Goal: Transaction & Acquisition: Book appointment/travel/reservation

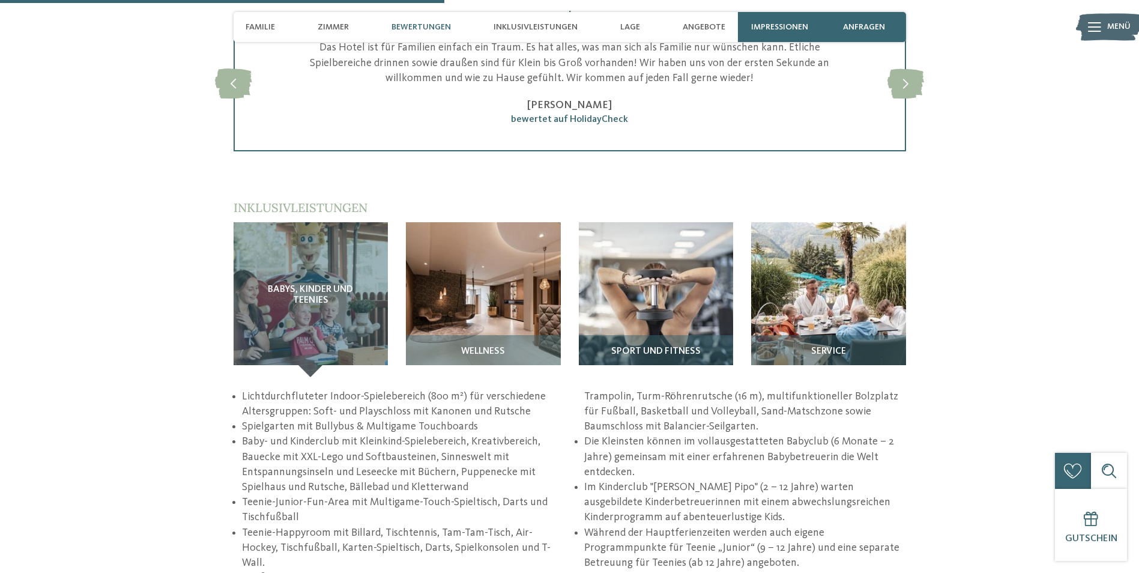
scroll to position [1561, 0]
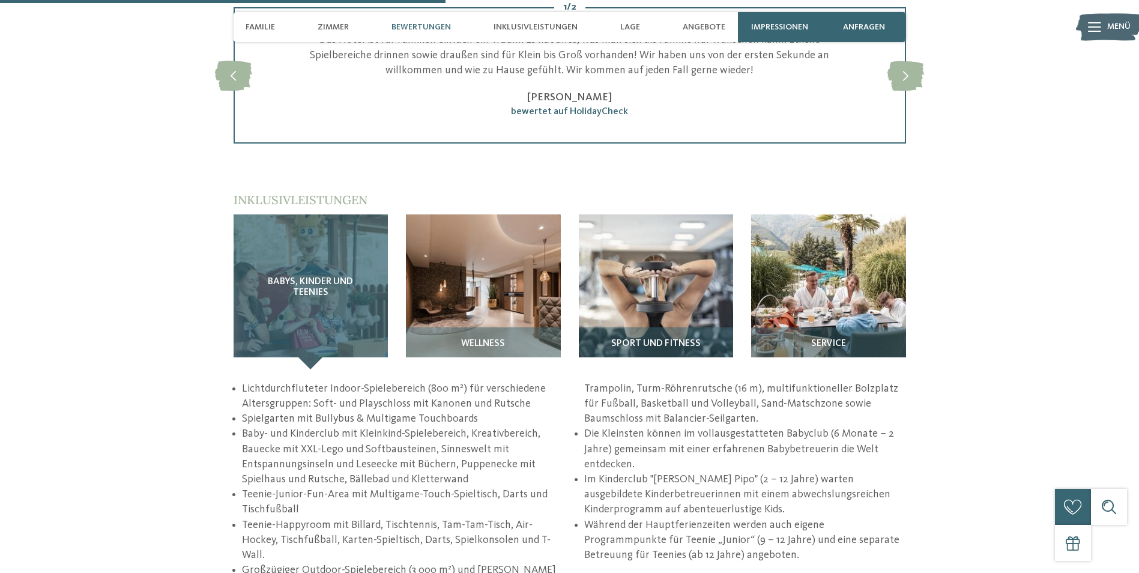
click at [300, 309] on div "Babys, Kinder und Teenies" at bounding box center [311, 291] width 155 height 155
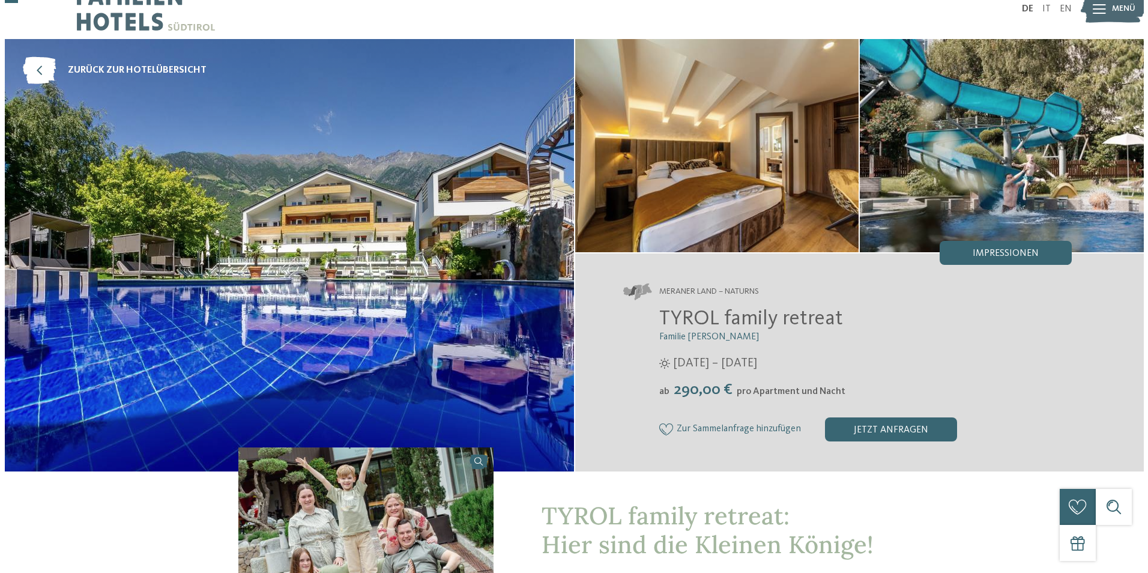
scroll to position [0, 0]
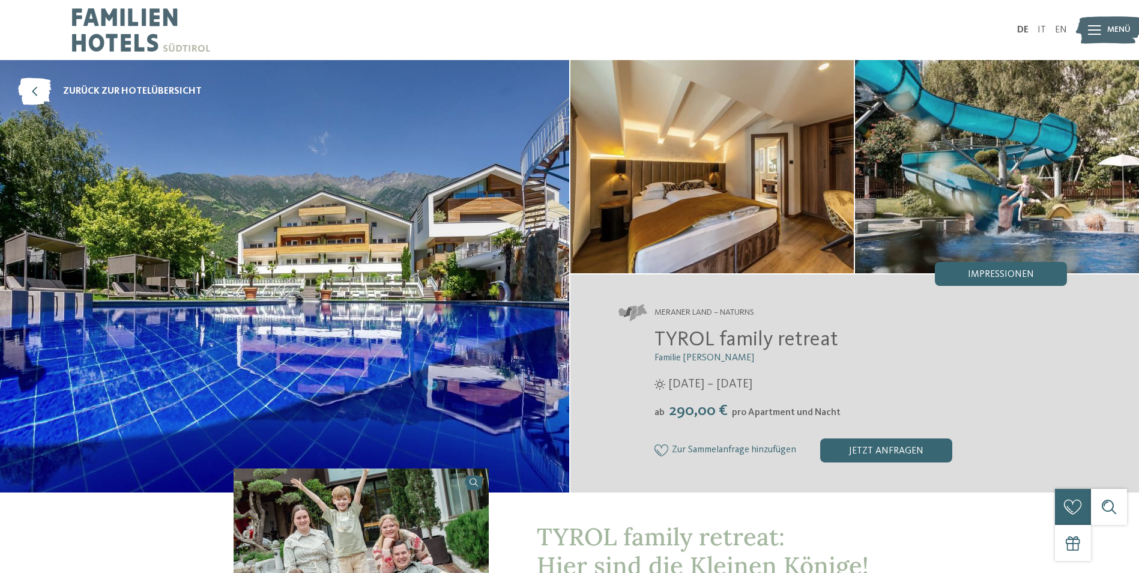
click at [1109, 31] on span "Menü" at bounding box center [1118, 30] width 23 height 12
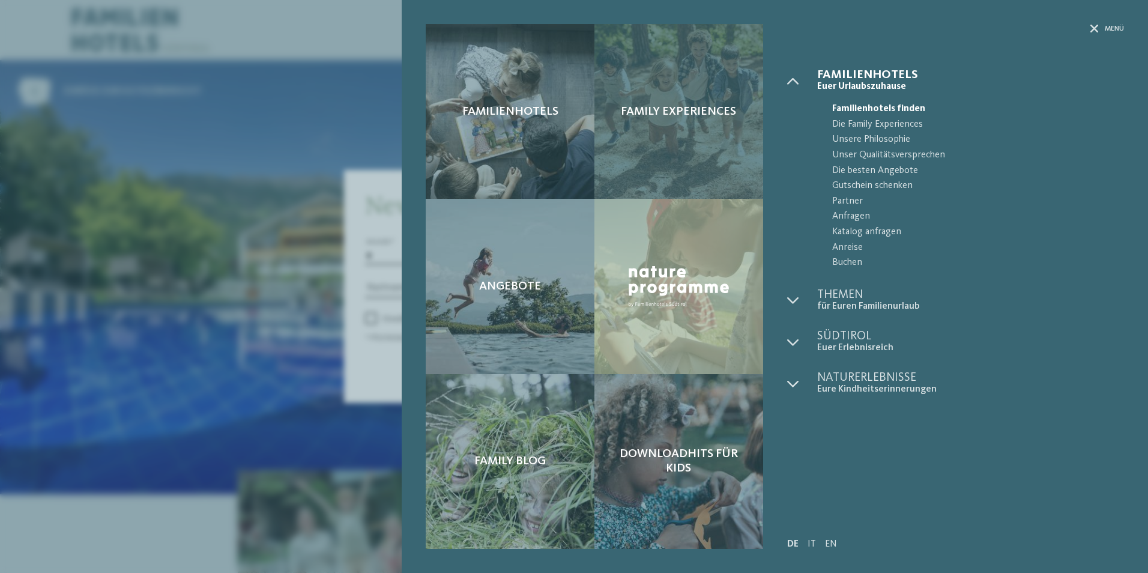
click at [676, 131] on div "Family Experiences" at bounding box center [678, 111] width 169 height 175
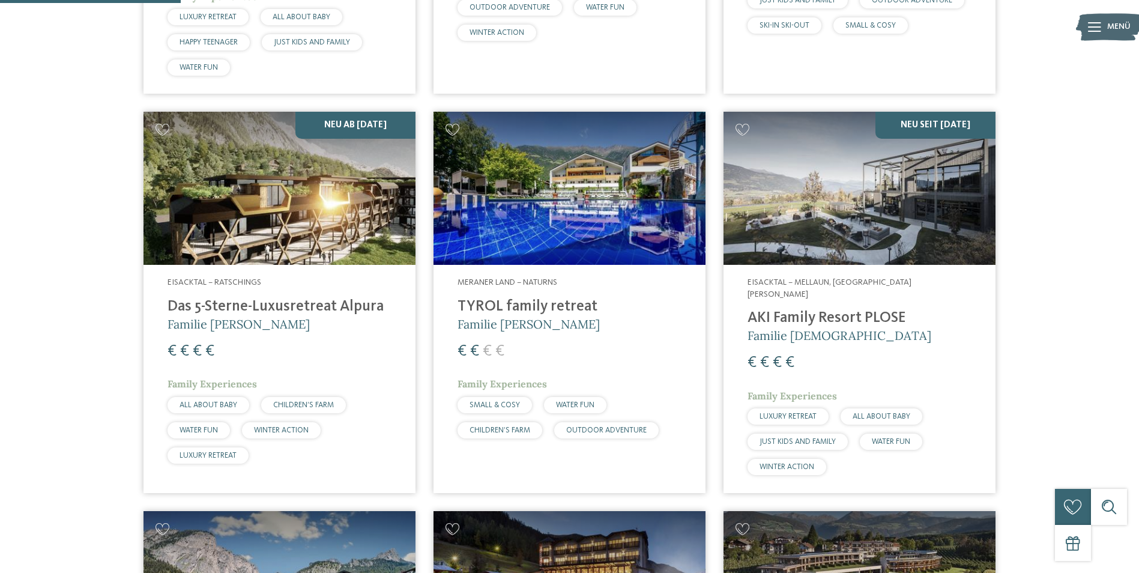
scroll to position [721, 0]
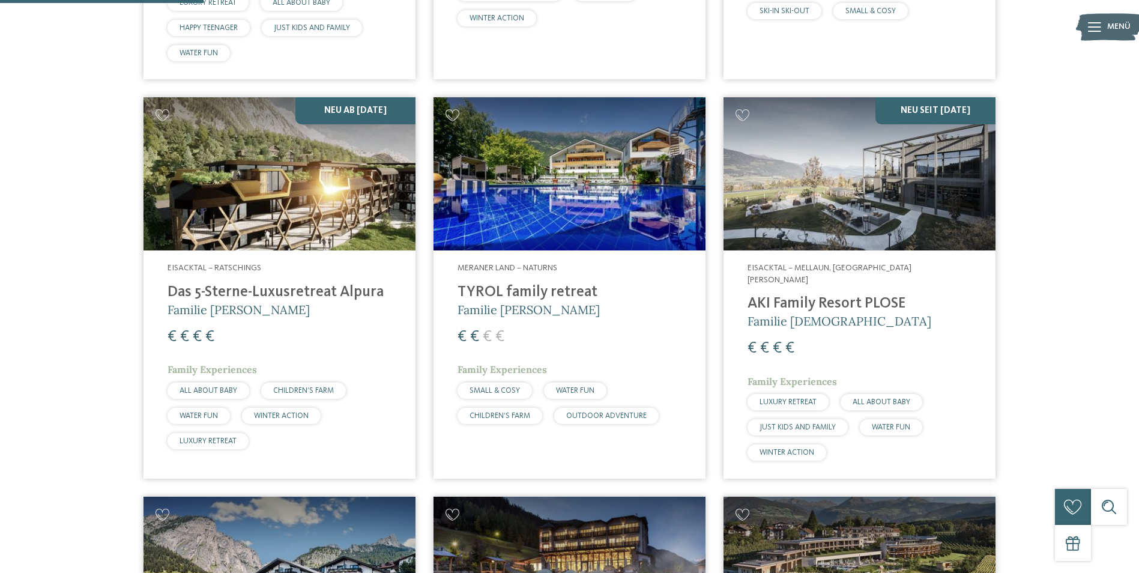
click at [590, 202] on img at bounding box center [570, 173] width 272 height 153
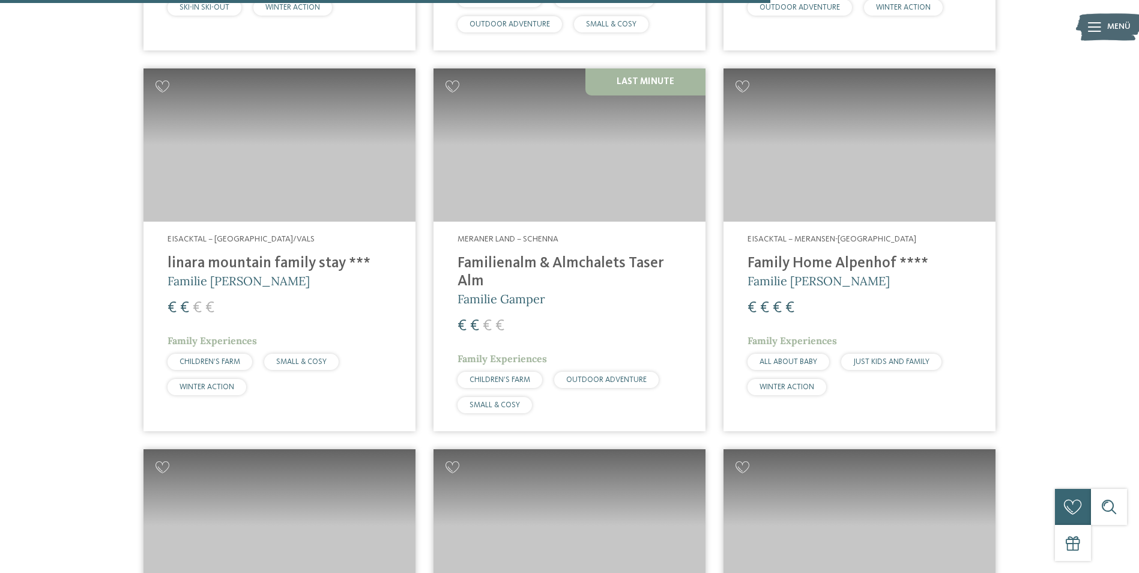
scroll to position [2762, 0]
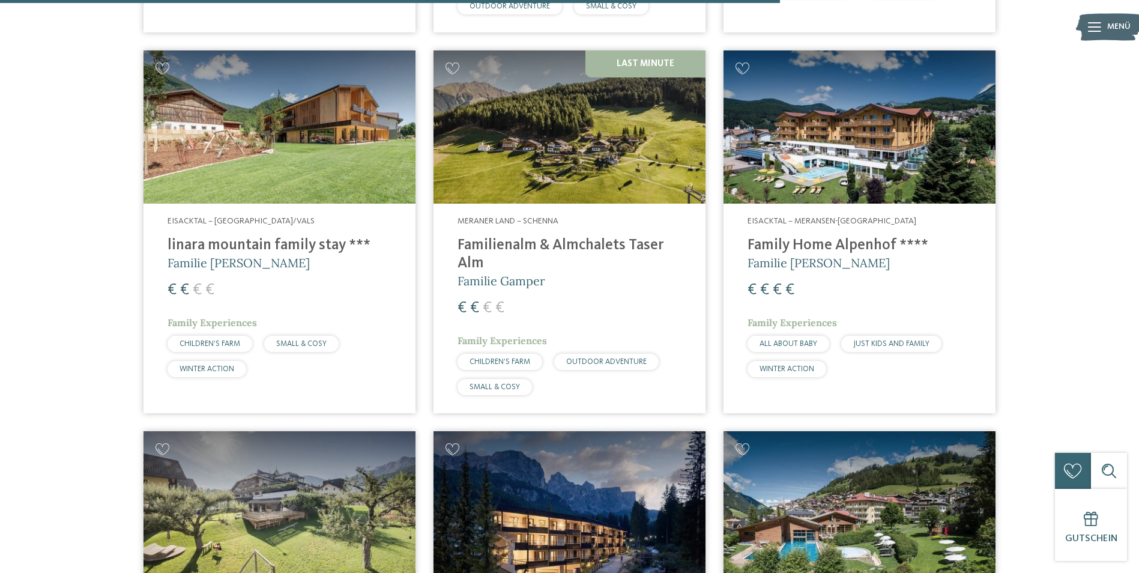
click at [293, 110] on img at bounding box center [280, 126] width 272 height 153
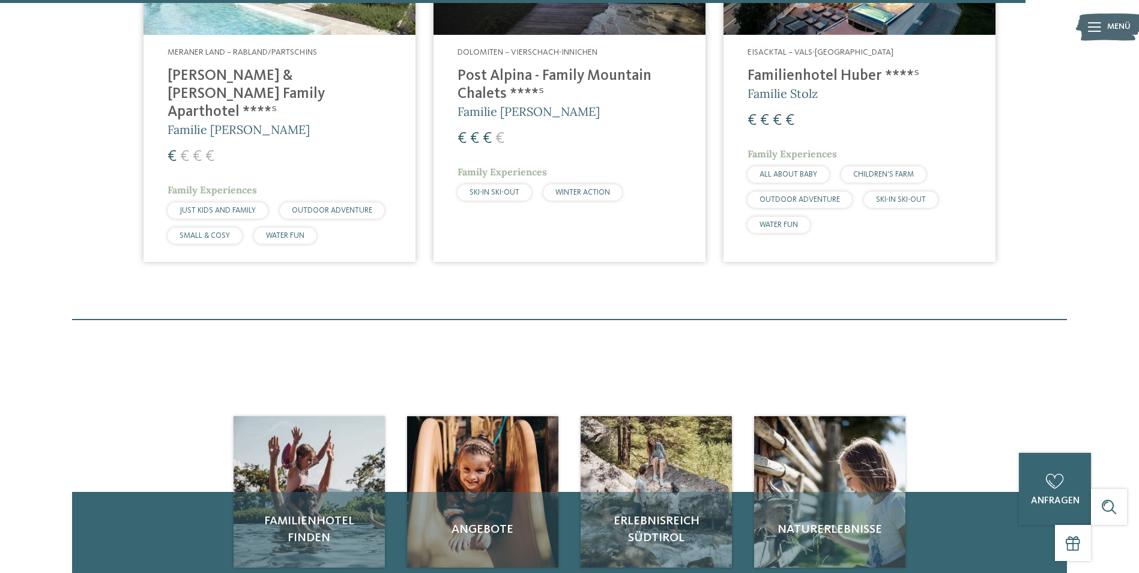
scroll to position [3483, 0]
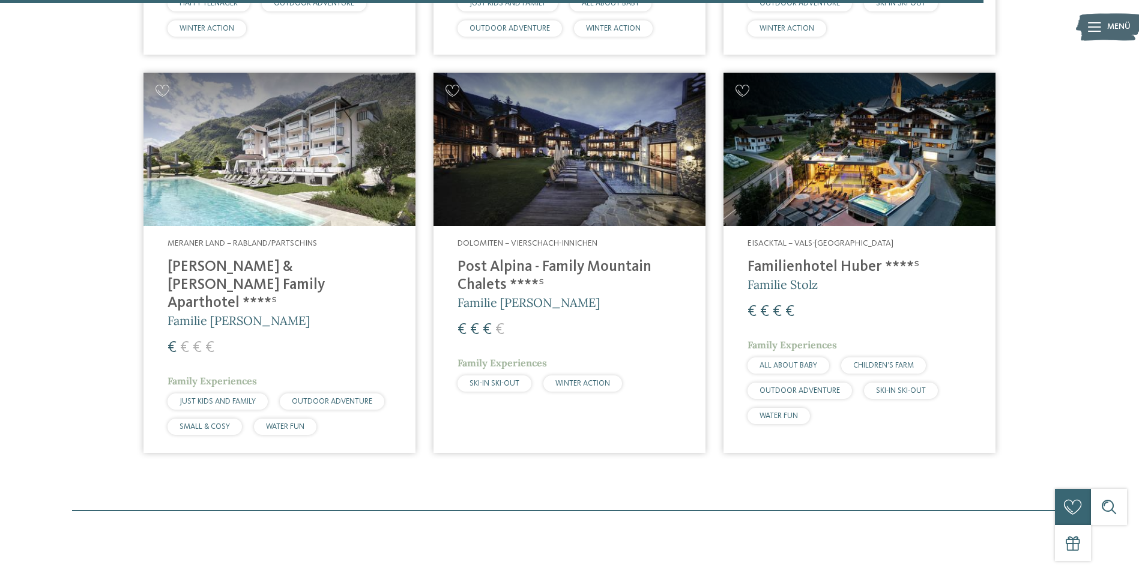
click at [838, 165] on img at bounding box center [860, 149] width 272 height 153
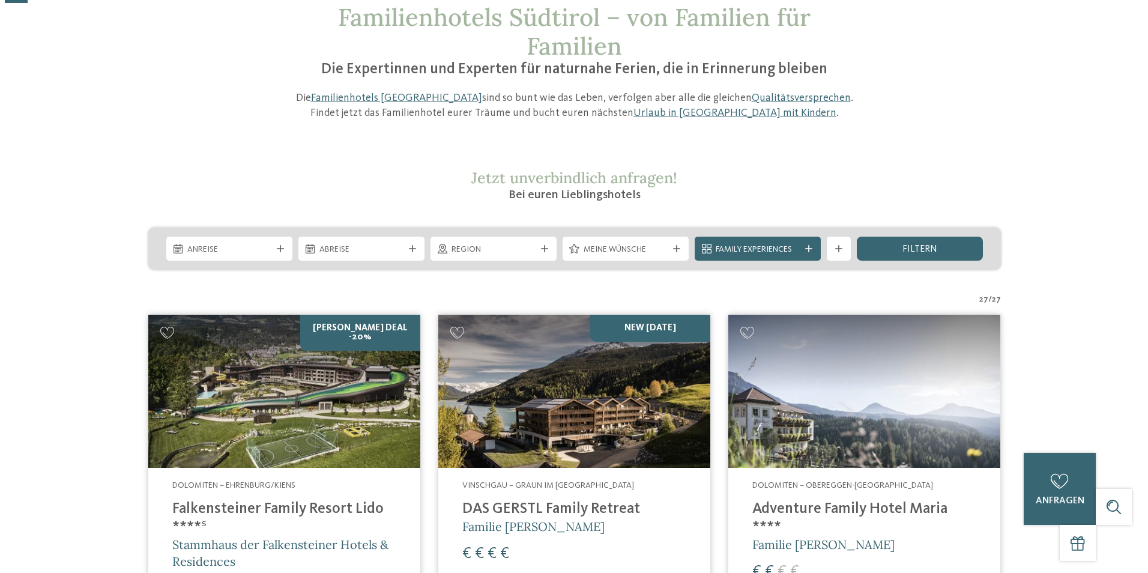
scroll to position [240, 0]
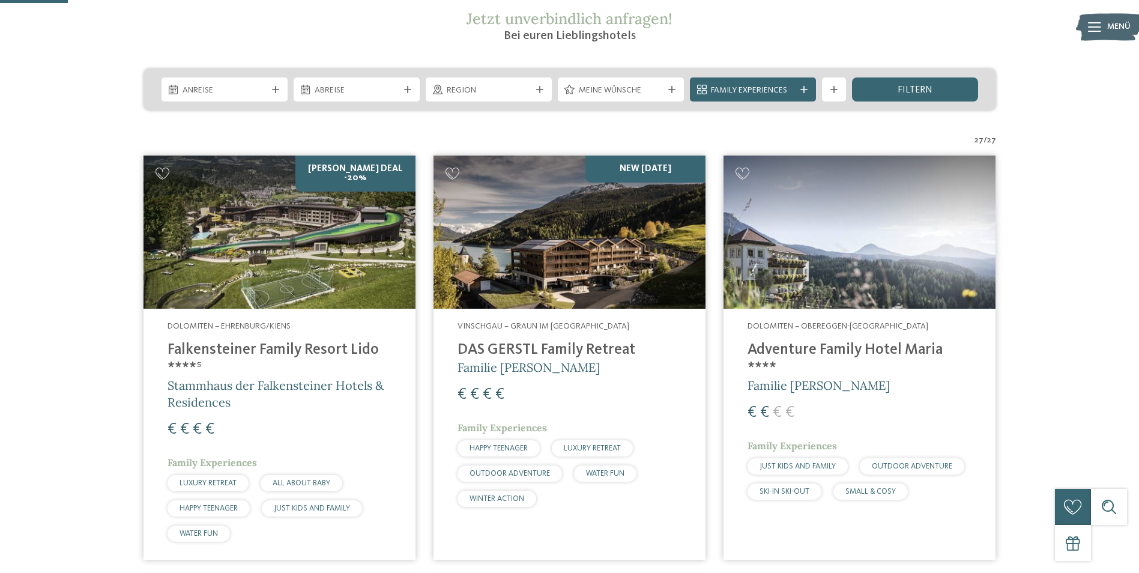
click at [286, 247] on img at bounding box center [280, 232] width 272 height 153
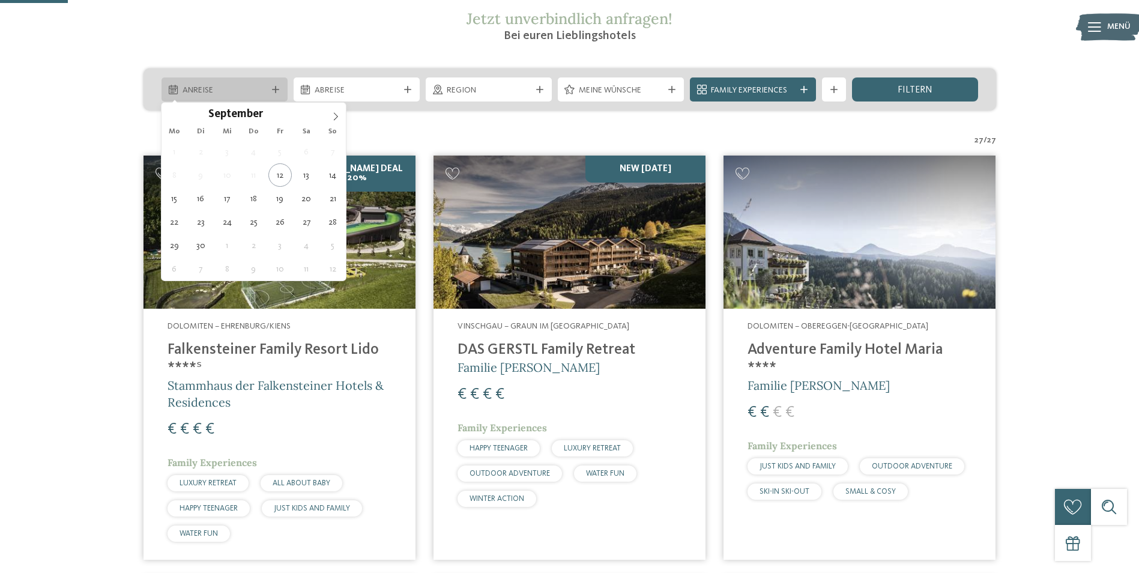
click at [276, 89] on icon at bounding box center [275, 89] width 7 height 7
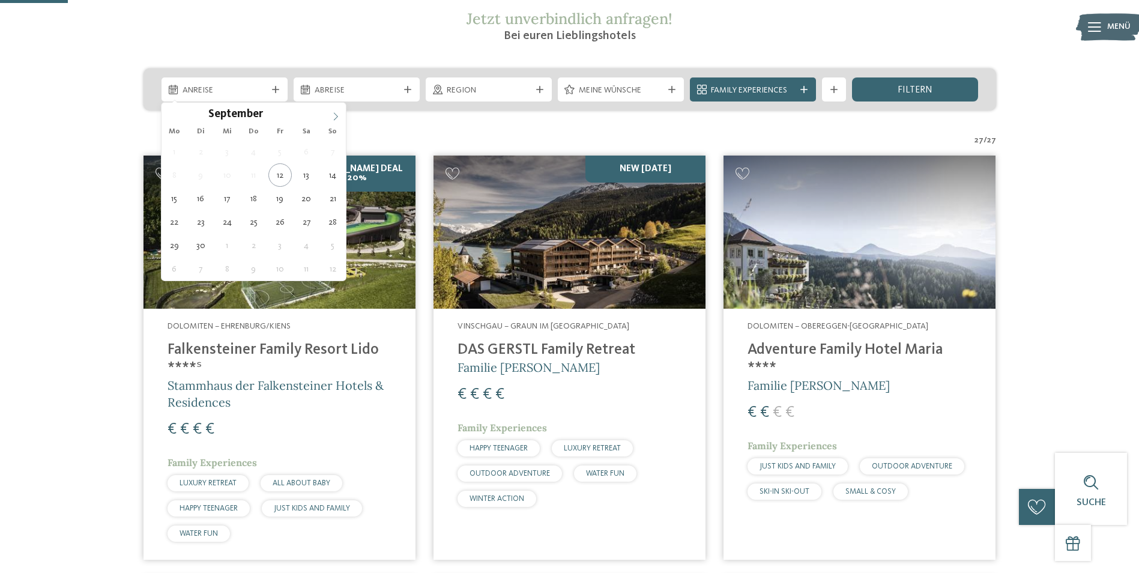
click at [336, 117] on icon at bounding box center [335, 116] width 8 height 8
type div "27.10.2025"
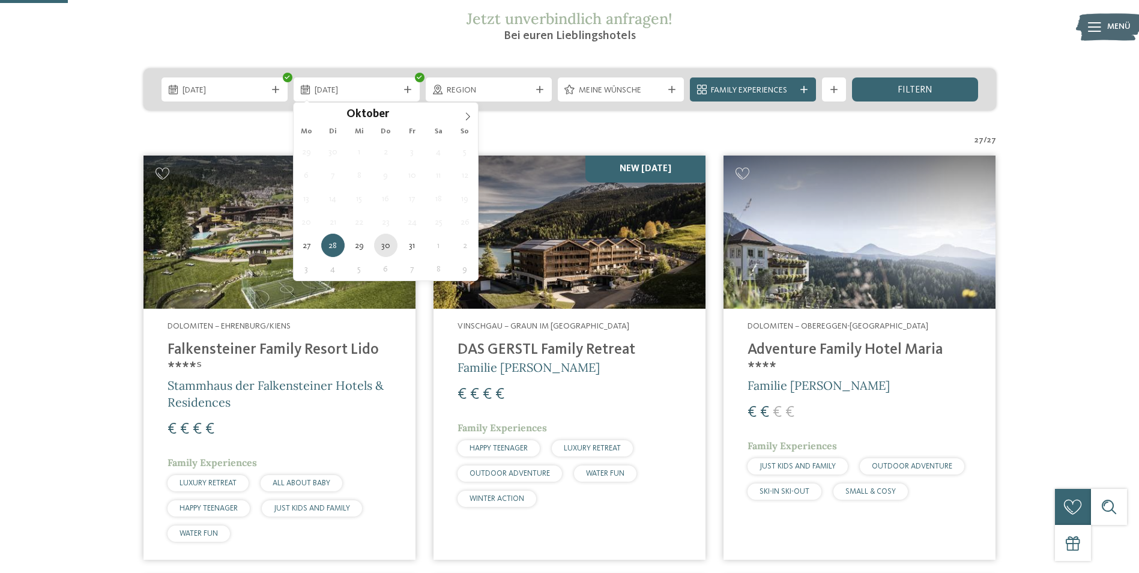
type div "30.10.2025"
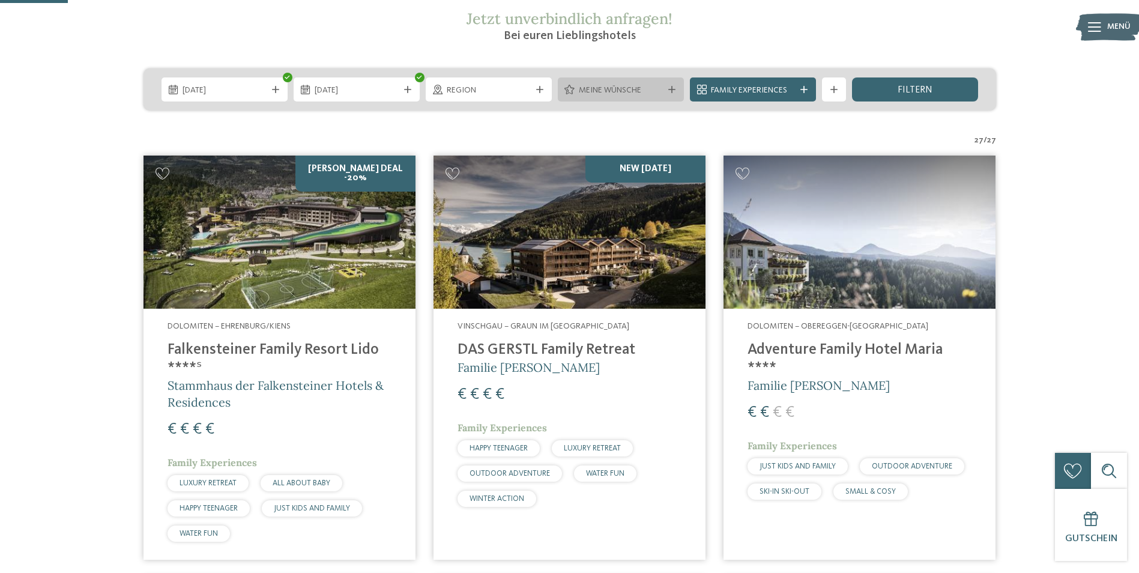
click at [673, 88] on icon at bounding box center [671, 89] width 7 height 7
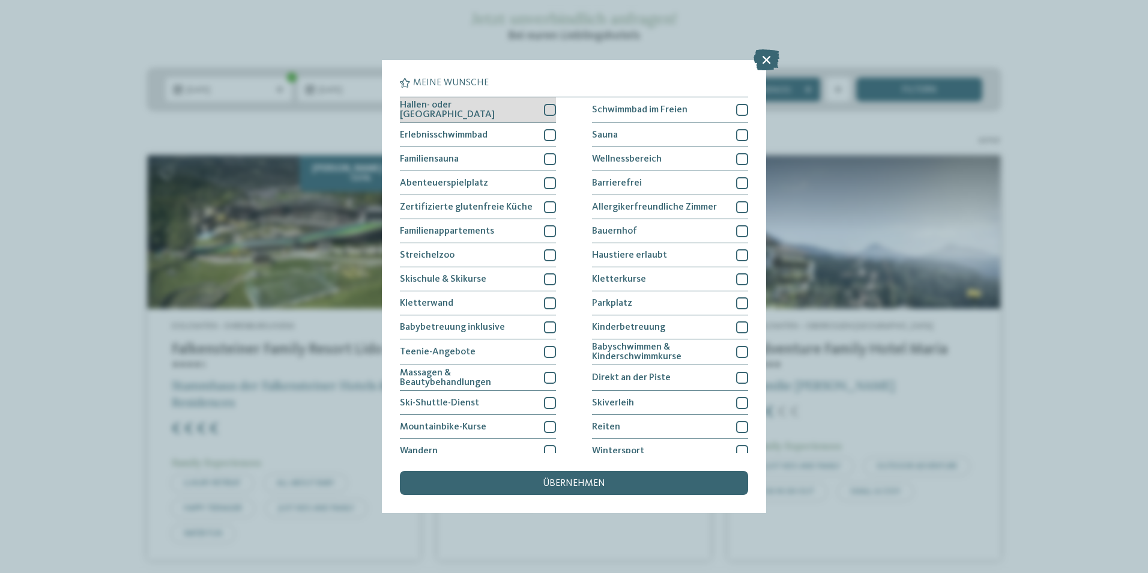
click at [546, 111] on div at bounding box center [550, 110] width 12 height 12
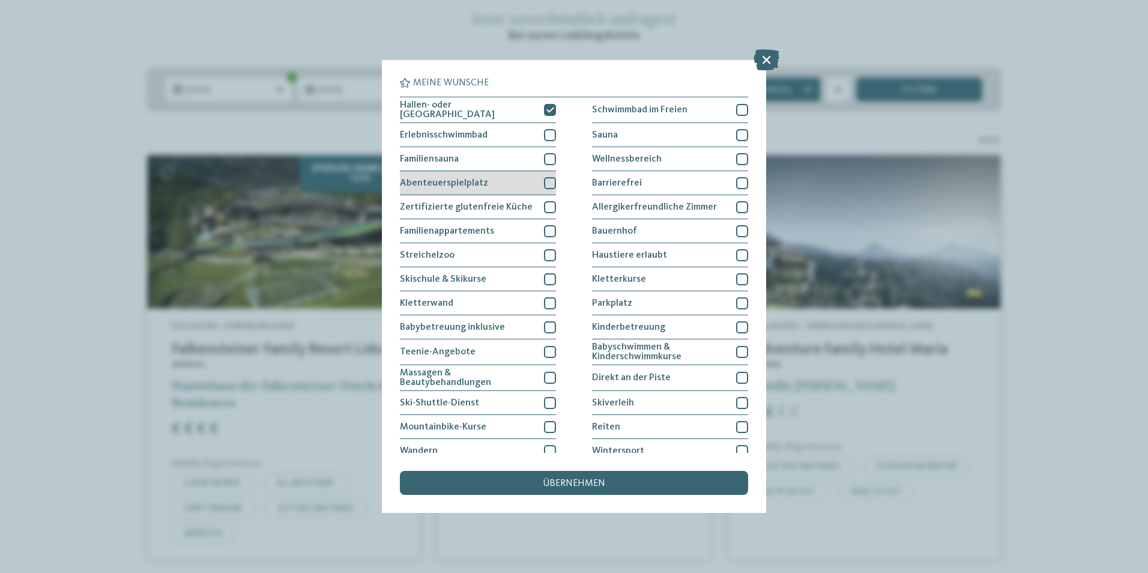
click at [548, 177] on div at bounding box center [550, 183] width 12 height 12
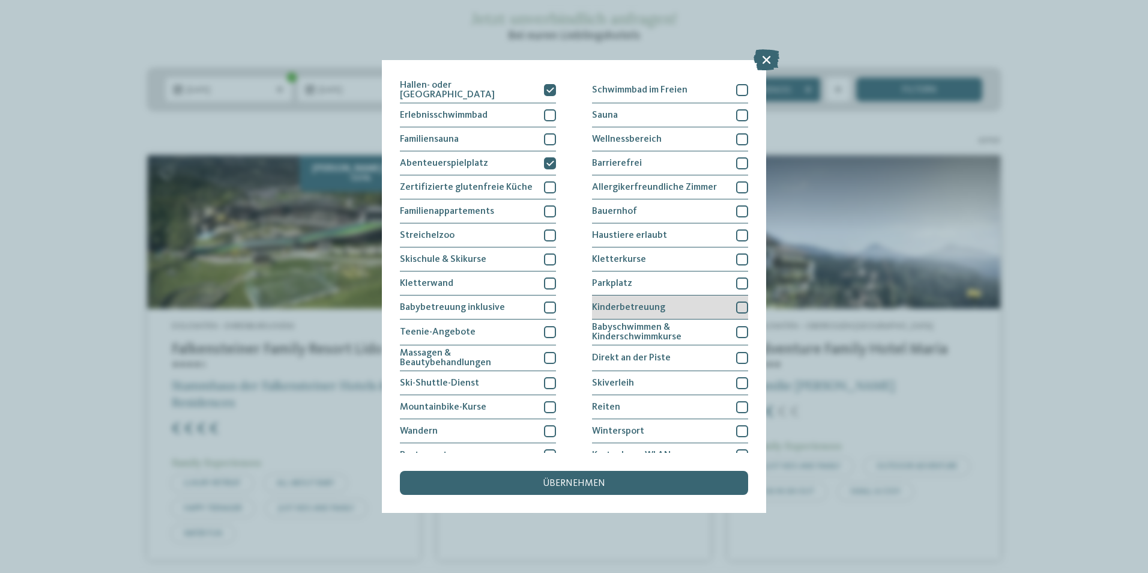
scroll to position [0, 0]
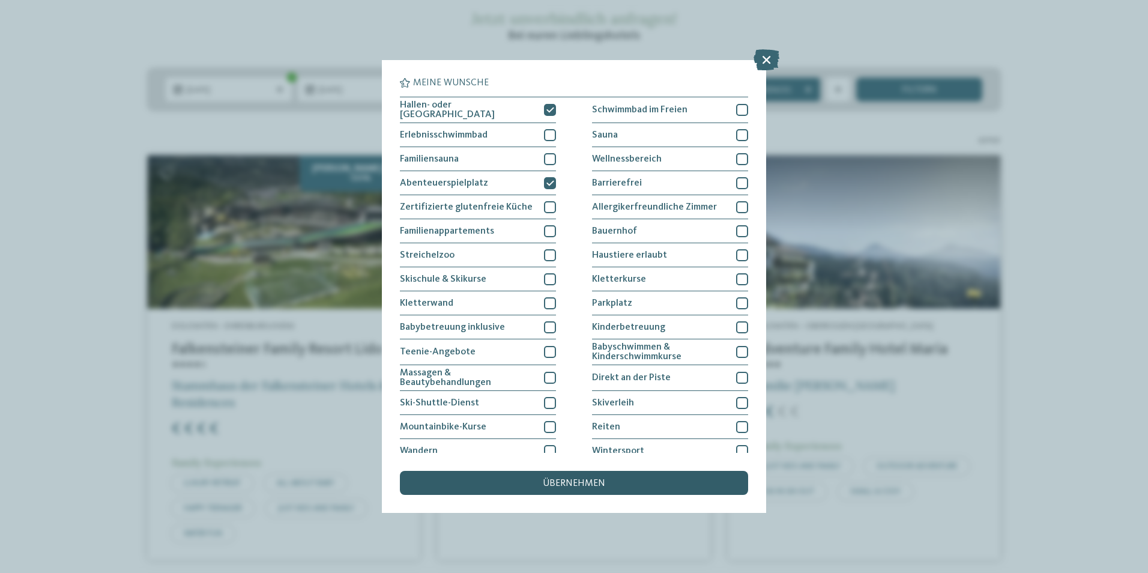
click at [594, 486] on span "übernehmen" at bounding box center [574, 484] width 62 height 10
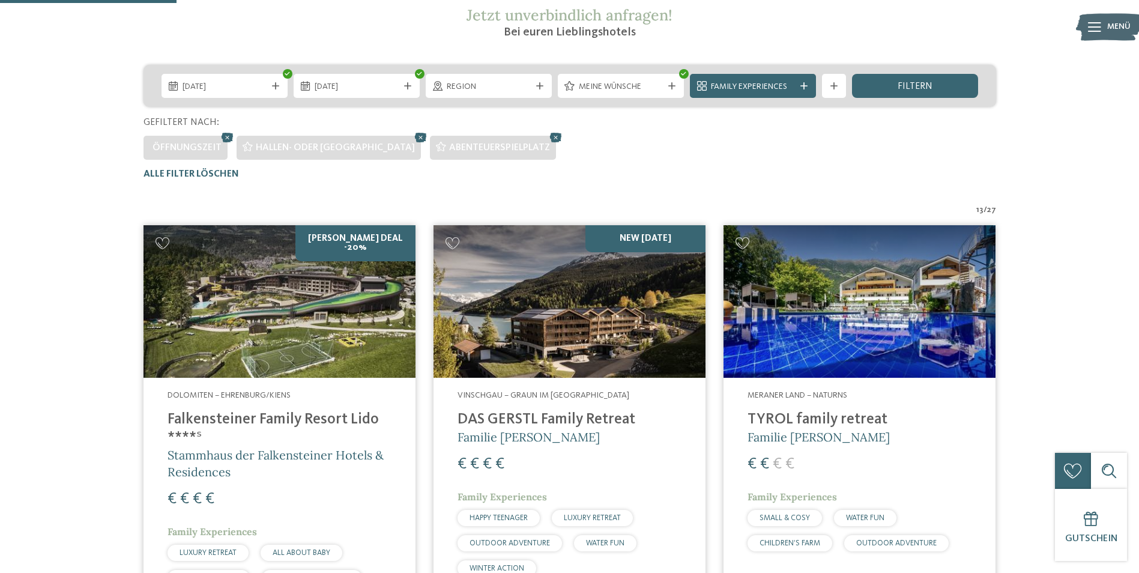
scroll to position [394, 0]
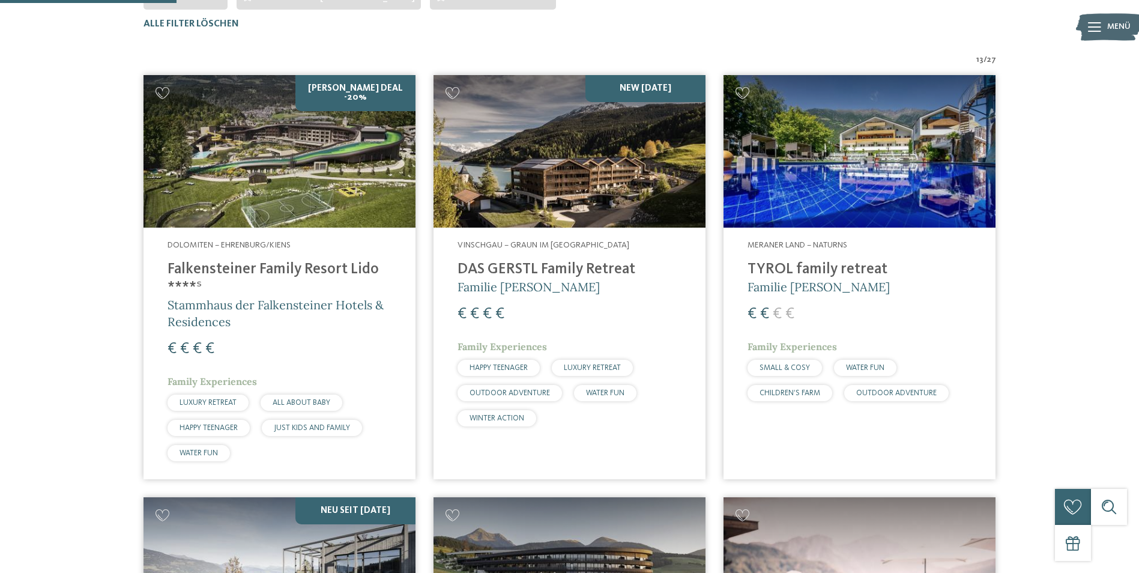
click at [245, 190] on img at bounding box center [280, 151] width 272 height 153
click at [587, 176] on img at bounding box center [570, 151] width 272 height 153
click at [844, 183] on img at bounding box center [860, 151] width 272 height 153
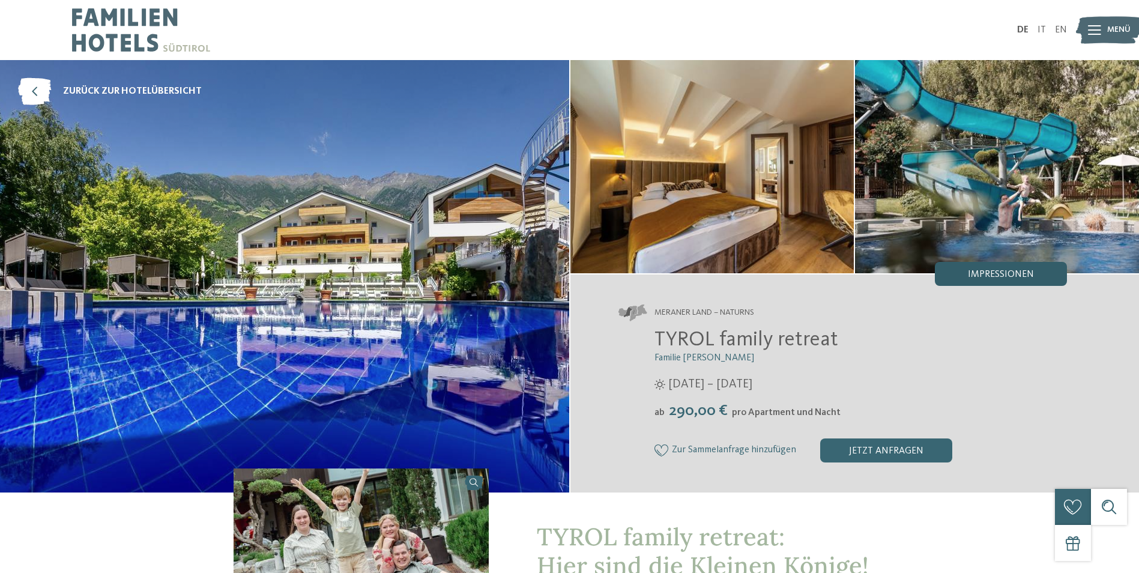
click at [1029, 274] on span "Impressionen" at bounding box center [1001, 275] width 66 height 10
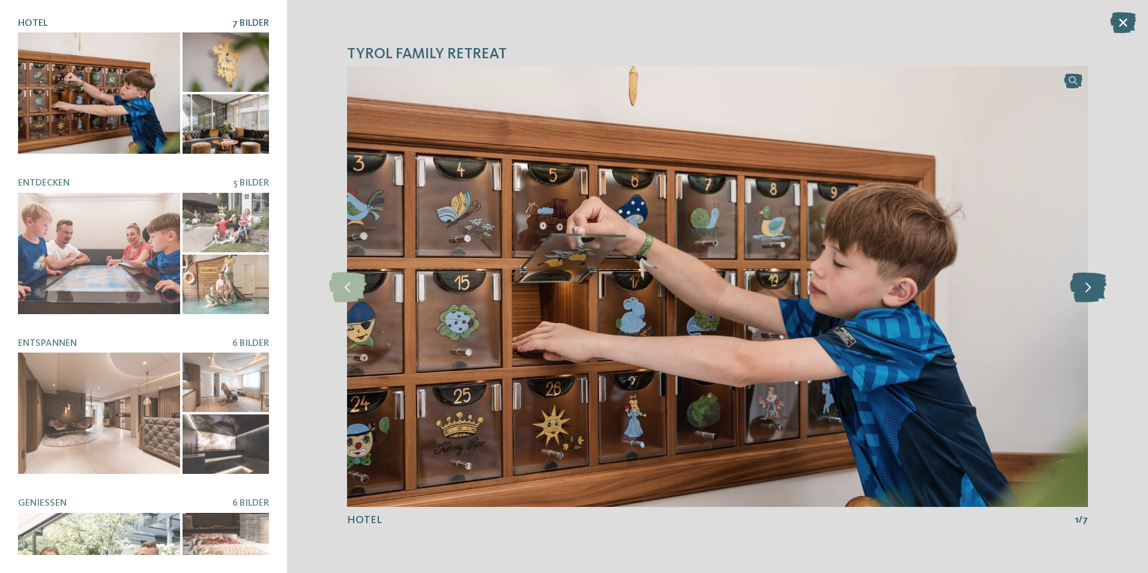
click at [1093, 288] on icon at bounding box center [1088, 286] width 37 height 30
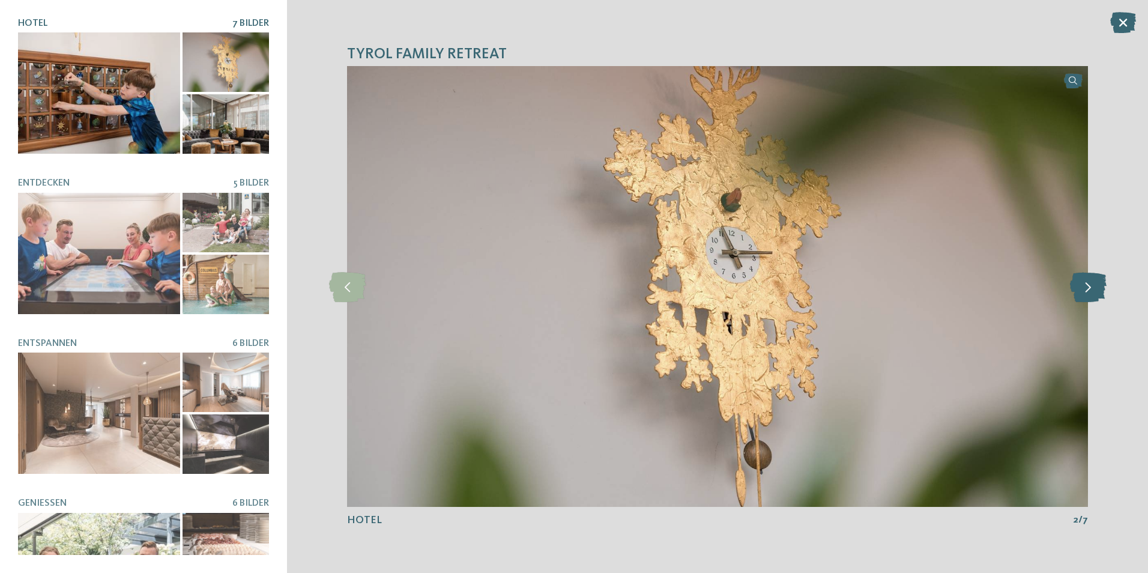
click at [1093, 288] on icon at bounding box center [1088, 286] width 37 height 30
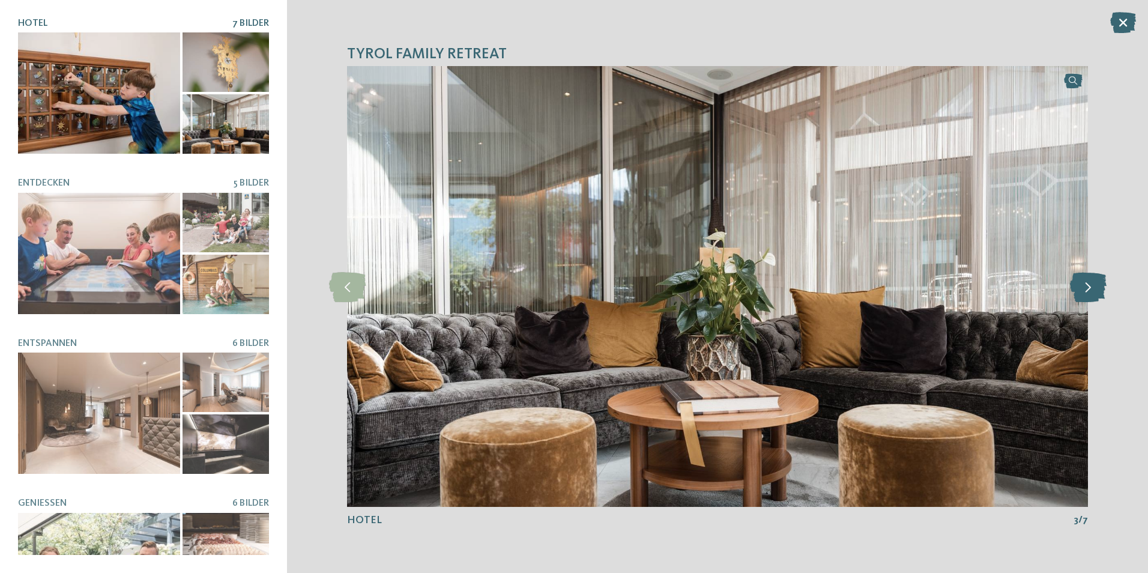
click at [1093, 288] on icon at bounding box center [1088, 286] width 37 height 30
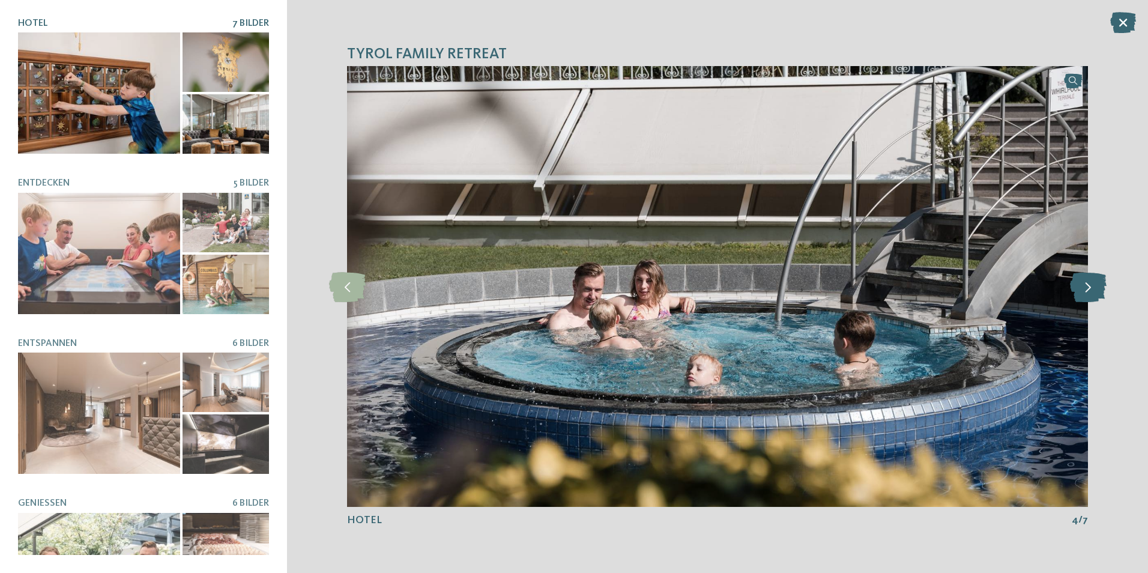
click at [1093, 288] on icon at bounding box center [1088, 286] width 37 height 30
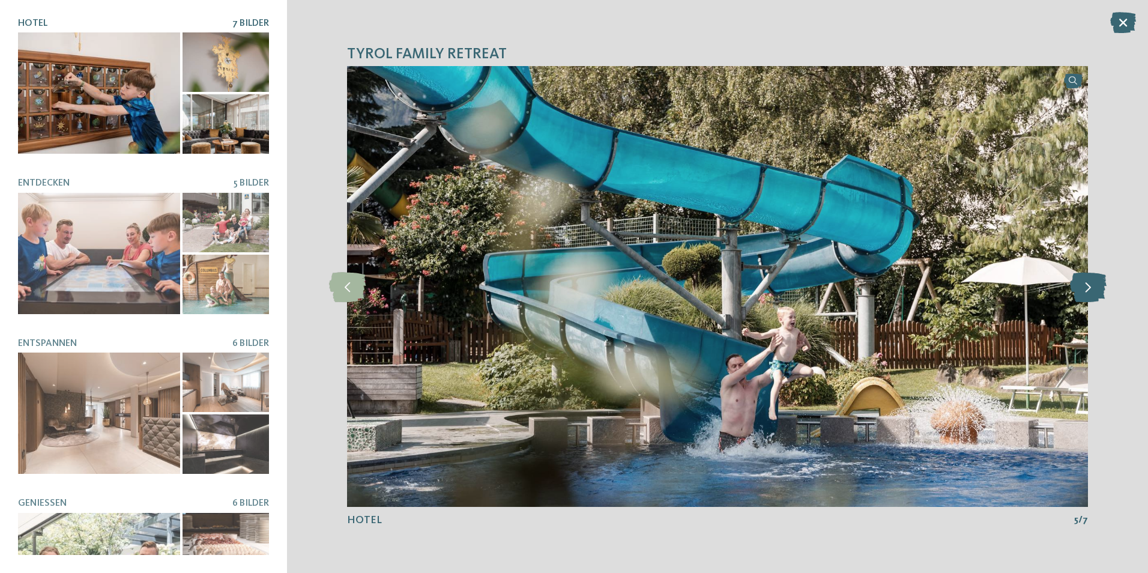
click at [1093, 288] on icon at bounding box center [1088, 286] width 37 height 30
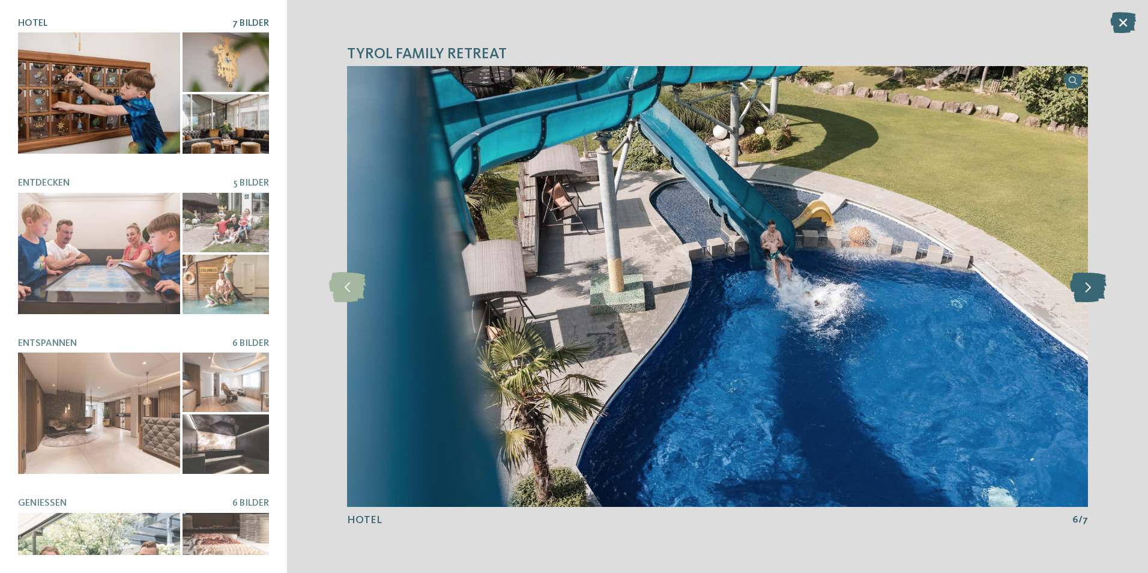
click at [1093, 288] on icon at bounding box center [1088, 286] width 37 height 30
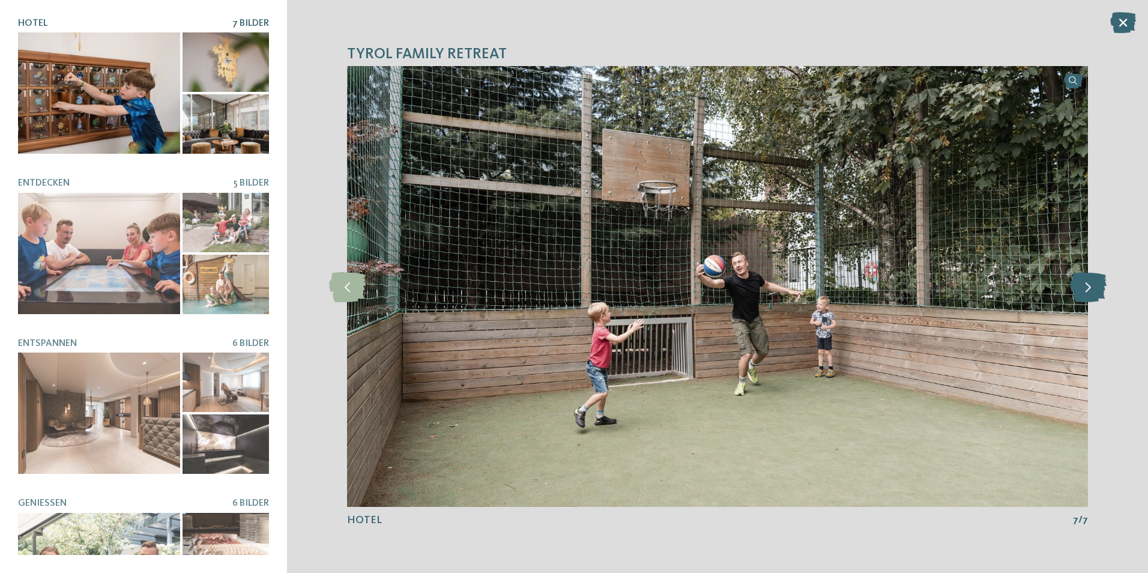
click at [1093, 288] on icon at bounding box center [1088, 286] width 37 height 30
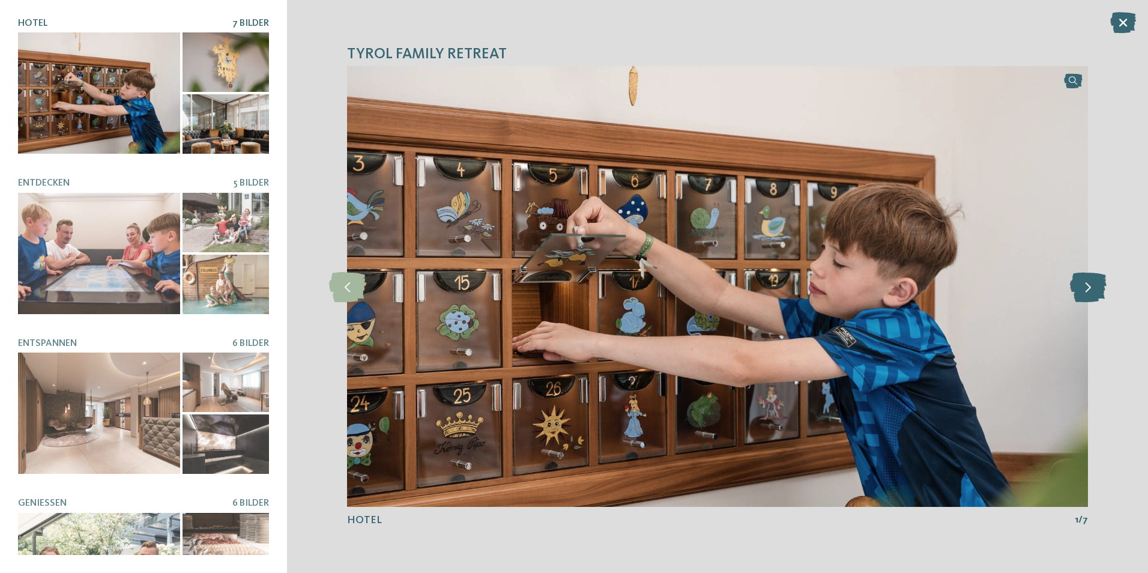
click at [1093, 288] on icon at bounding box center [1088, 286] width 37 height 30
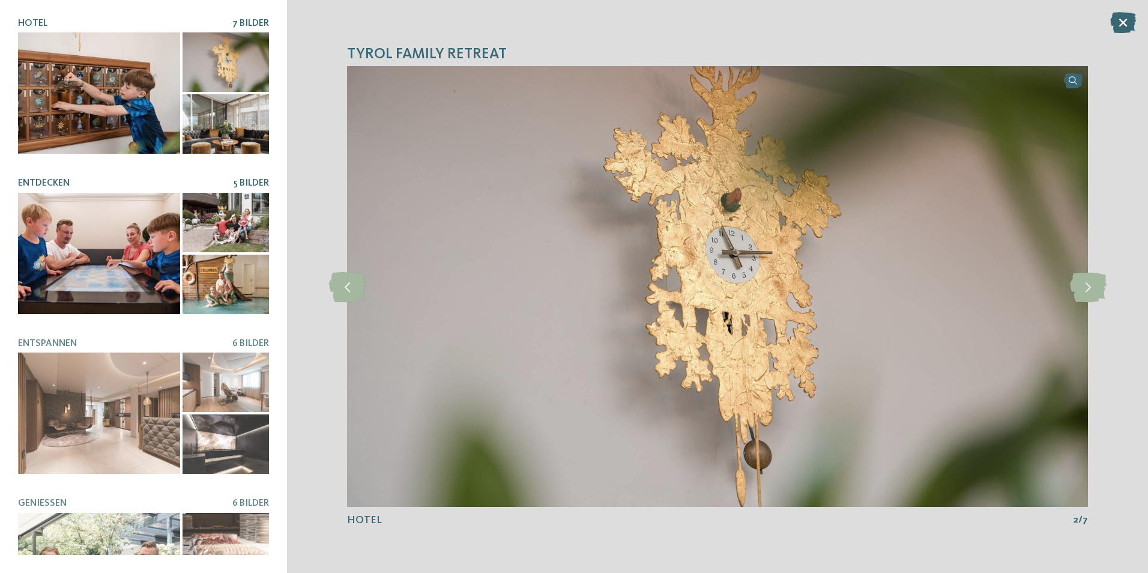
click at [113, 222] on div at bounding box center [99, 253] width 162 height 121
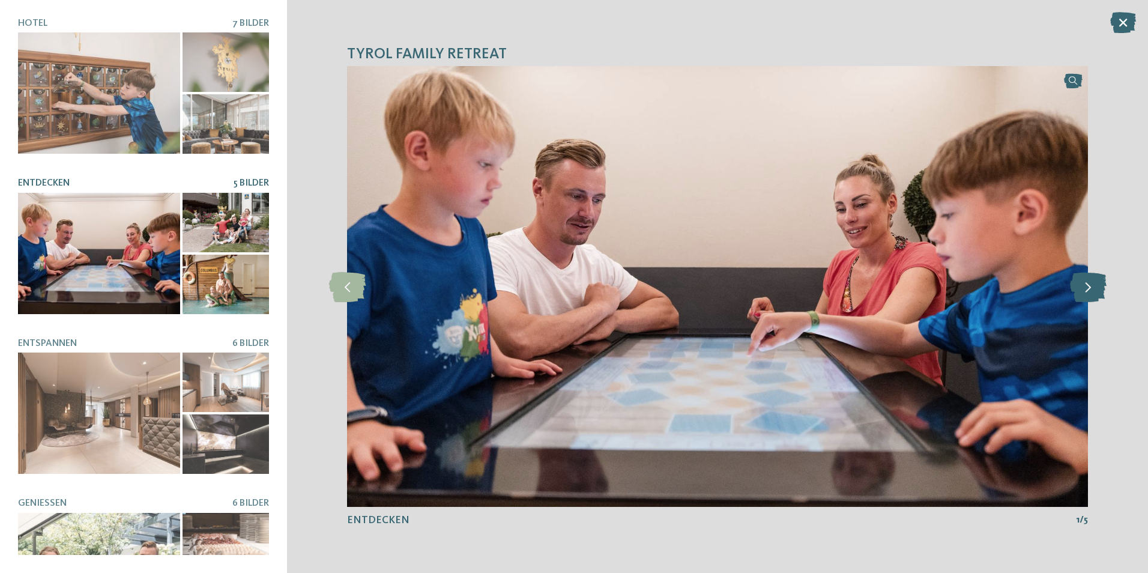
click at [1089, 292] on icon at bounding box center [1088, 286] width 37 height 30
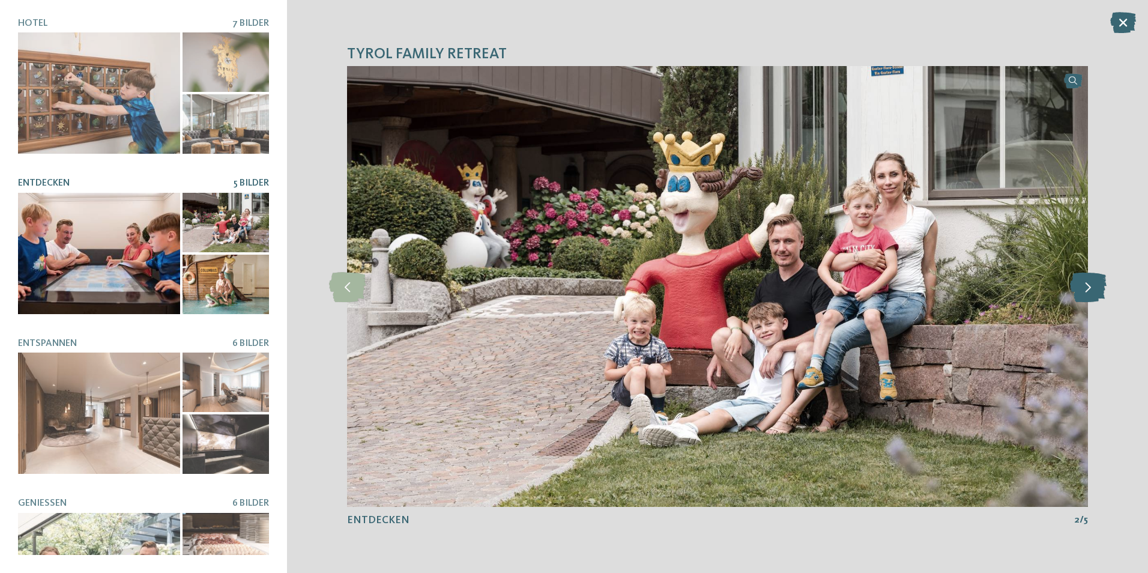
click at [1089, 292] on icon at bounding box center [1088, 286] width 37 height 30
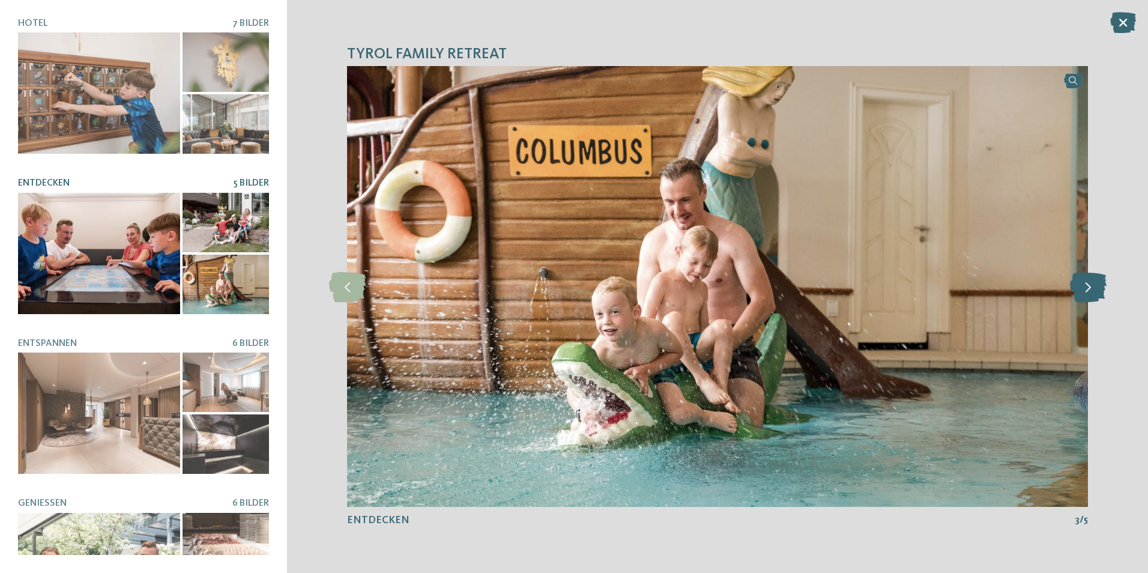
click at [1089, 292] on icon at bounding box center [1088, 286] width 37 height 30
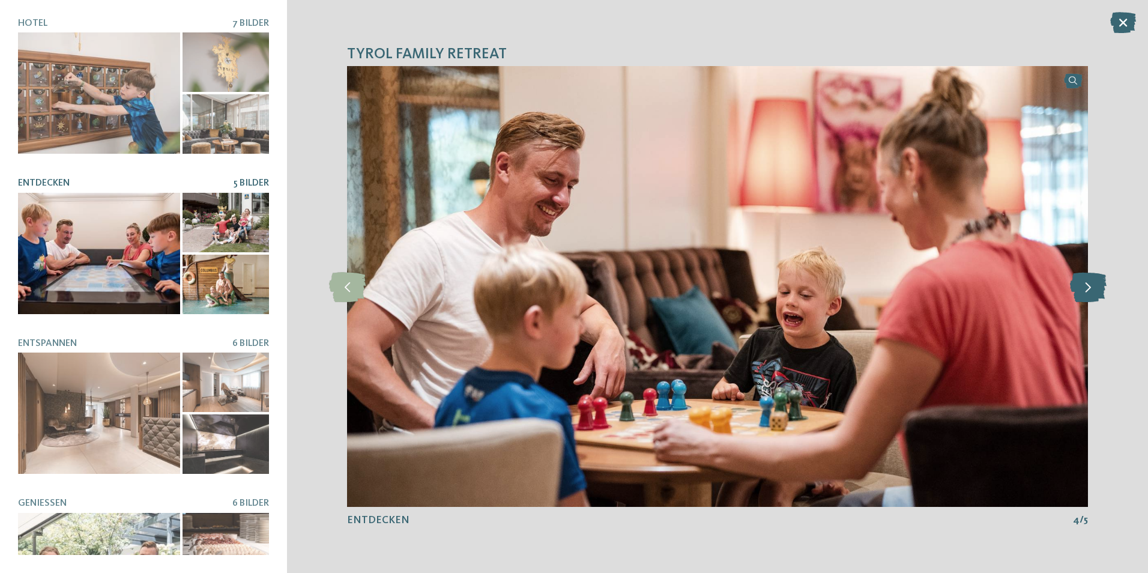
click at [1089, 292] on icon at bounding box center [1088, 286] width 37 height 30
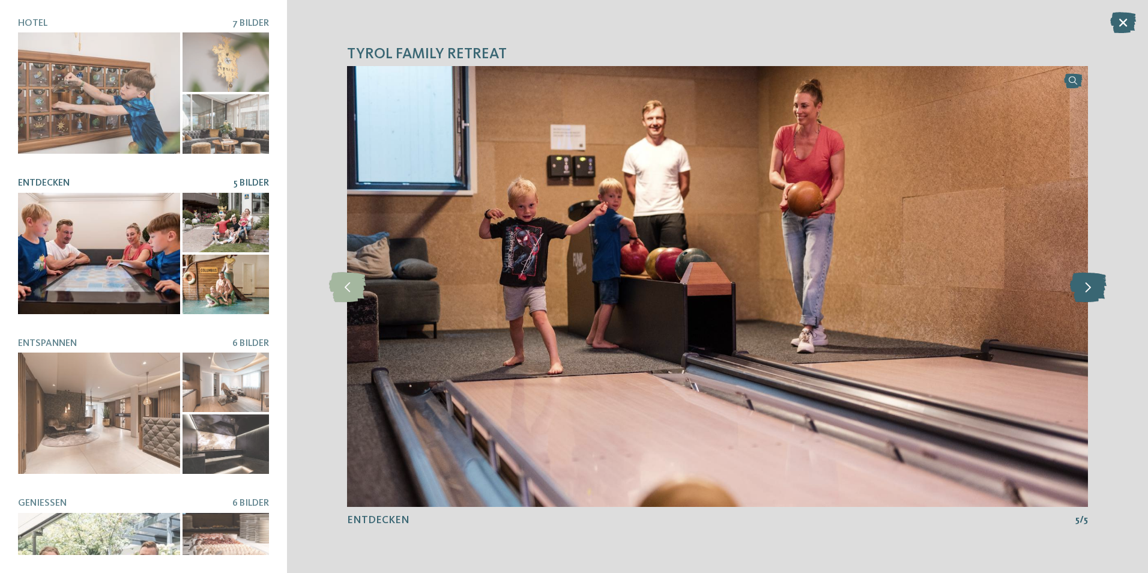
click at [1089, 292] on icon at bounding box center [1088, 286] width 37 height 30
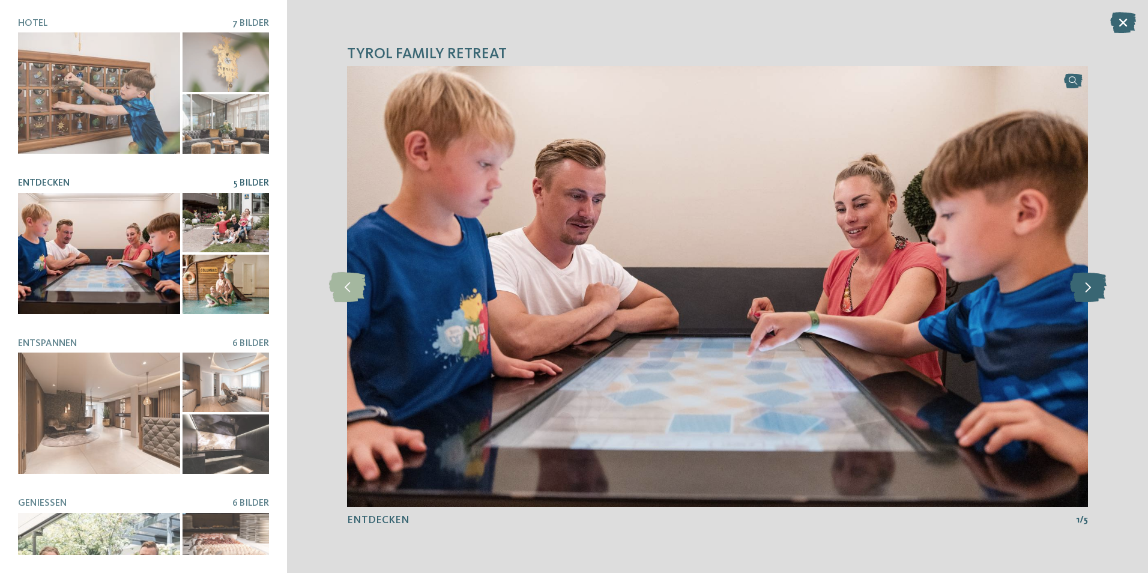
click at [1089, 292] on icon at bounding box center [1088, 286] width 37 height 30
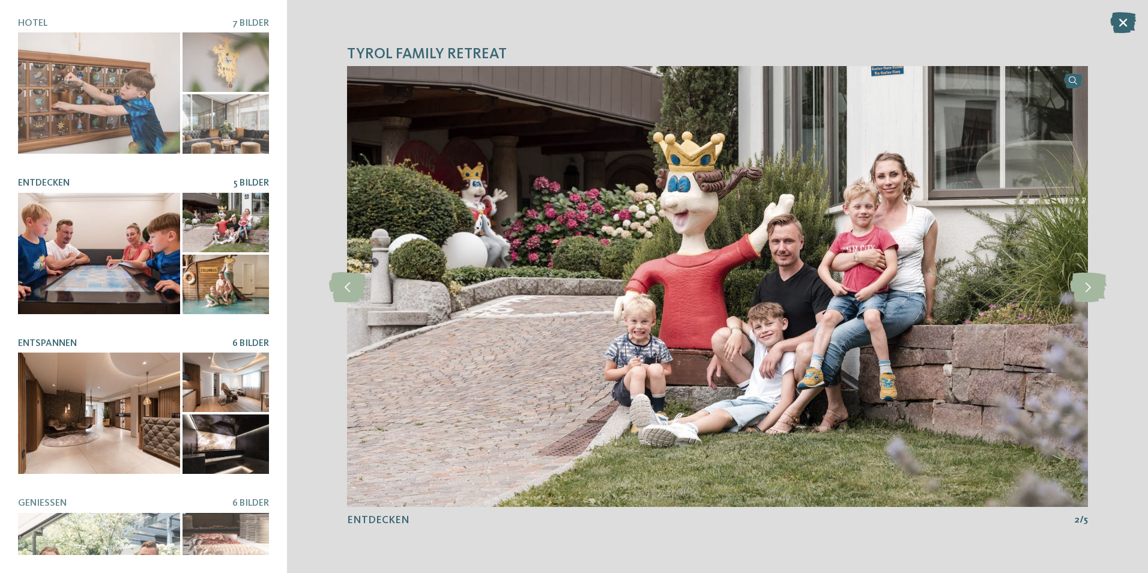
click at [113, 406] on div at bounding box center [99, 412] width 162 height 121
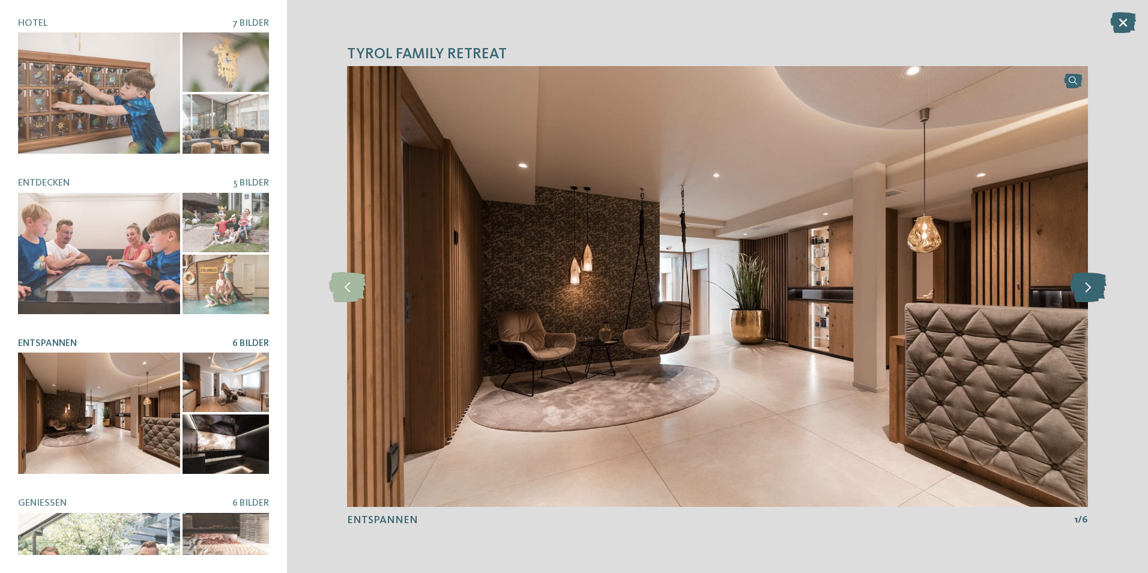
click at [1086, 289] on icon at bounding box center [1088, 286] width 37 height 30
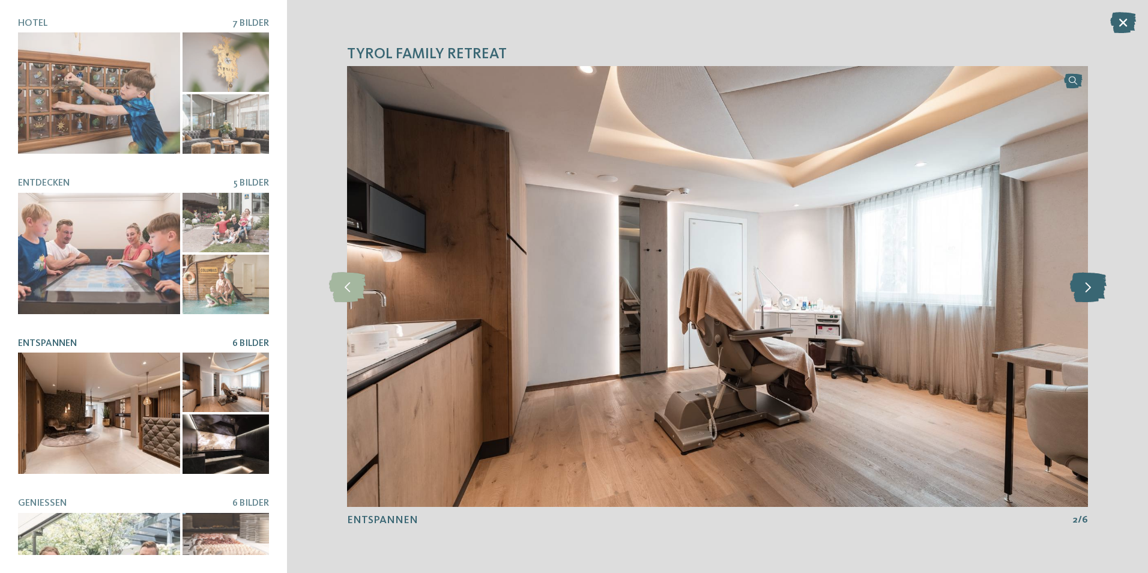
click at [1086, 289] on icon at bounding box center [1088, 286] width 37 height 30
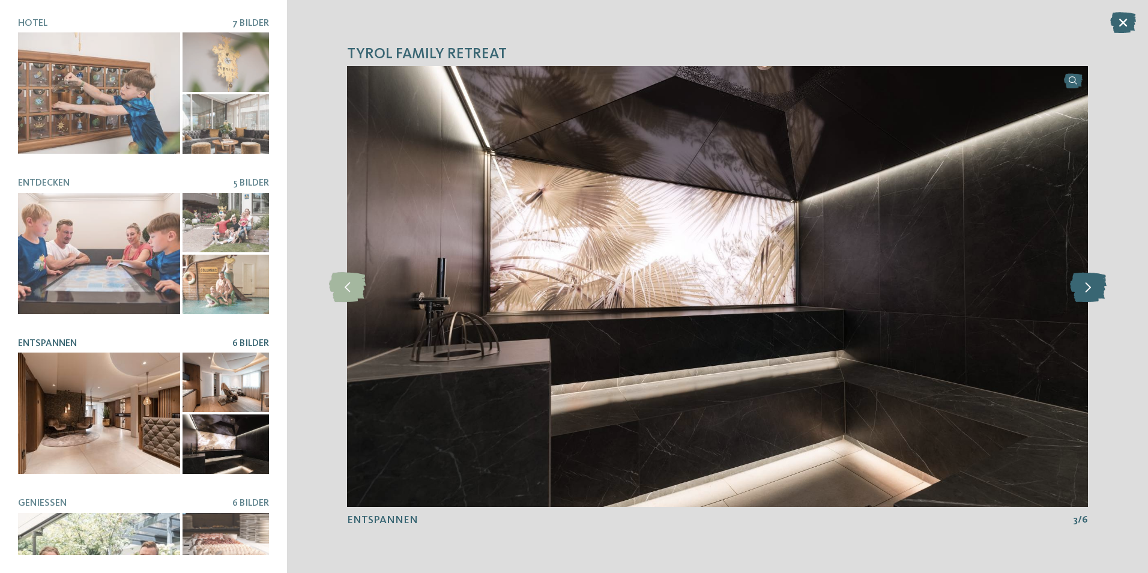
click at [1086, 289] on icon at bounding box center [1088, 286] width 37 height 30
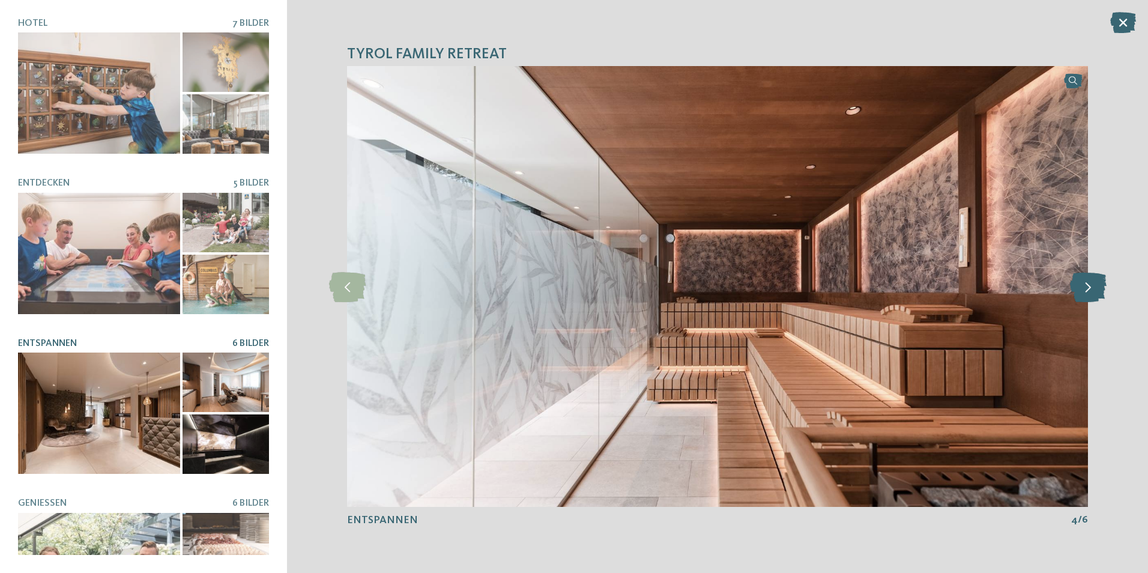
click at [1086, 289] on icon at bounding box center [1088, 286] width 37 height 30
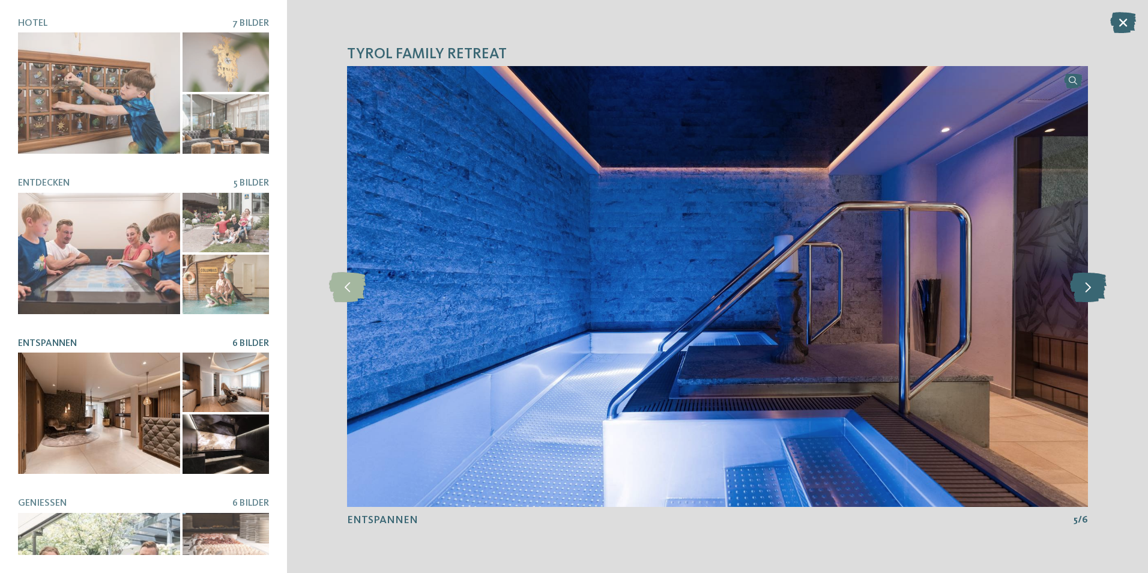
click at [1086, 289] on icon at bounding box center [1088, 286] width 37 height 30
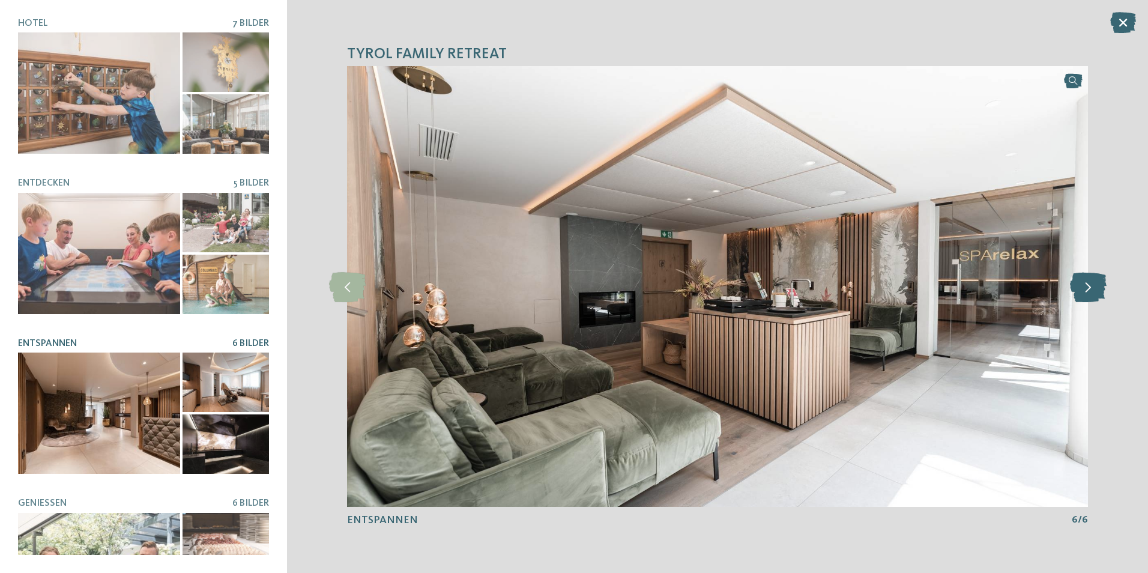
click at [1086, 289] on icon at bounding box center [1088, 286] width 37 height 30
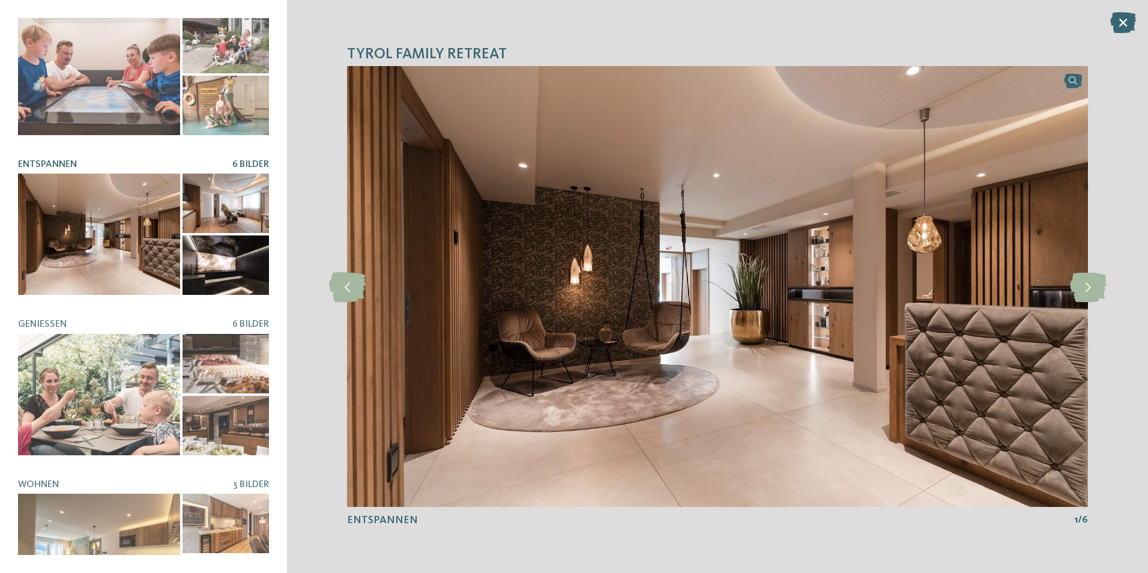
scroll to position [180, 0]
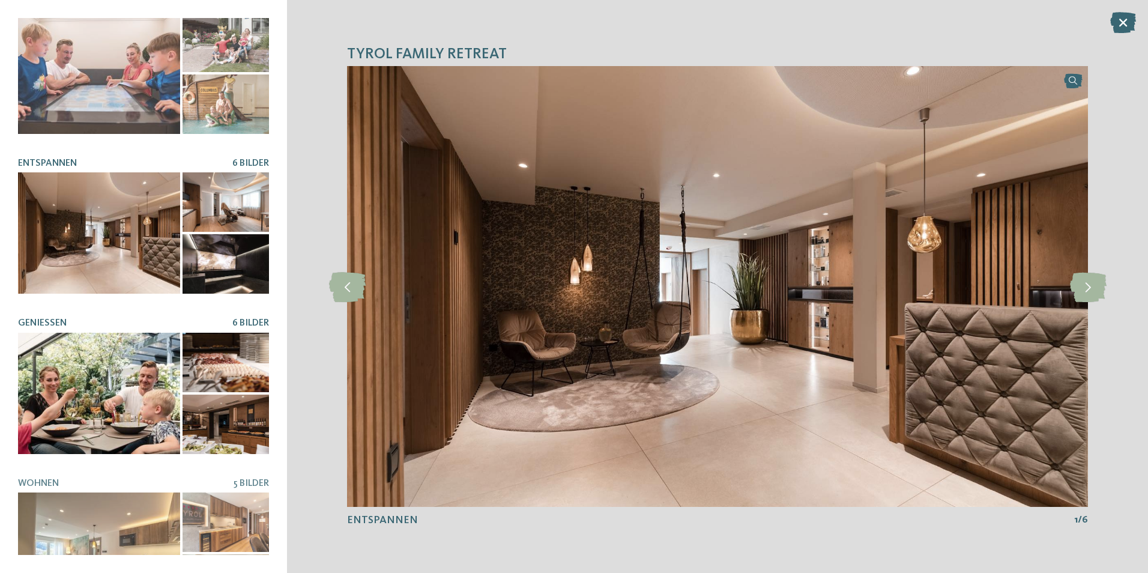
click at [89, 378] on div at bounding box center [99, 393] width 162 height 121
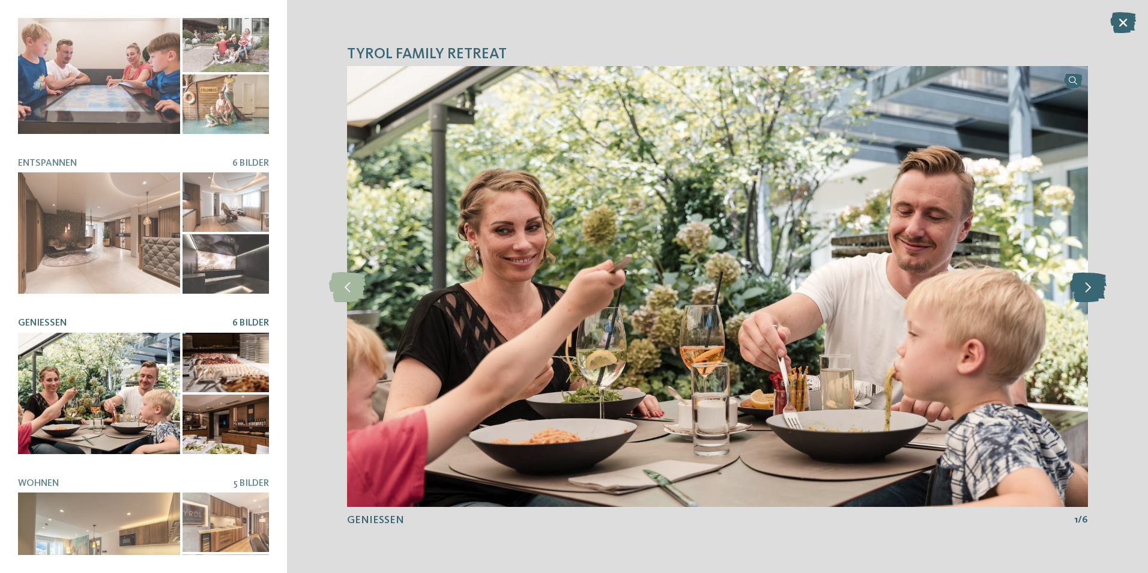
click at [1081, 286] on icon at bounding box center [1088, 286] width 37 height 30
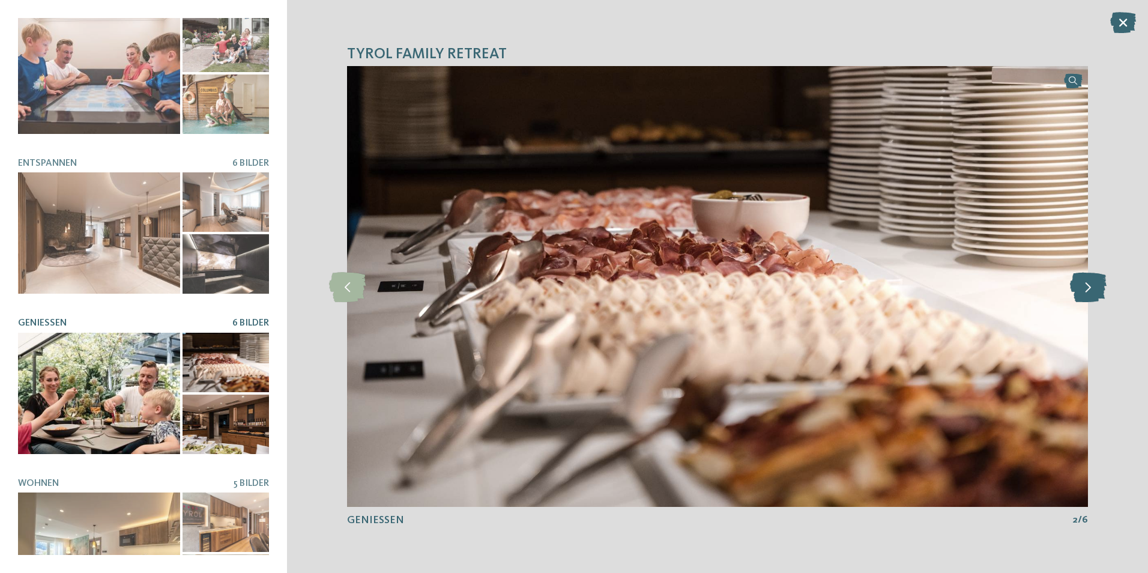
click at [1081, 286] on icon at bounding box center [1088, 286] width 37 height 30
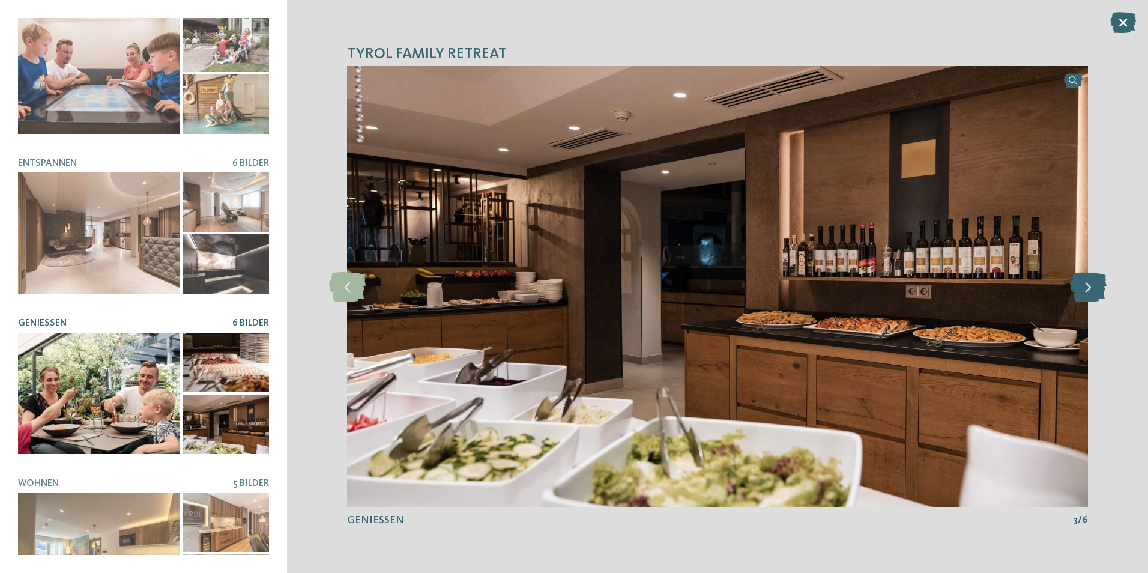
click at [1081, 286] on icon at bounding box center [1088, 286] width 37 height 30
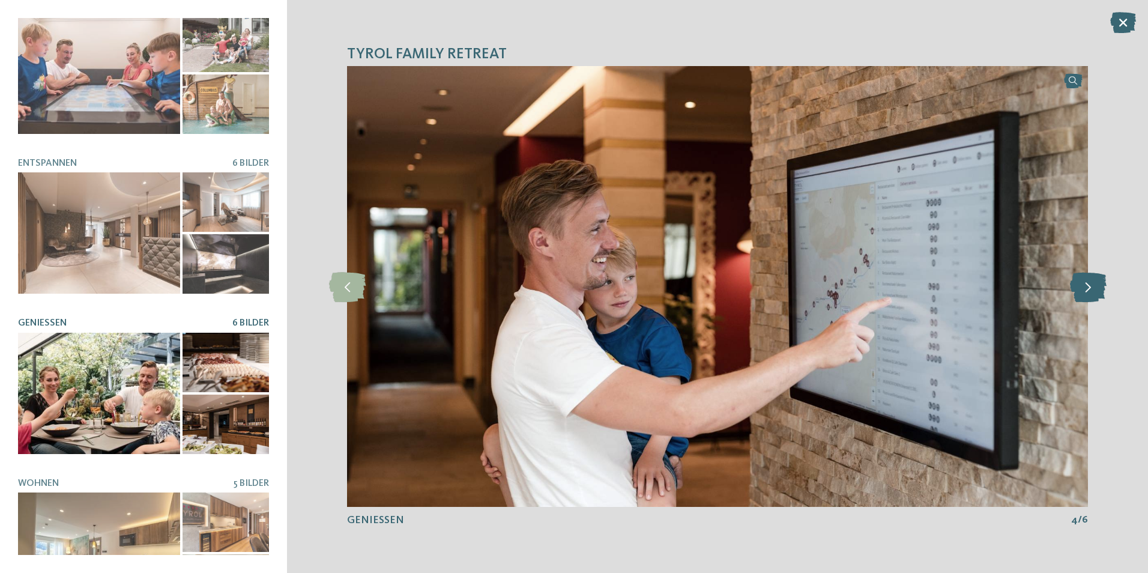
click at [1081, 286] on icon at bounding box center [1088, 286] width 37 height 30
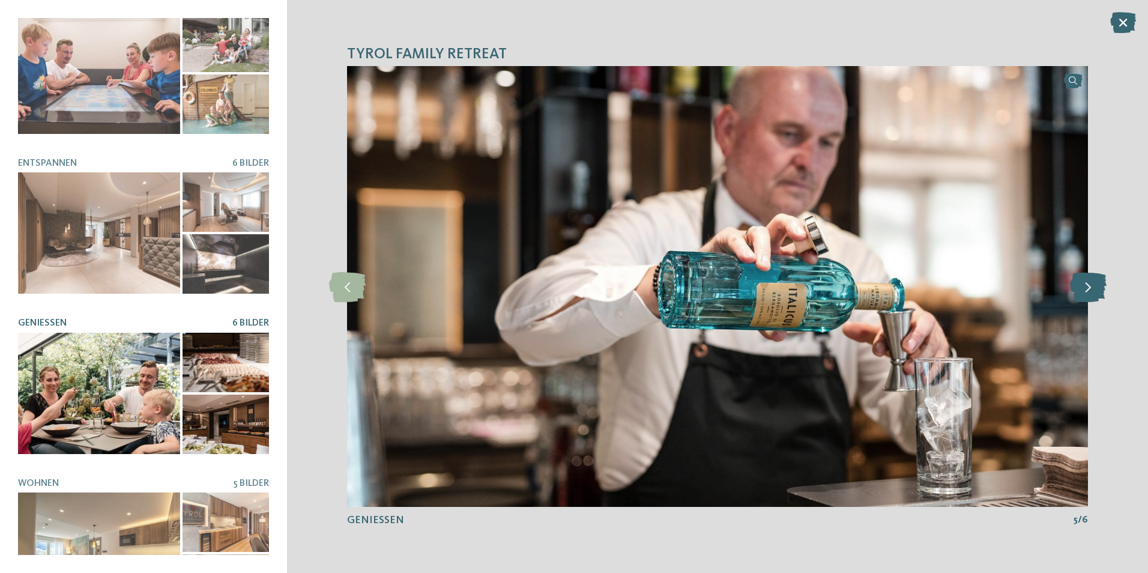
click at [1081, 286] on icon at bounding box center [1088, 286] width 37 height 30
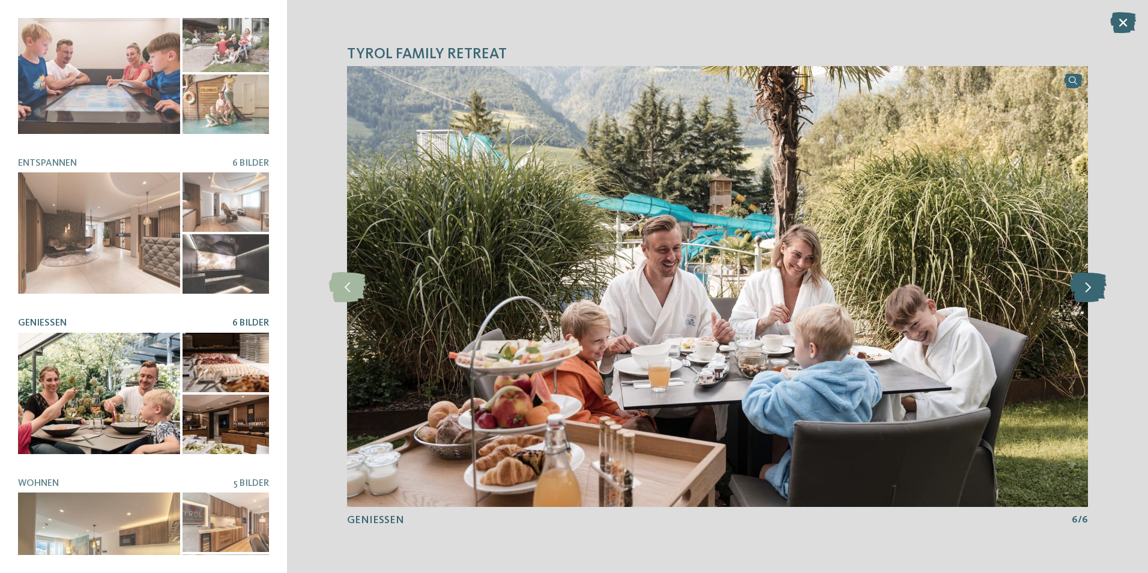
click at [1081, 286] on icon at bounding box center [1088, 286] width 37 height 30
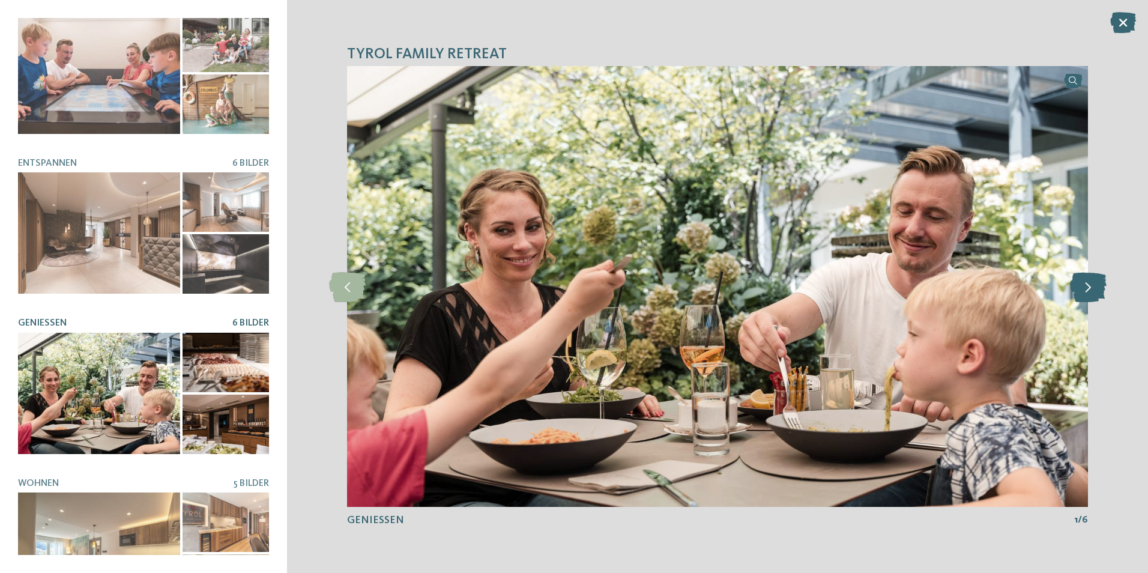
click at [1081, 286] on icon at bounding box center [1088, 286] width 37 height 30
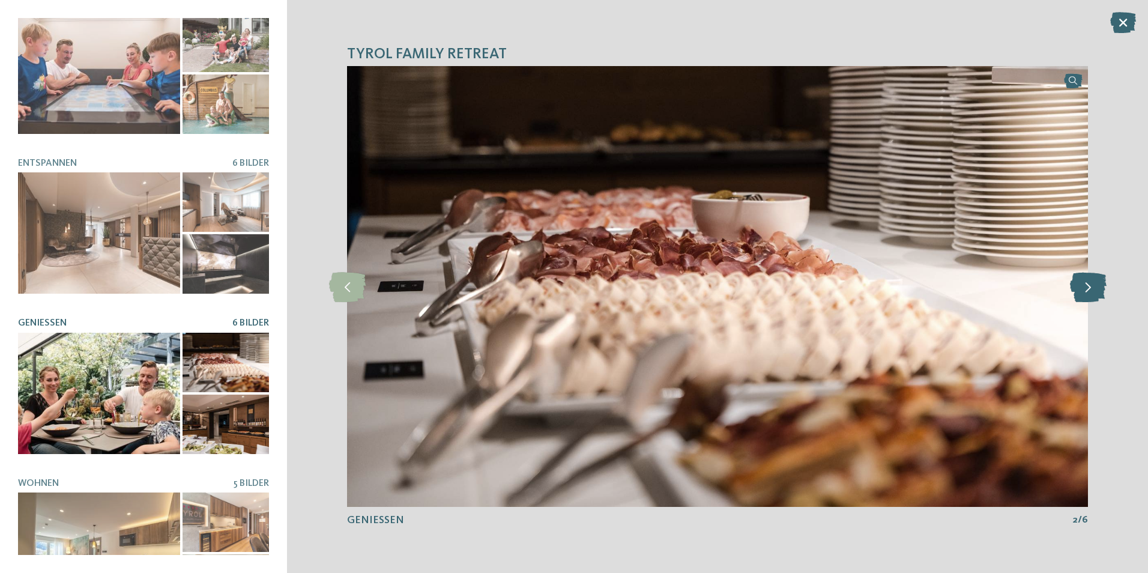
click at [1081, 286] on icon at bounding box center [1088, 286] width 37 height 30
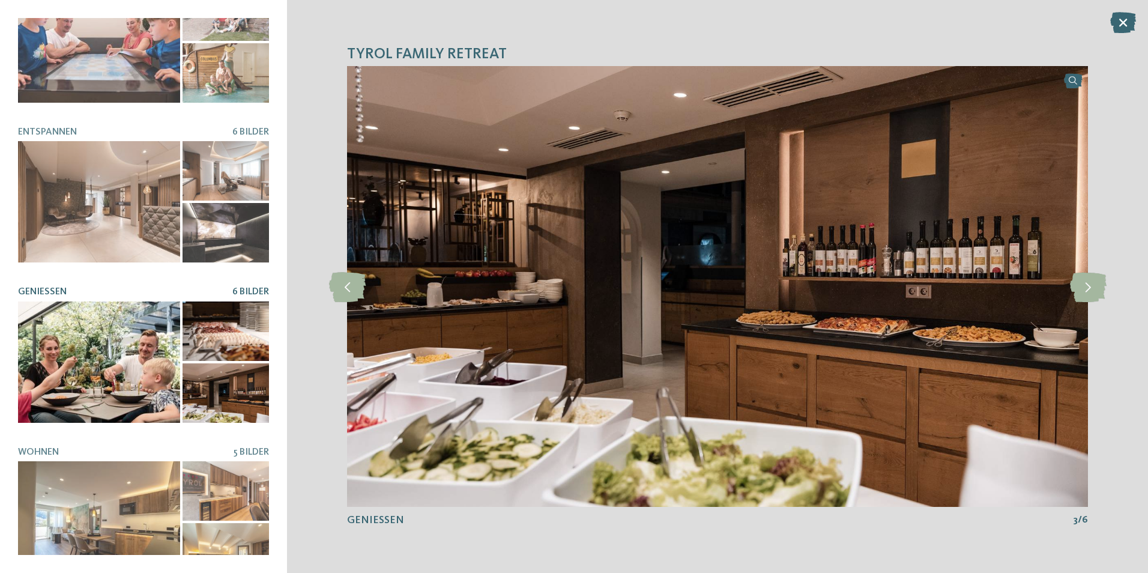
scroll to position [225, 0]
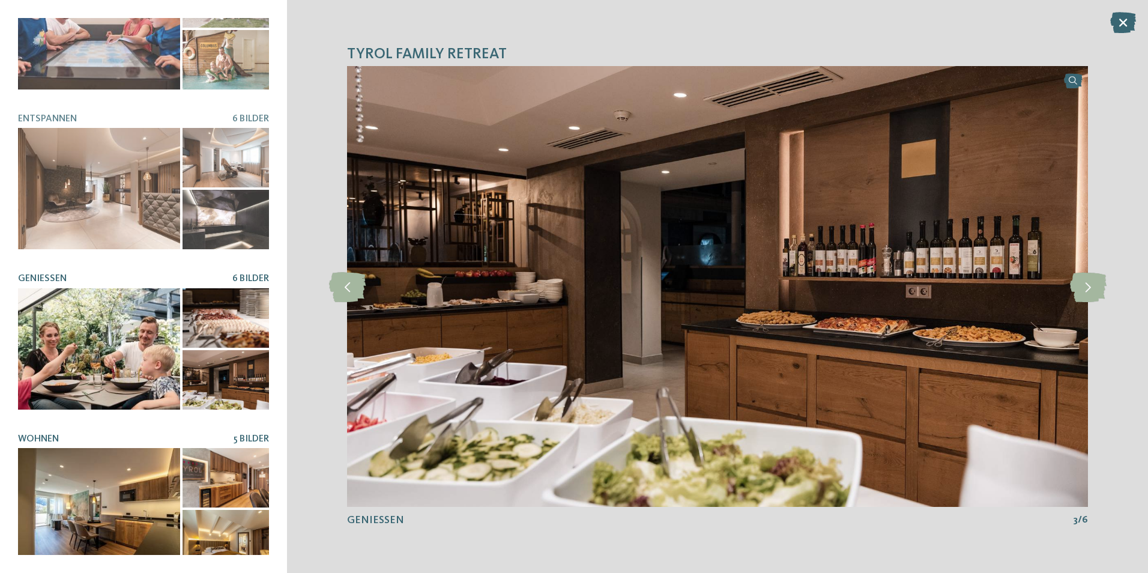
click at [86, 480] on div at bounding box center [99, 508] width 162 height 121
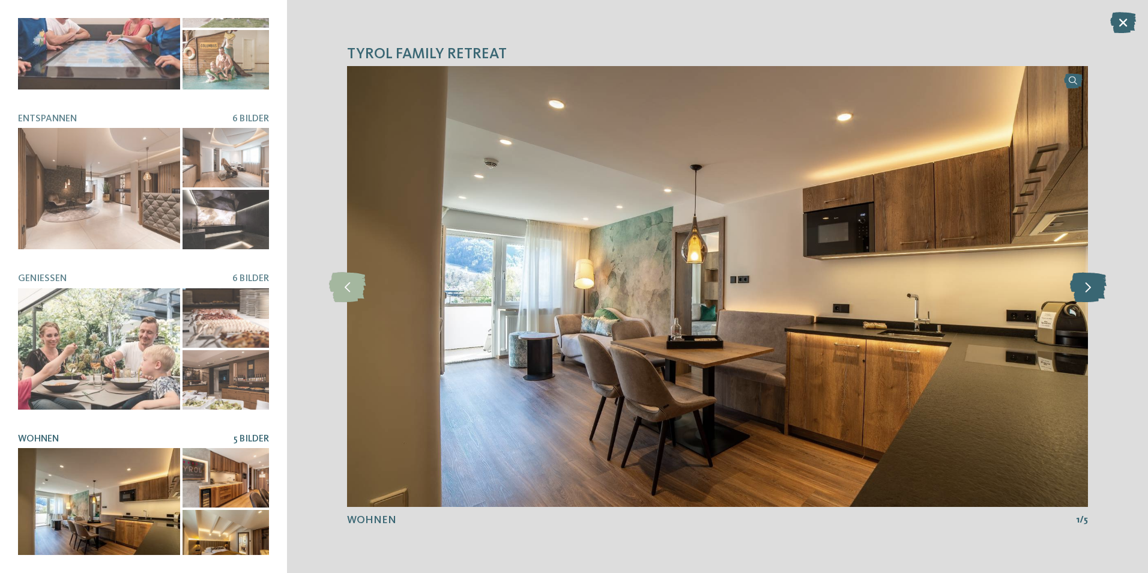
click at [1083, 285] on icon at bounding box center [1088, 286] width 37 height 30
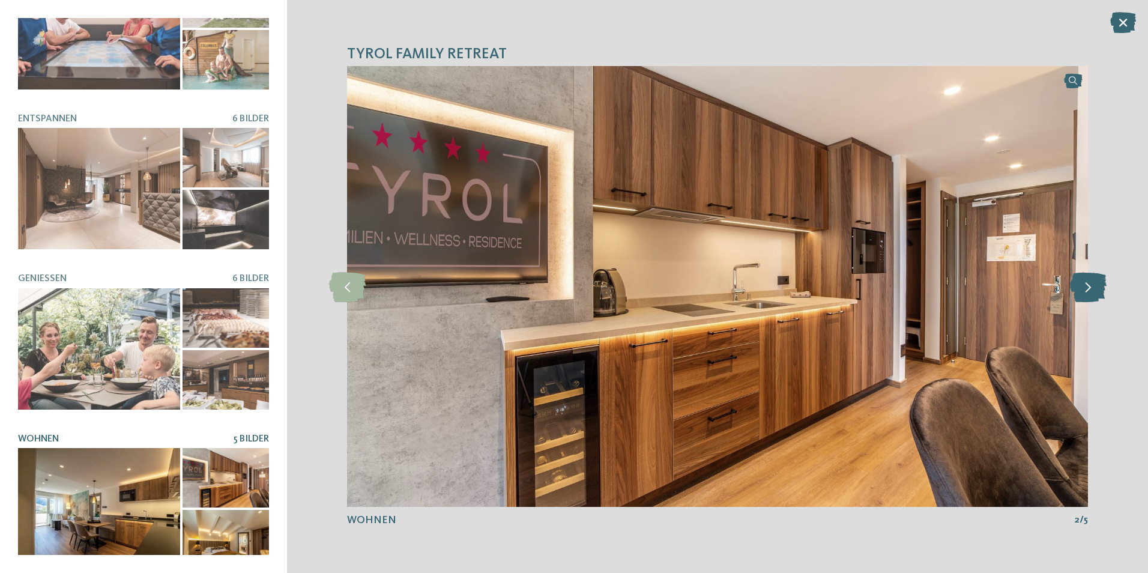
click at [1083, 285] on icon at bounding box center [1088, 286] width 37 height 30
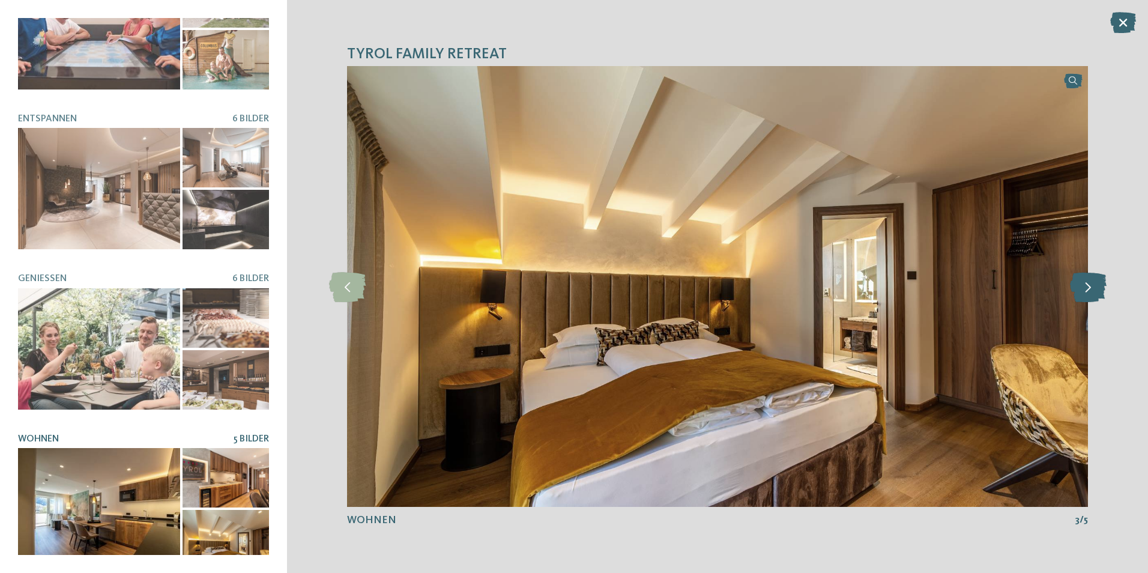
click at [1083, 285] on icon at bounding box center [1088, 286] width 37 height 30
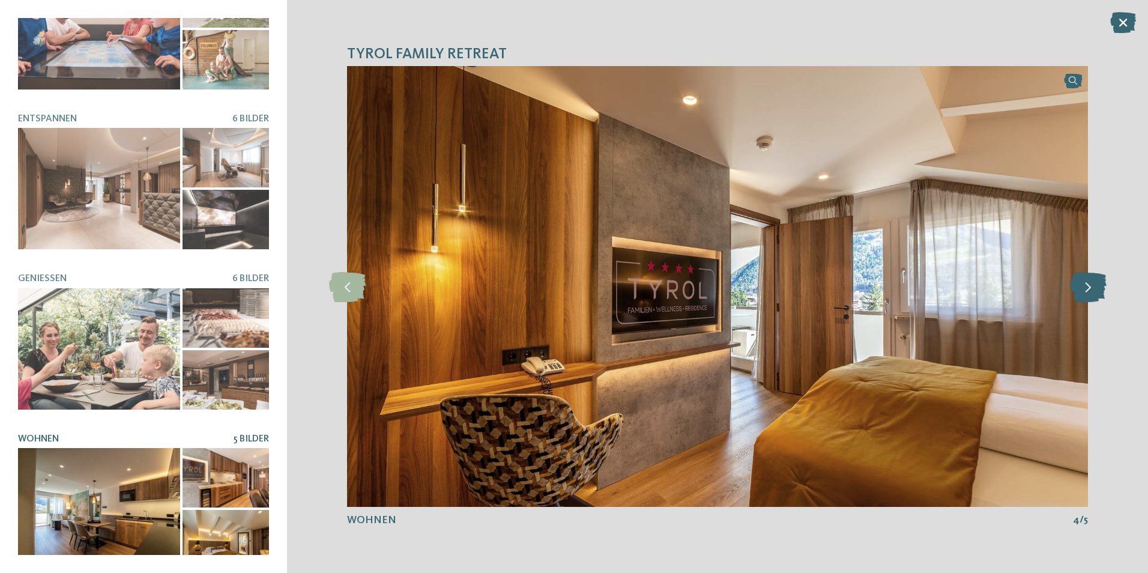
click at [1083, 285] on icon at bounding box center [1088, 286] width 37 height 30
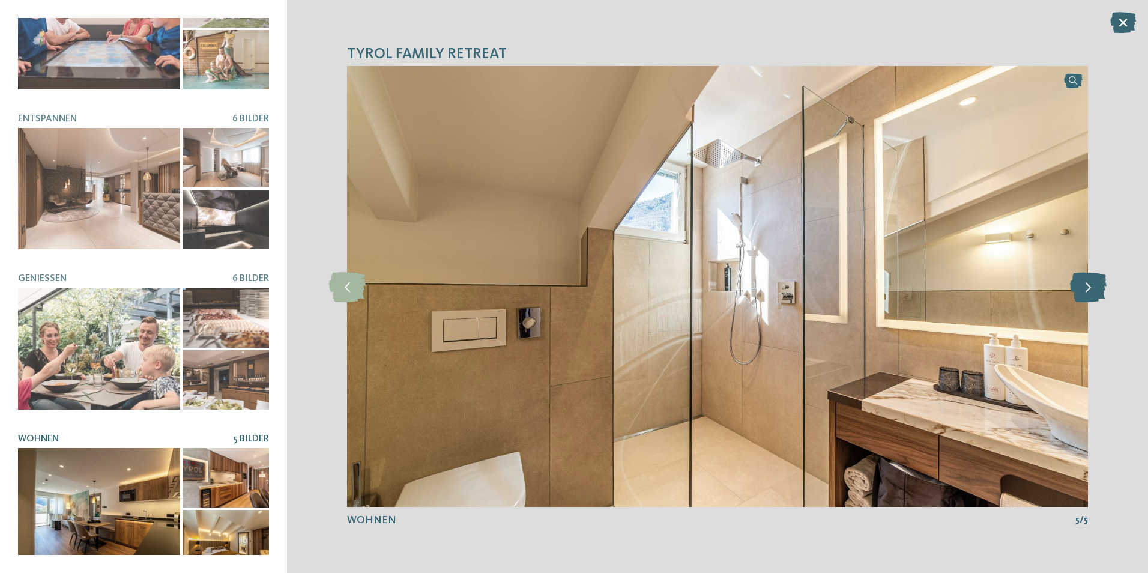
click at [1083, 285] on icon at bounding box center [1088, 286] width 37 height 30
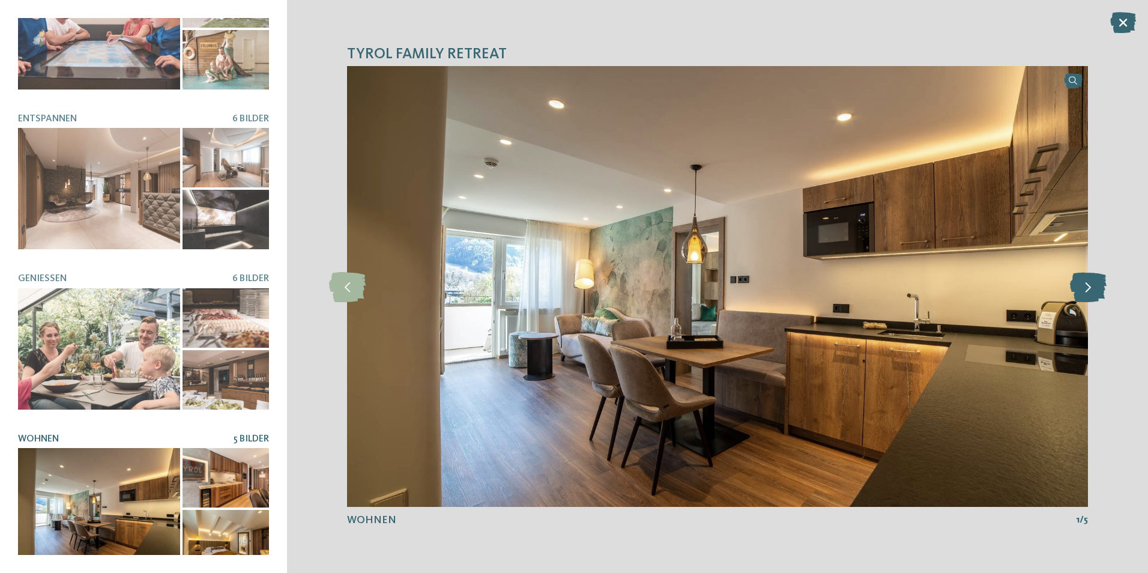
click at [1083, 285] on icon at bounding box center [1088, 286] width 37 height 30
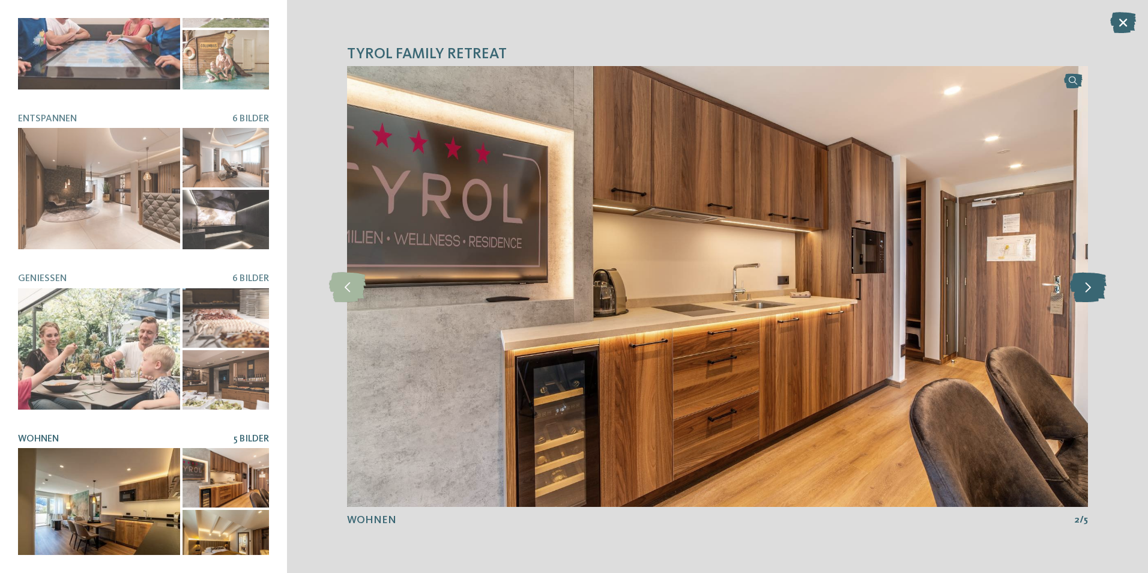
click at [1083, 285] on icon at bounding box center [1088, 286] width 37 height 30
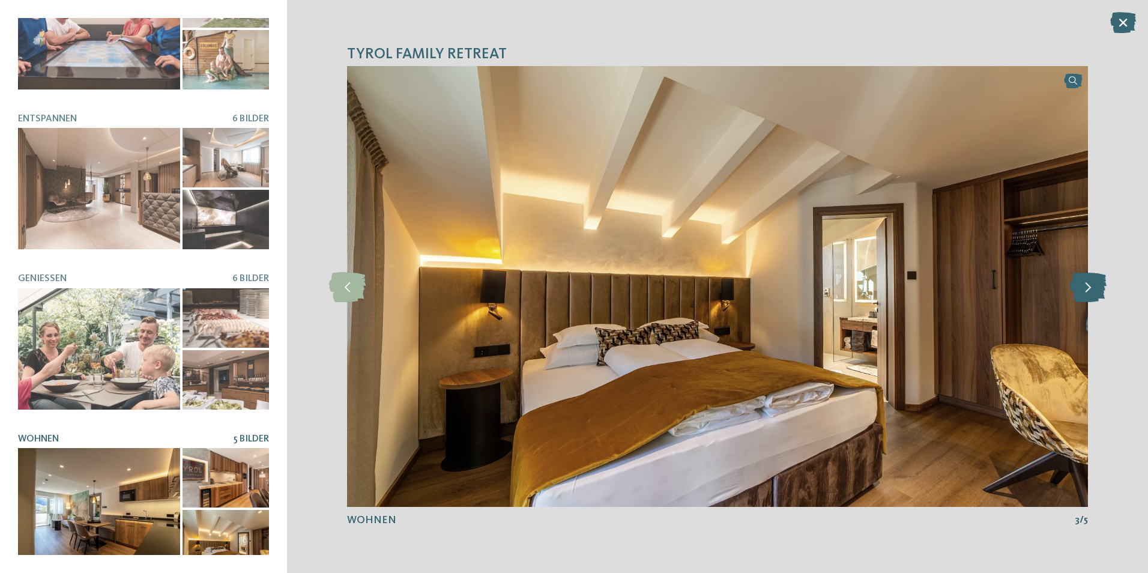
click at [1083, 285] on icon at bounding box center [1088, 286] width 37 height 30
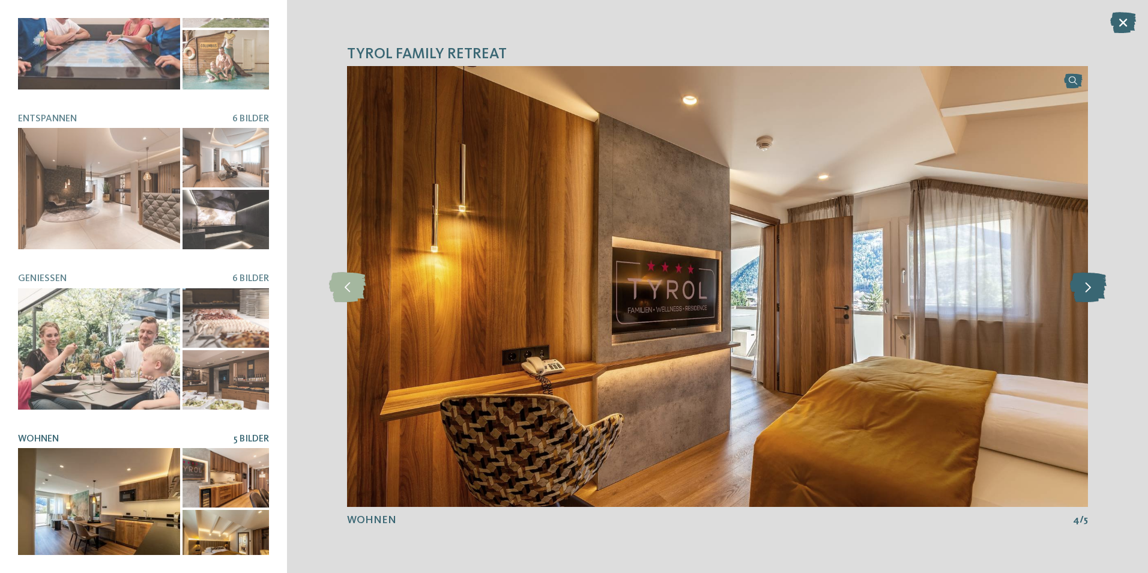
click at [1083, 285] on icon at bounding box center [1088, 286] width 37 height 30
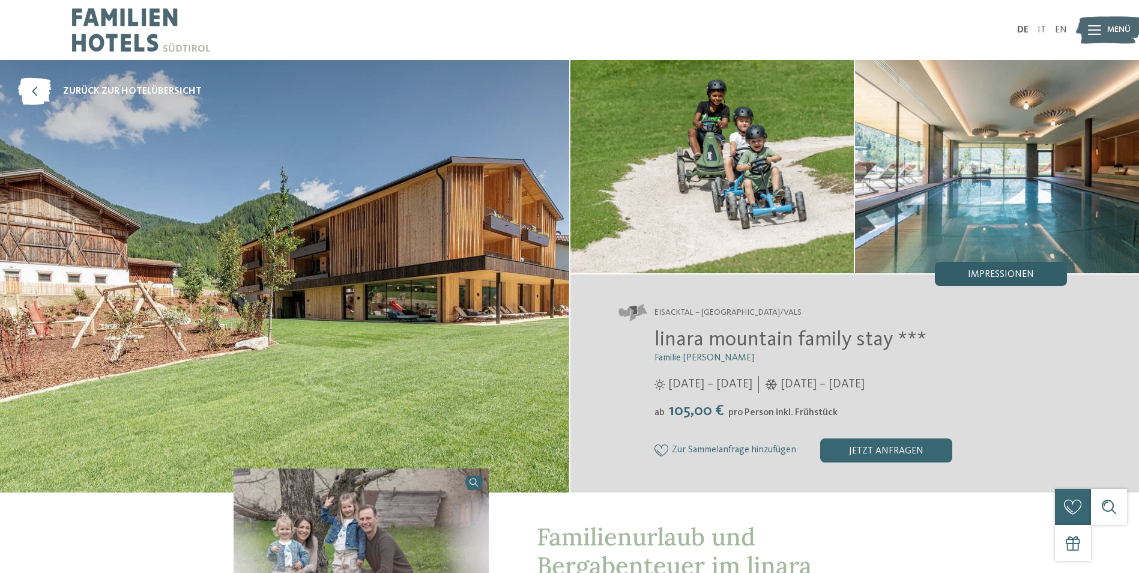
click at [987, 274] on span "Impressionen" at bounding box center [1001, 275] width 66 height 10
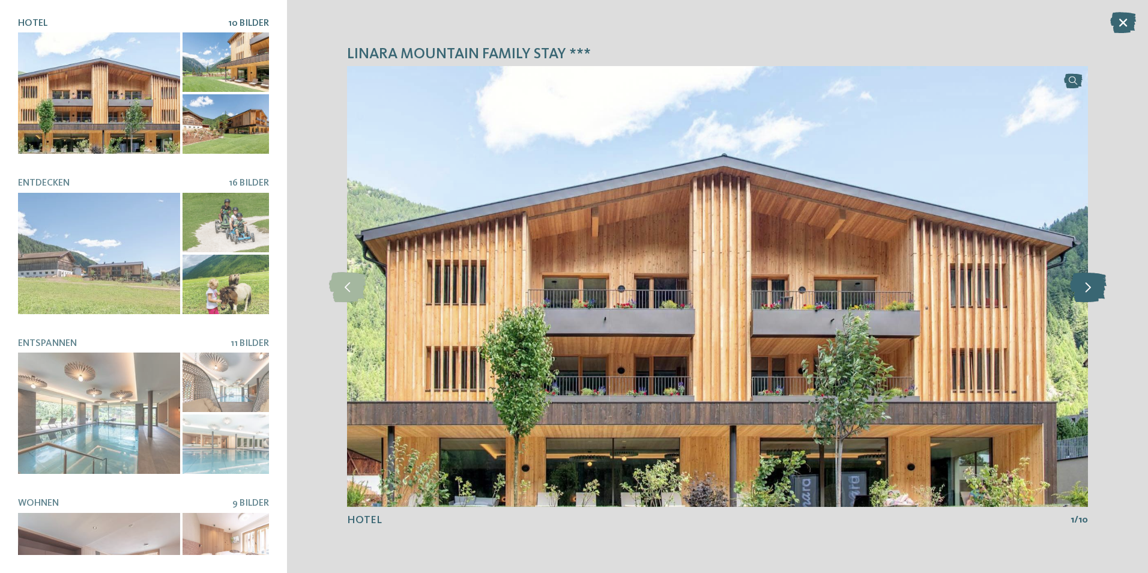
click at [1097, 289] on icon at bounding box center [1088, 286] width 37 height 30
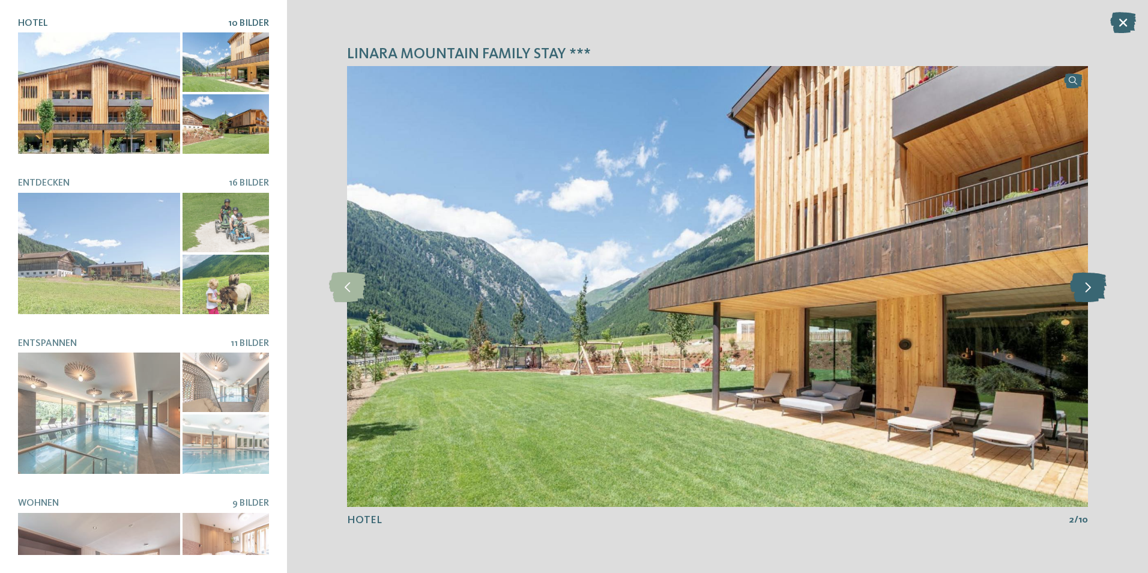
click at [1097, 289] on icon at bounding box center [1088, 286] width 37 height 30
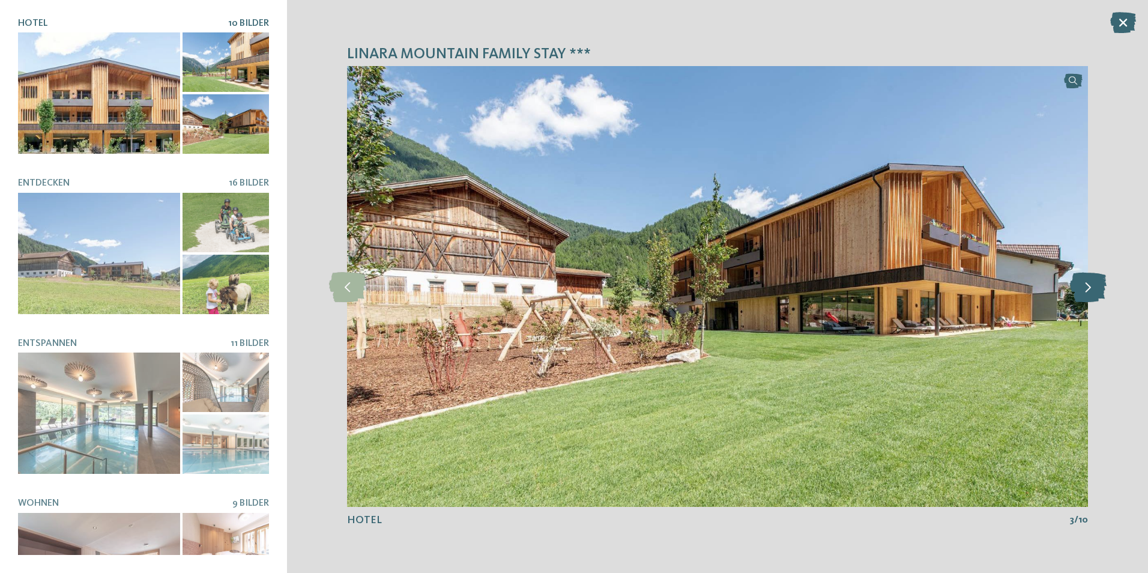
click at [1097, 289] on icon at bounding box center [1088, 286] width 37 height 30
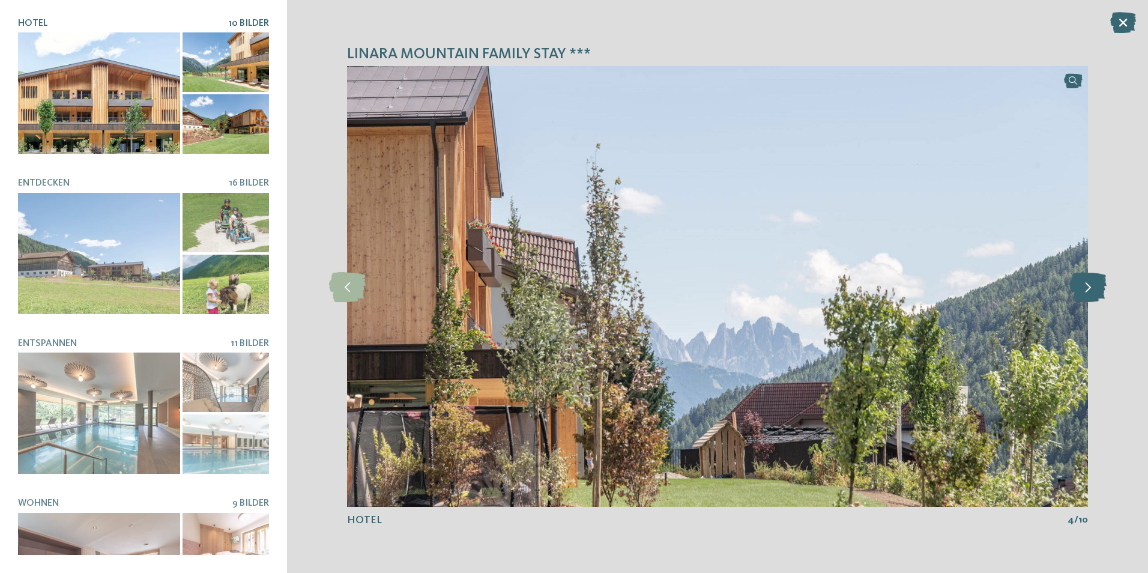
click at [1097, 289] on icon at bounding box center [1088, 286] width 37 height 30
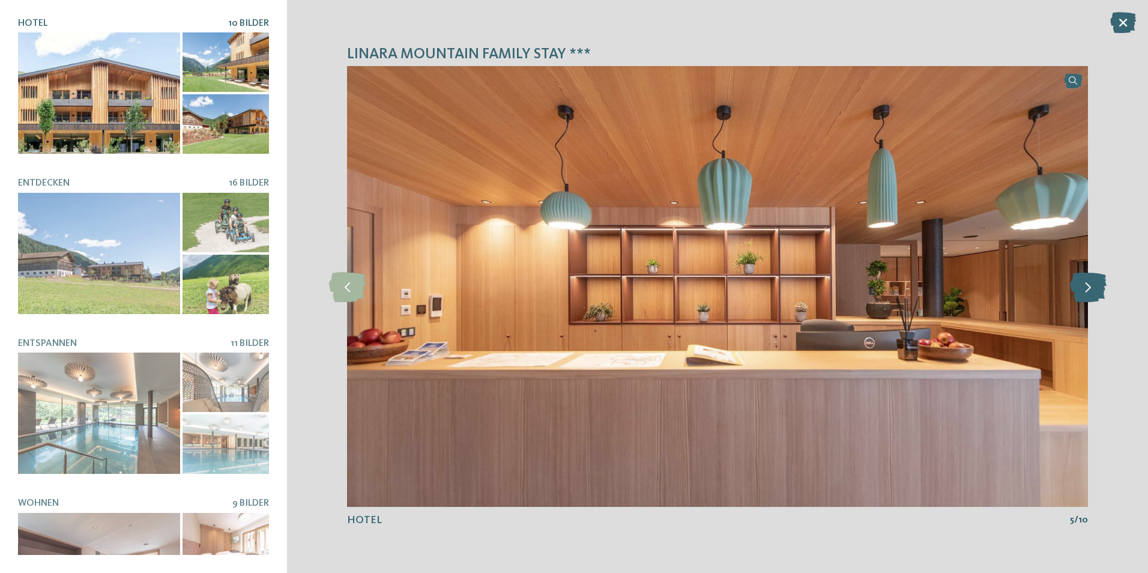
click at [1097, 289] on icon at bounding box center [1088, 286] width 37 height 30
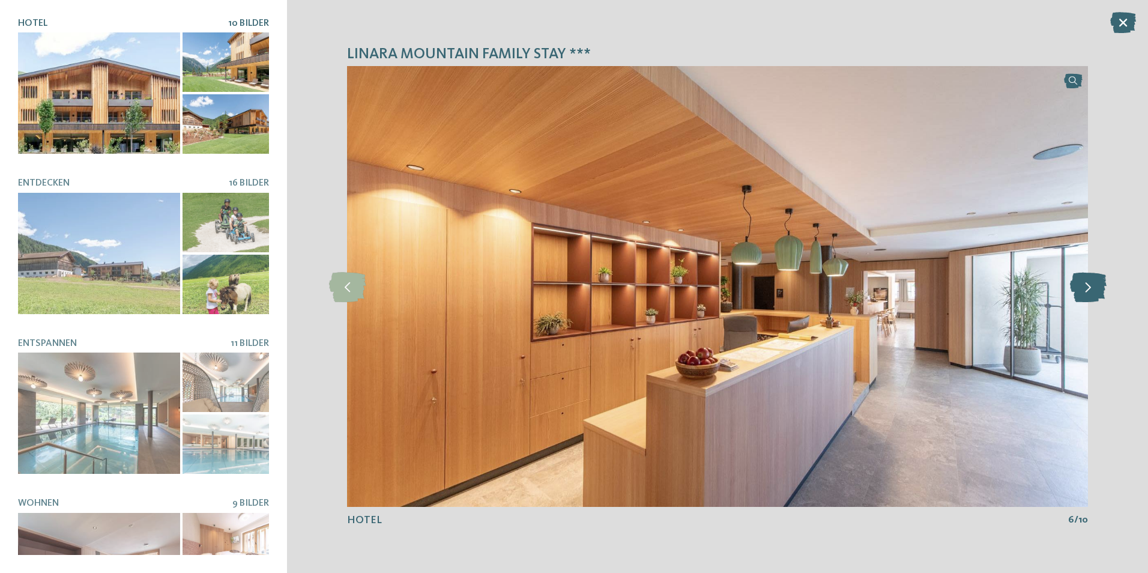
click at [1097, 289] on icon at bounding box center [1088, 286] width 37 height 30
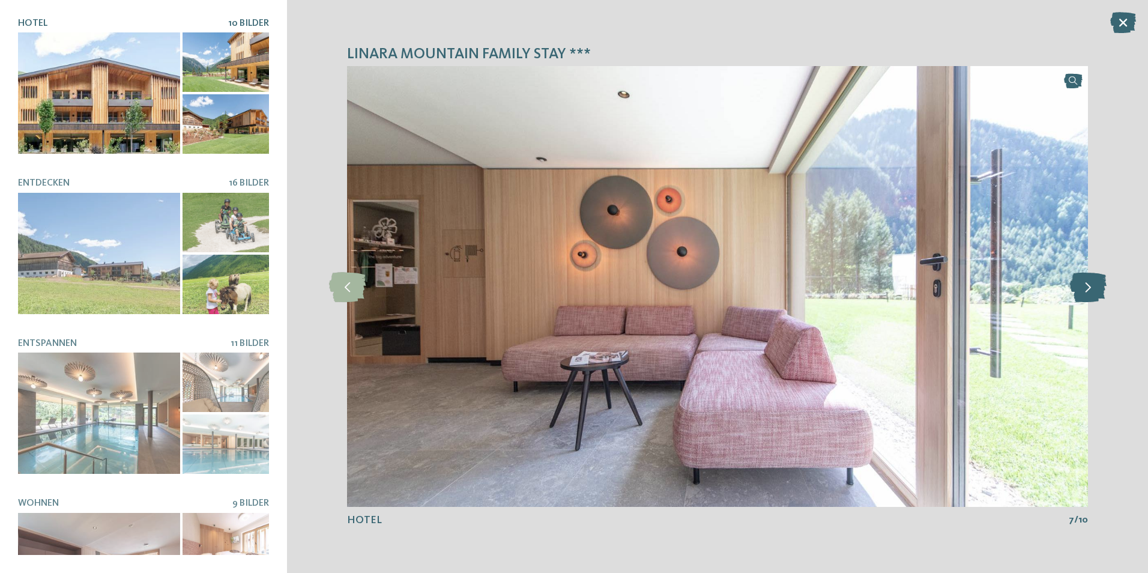
click at [1097, 289] on icon at bounding box center [1088, 286] width 37 height 30
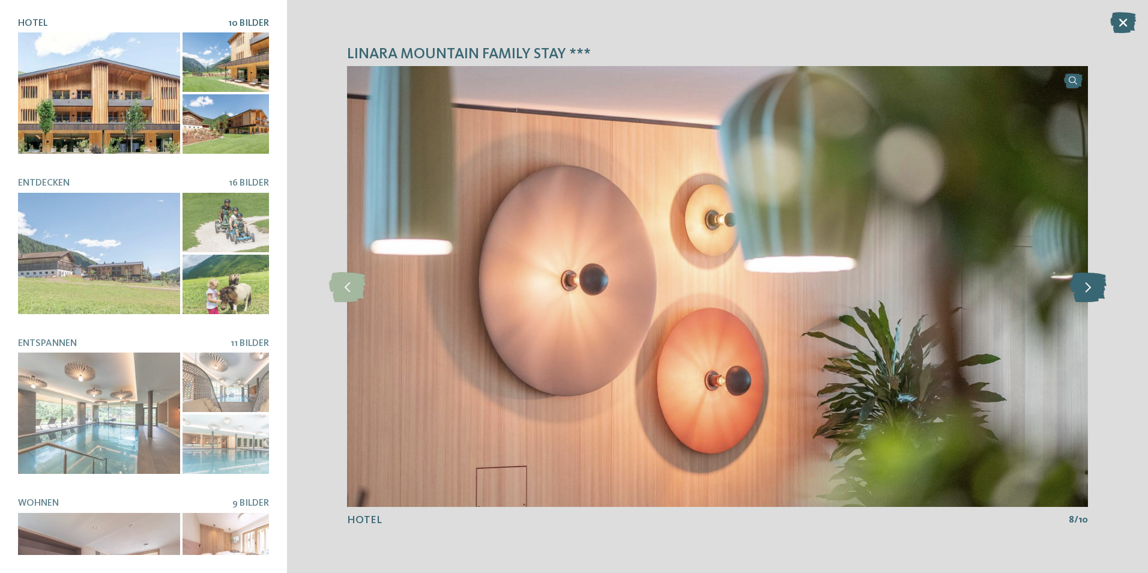
click at [1097, 289] on icon at bounding box center [1088, 286] width 37 height 30
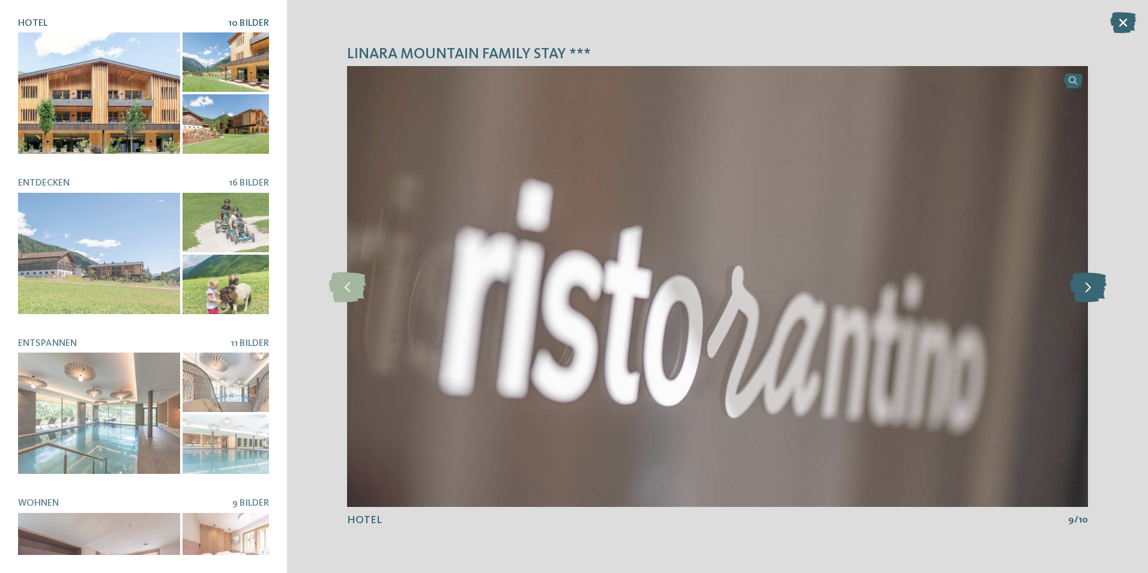
click at [1097, 289] on icon at bounding box center [1088, 286] width 37 height 30
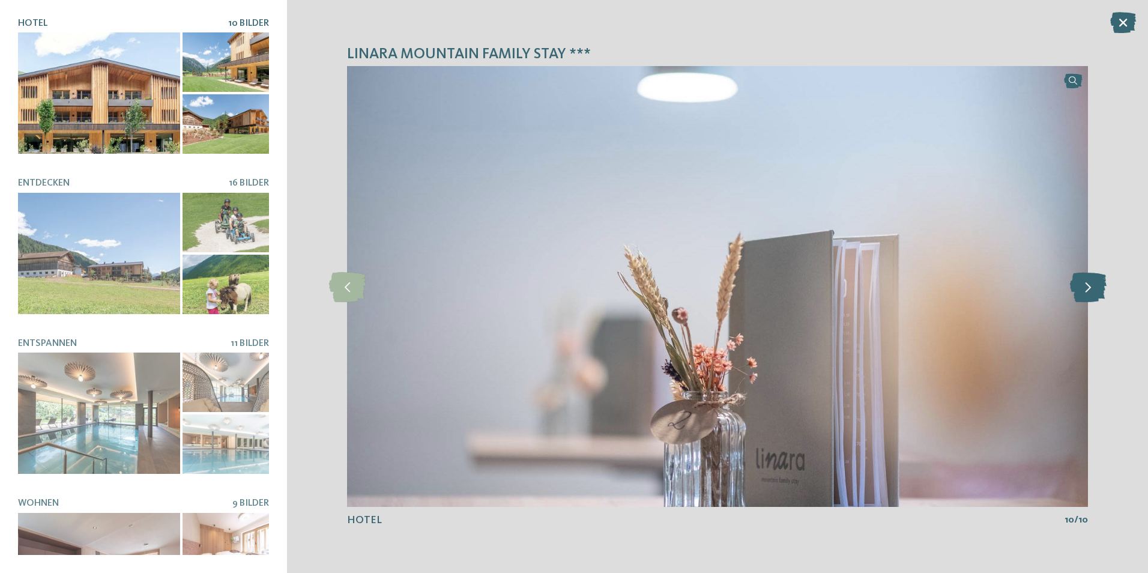
click at [1097, 289] on icon at bounding box center [1088, 286] width 37 height 30
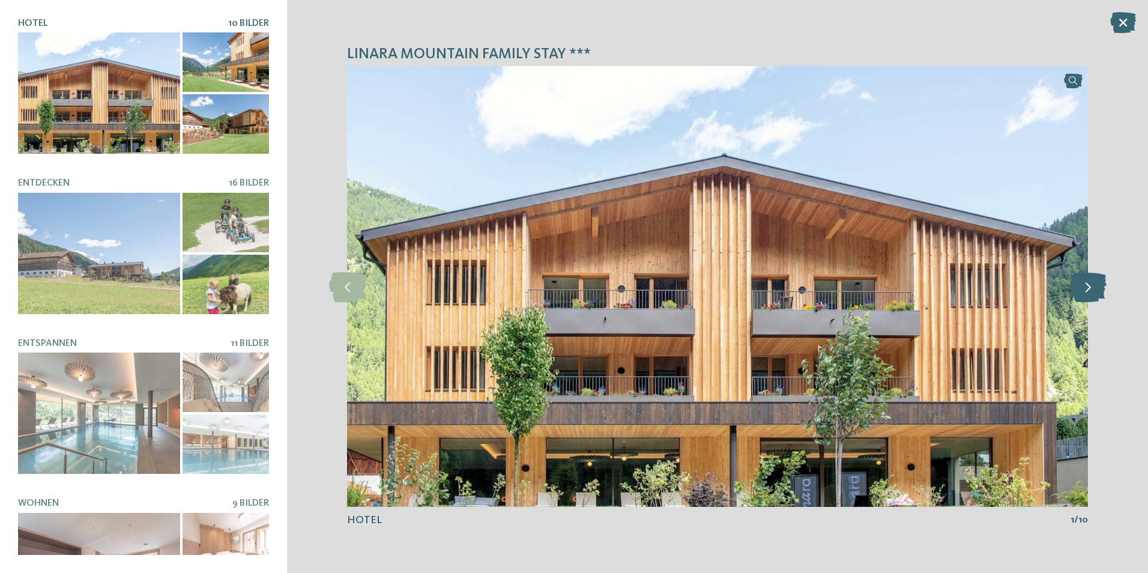
click at [1097, 289] on icon at bounding box center [1088, 286] width 37 height 30
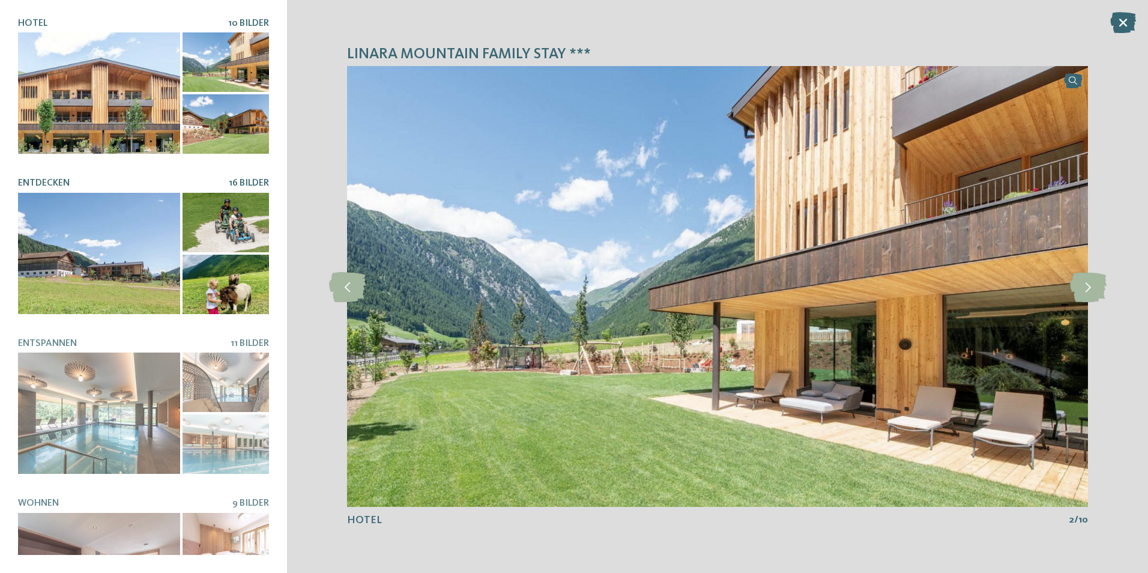
click at [121, 253] on div at bounding box center [99, 253] width 162 height 121
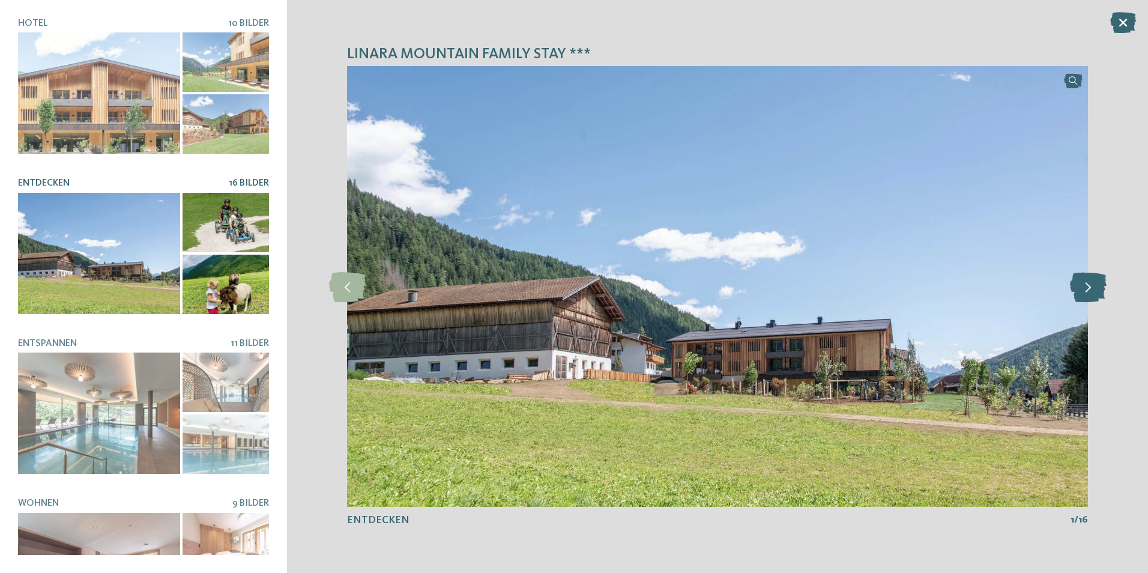
click at [1080, 286] on icon at bounding box center [1088, 286] width 37 height 30
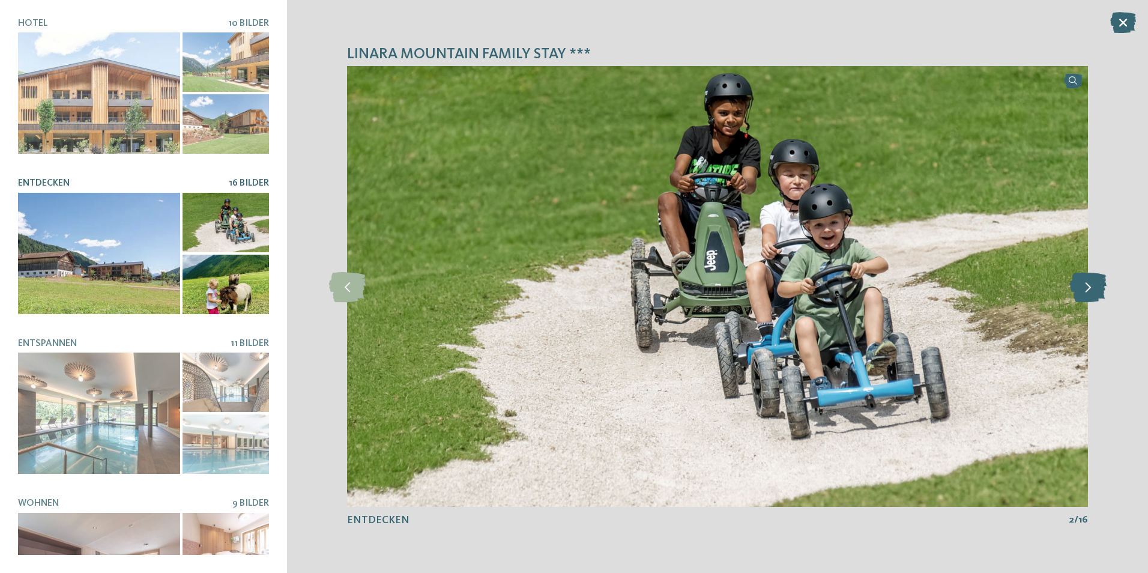
click at [1080, 286] on icon at bounding box center [1088, 286] width 37 height 30
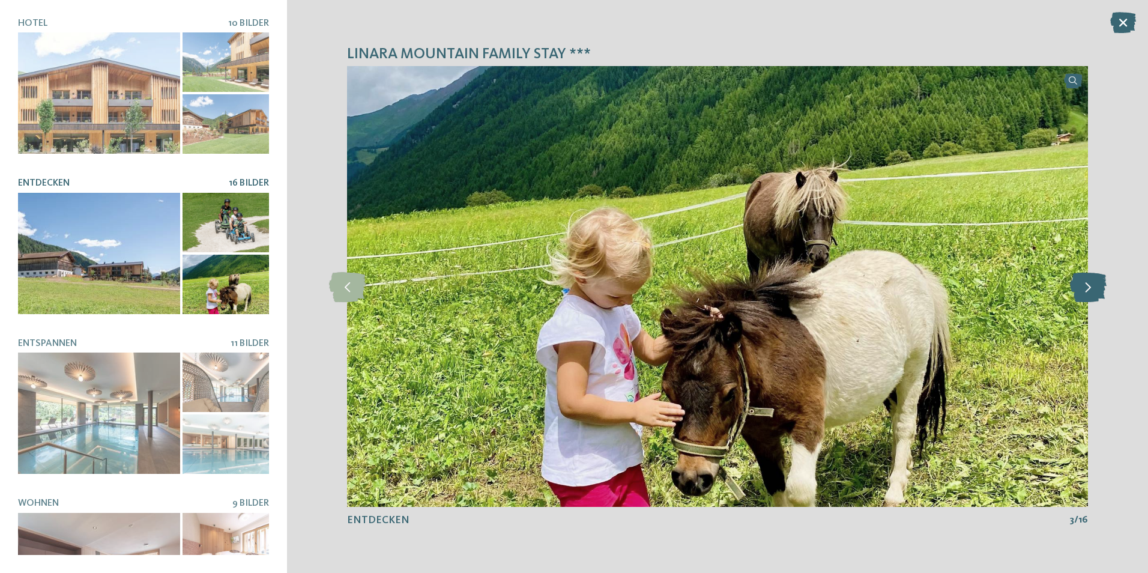
click at [1080, 286] on icon at bounding box center [1088, 286] width 37 height 30
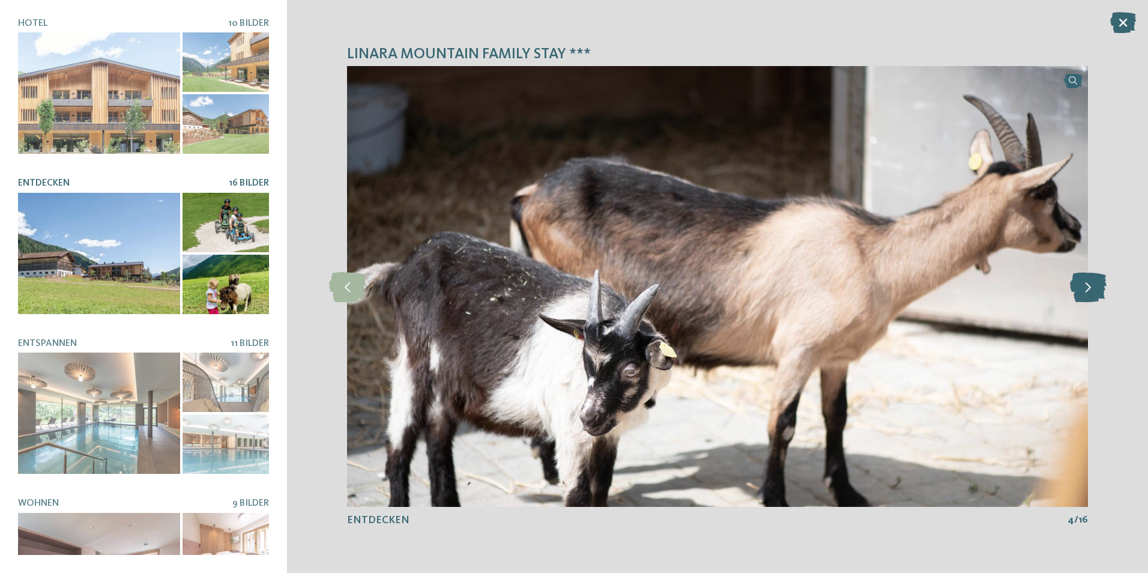
click at [1080, 286] on icon at bounding box center [1088, 286] width 37 height 30
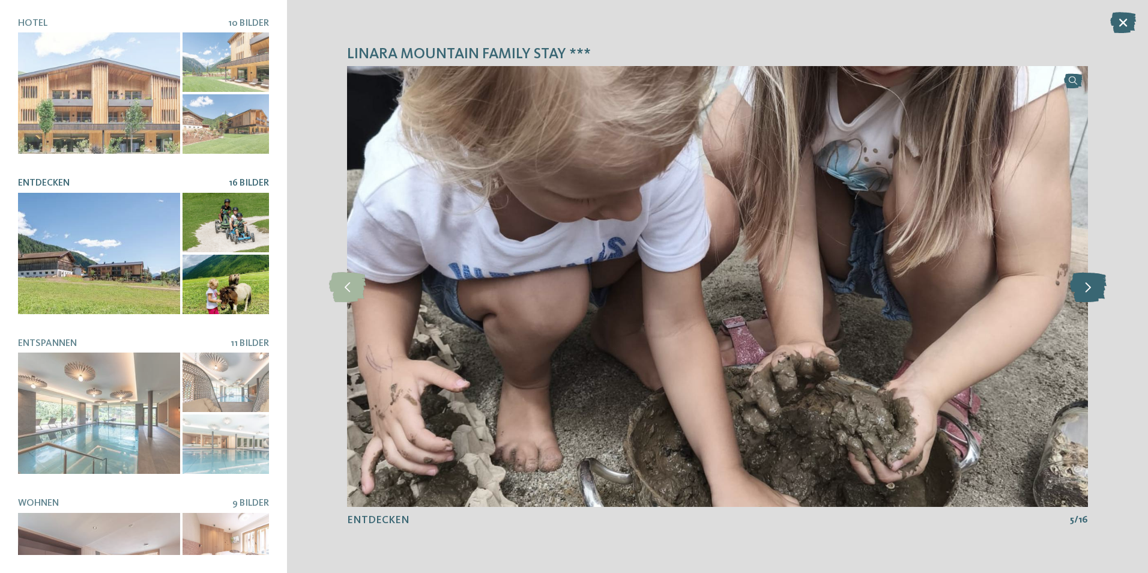
click at [1080, 286] on icon at bounding box center [1088, 286] width 37 height 30
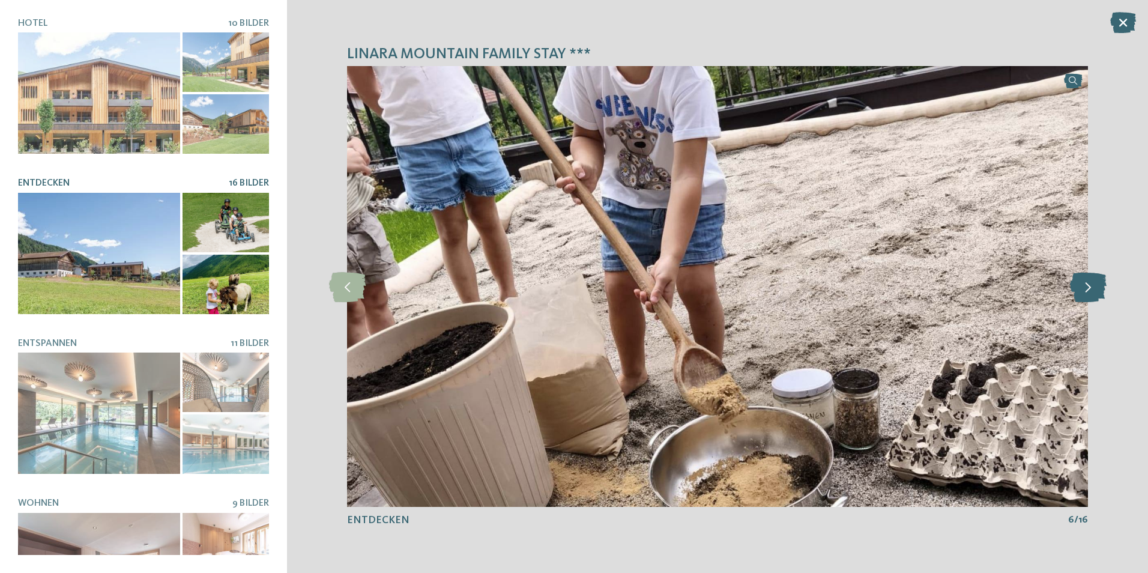
click at [1080, 286] on icon at bounding box center [1088, 286] width 37 height 30
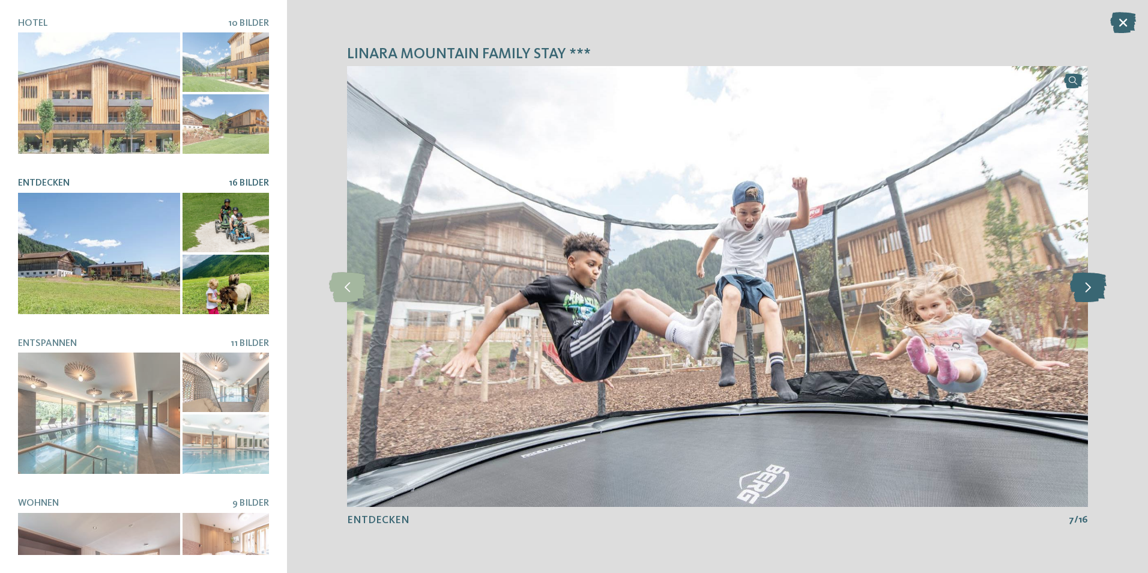
click at [1080, 286] on icon at bounding box center [1088, 286] width 37 height 30
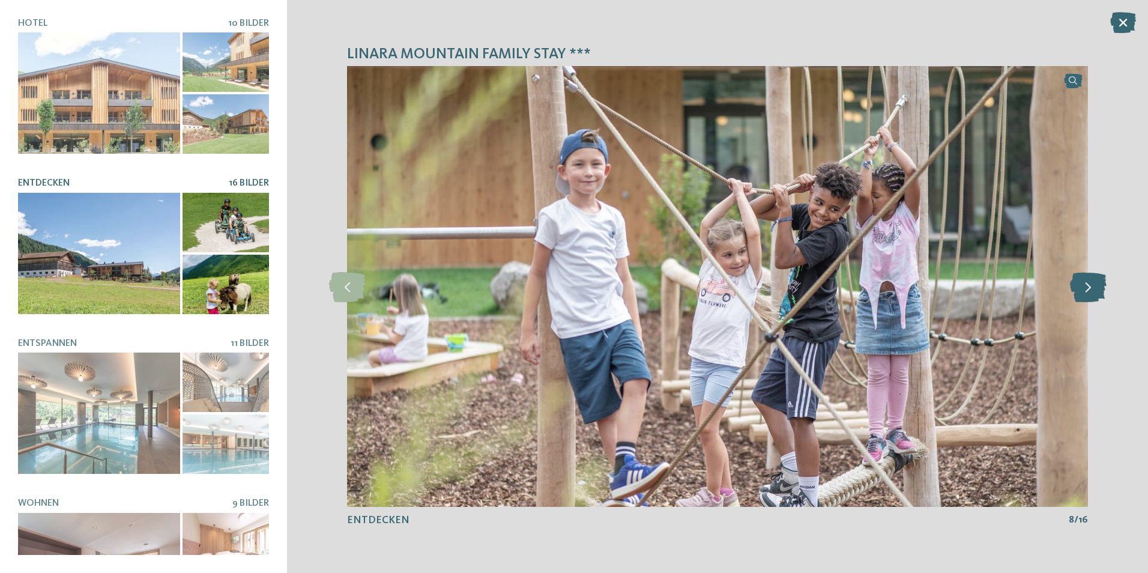
click at [1080, 286] on icon at bounding box center [1088, 286] width 37 height 30
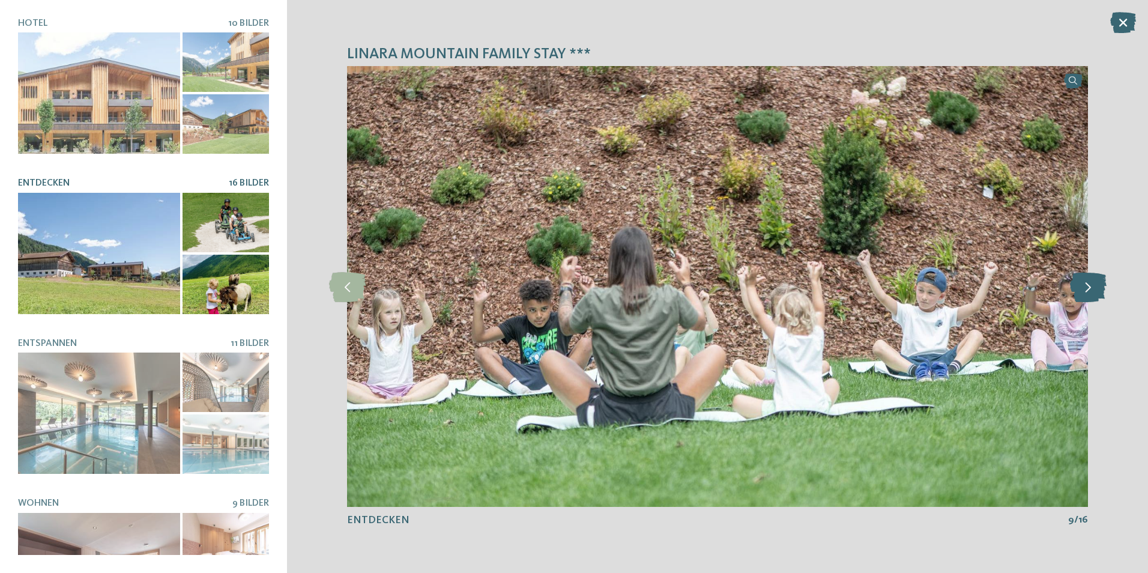
click at [1080, 286] on icon at bounding box center [1088, 286] width 37 height 30
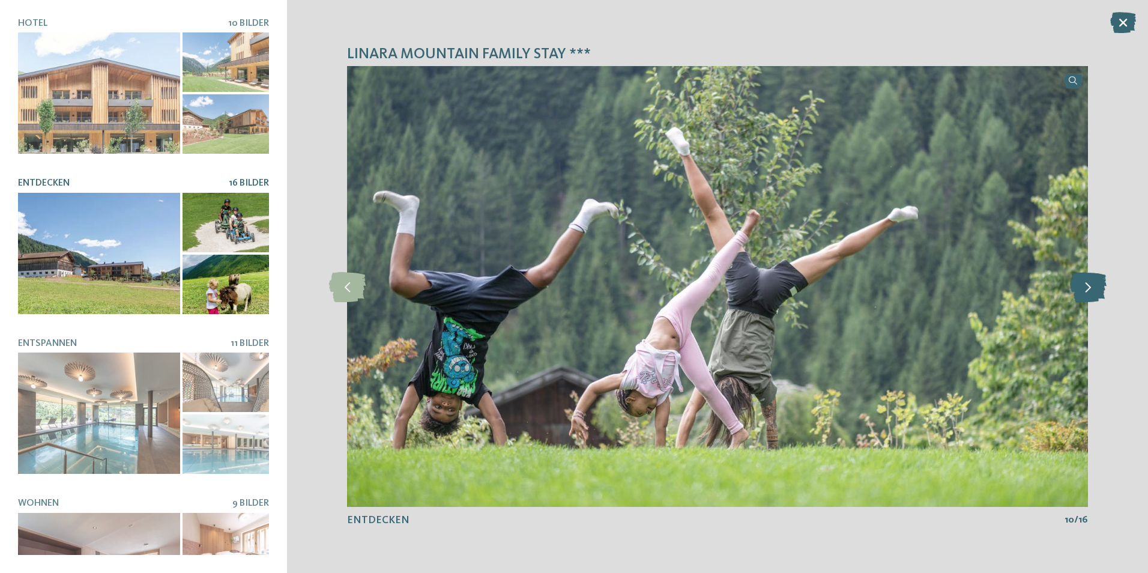
click at [1080, 286] on icon at bounding box center [1088, 286] width 37 height 30
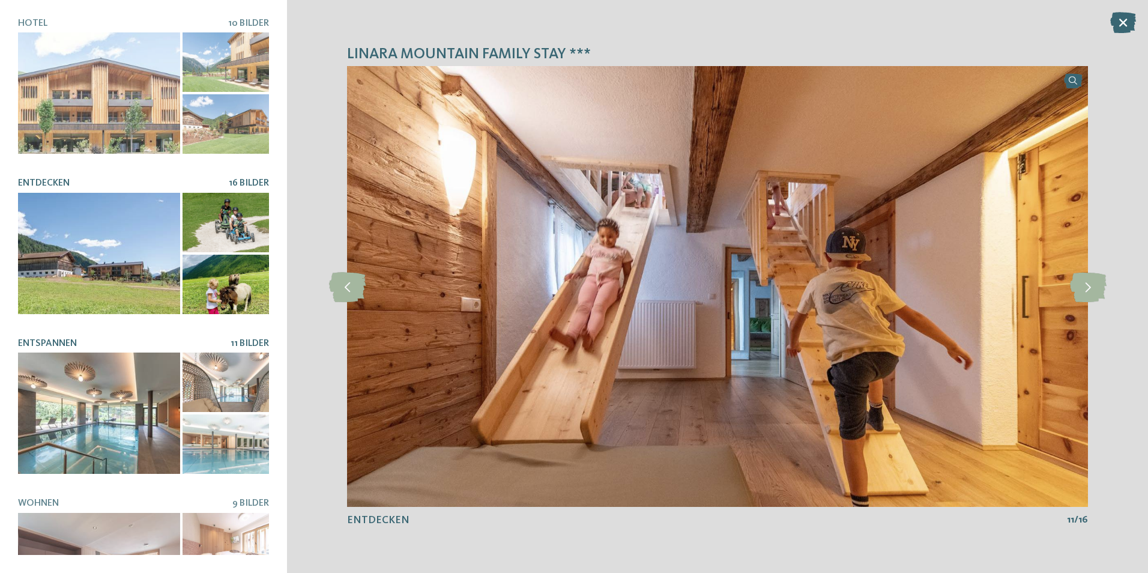
click at [94, 405] on div at bounding box center [99, 412] width 162 height 121
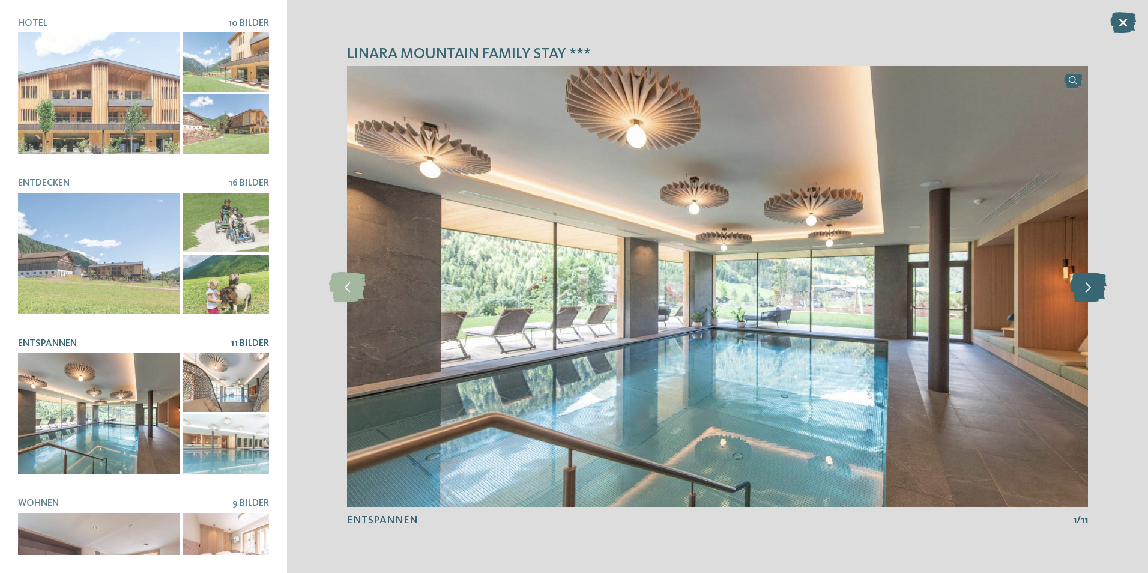
click at [1093, 288] on icon at bounding box center [1088, 286] width 37 height 30
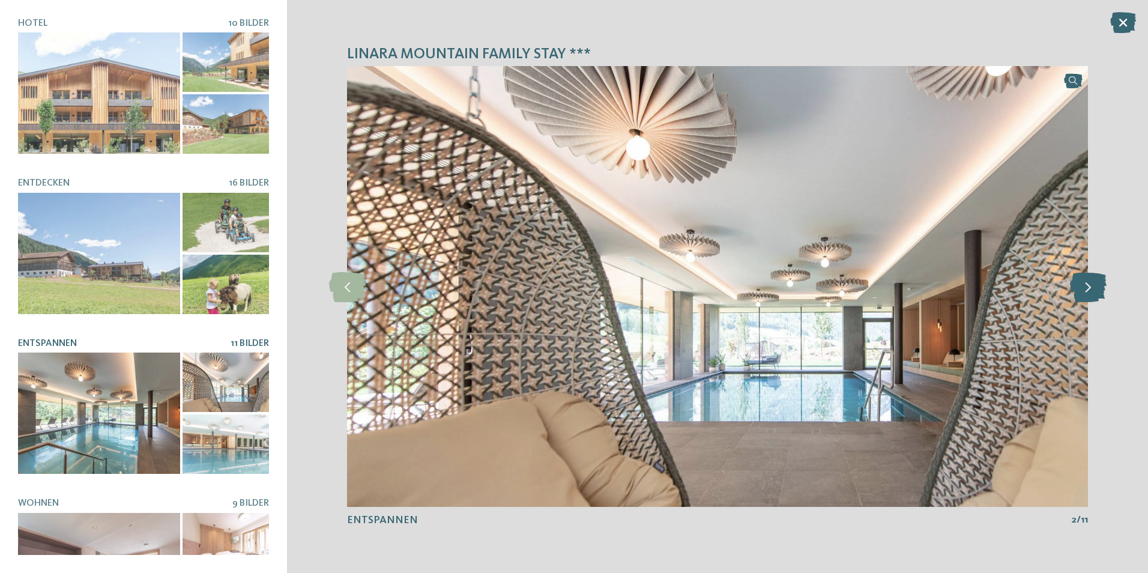
click at [1093, 288] on icon at bounding box center [1088, 286] width 37 height 30
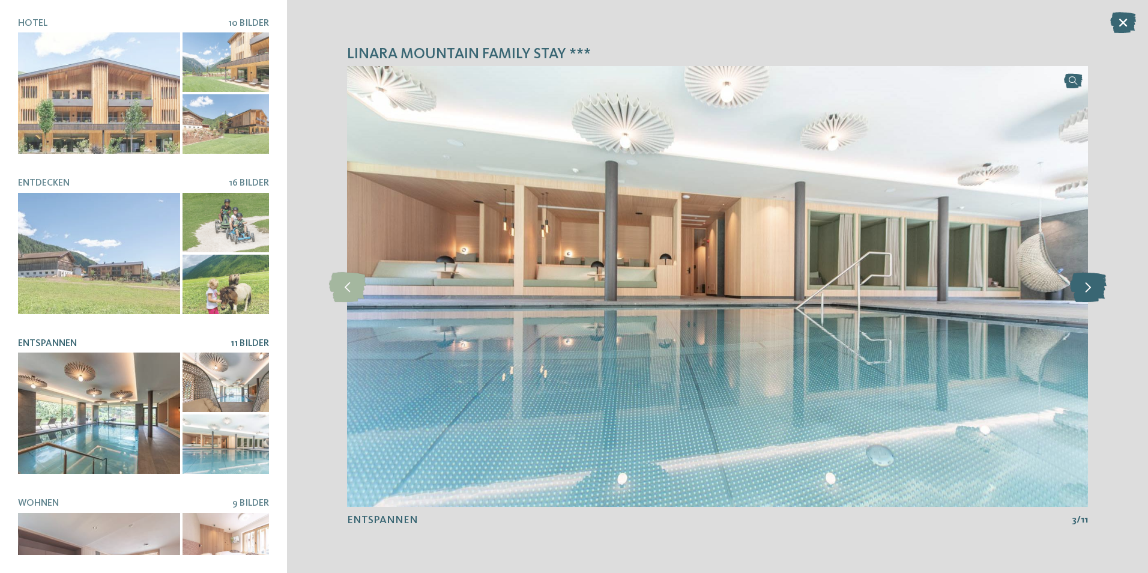
click at [1093, 288] on icon at bounding box center [1088, 286] width 37 height 30
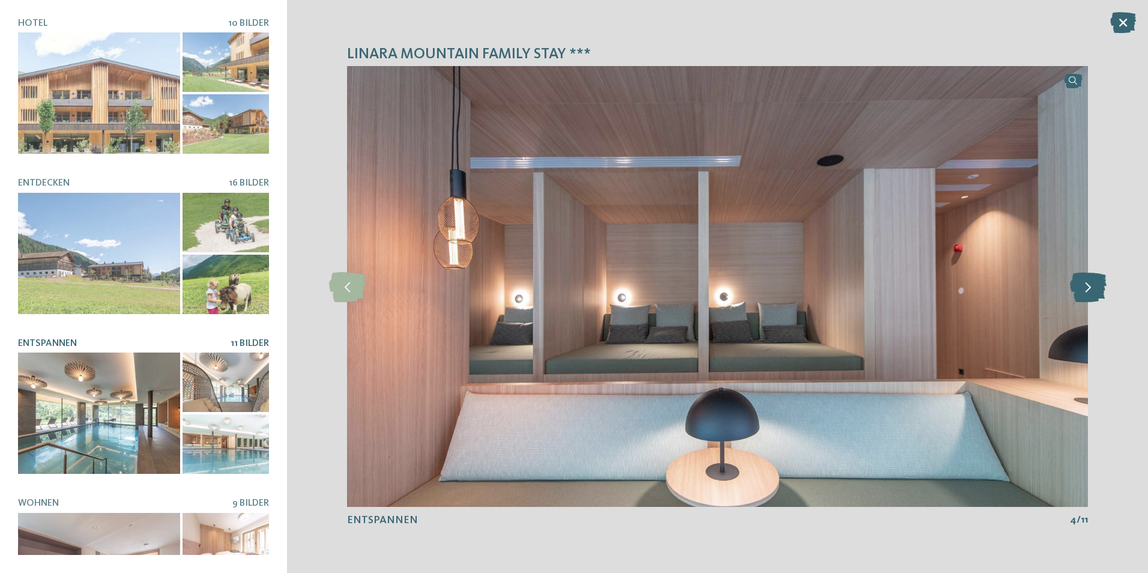
click at [1093, 288] on icon at bounding box center [1088, 286] width 37 height 30
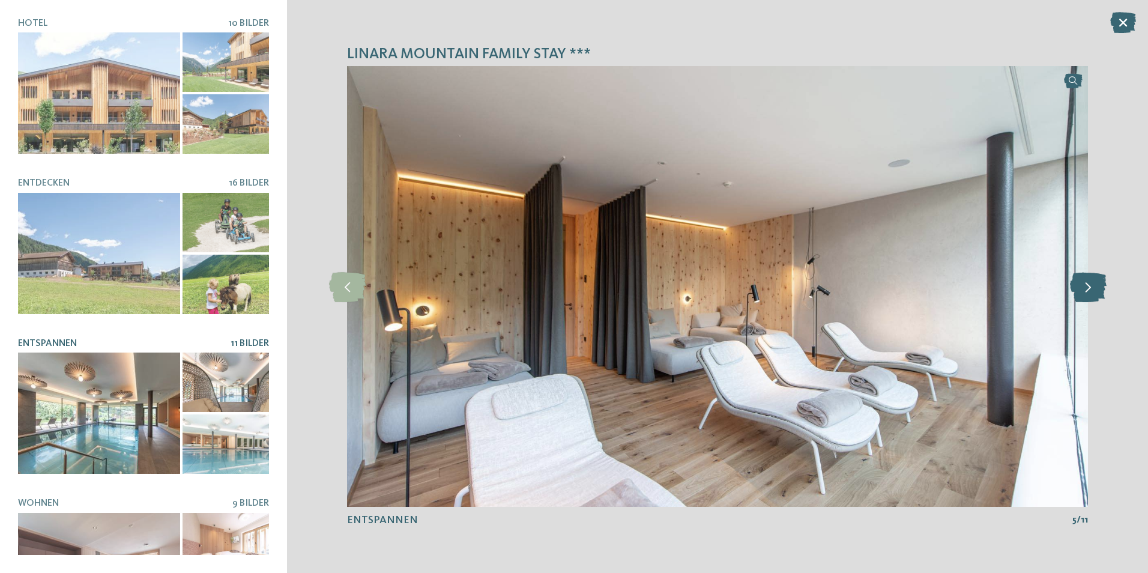
click at [1093, 288] on icon at bounding box center [1088, 286] width 37 height 30
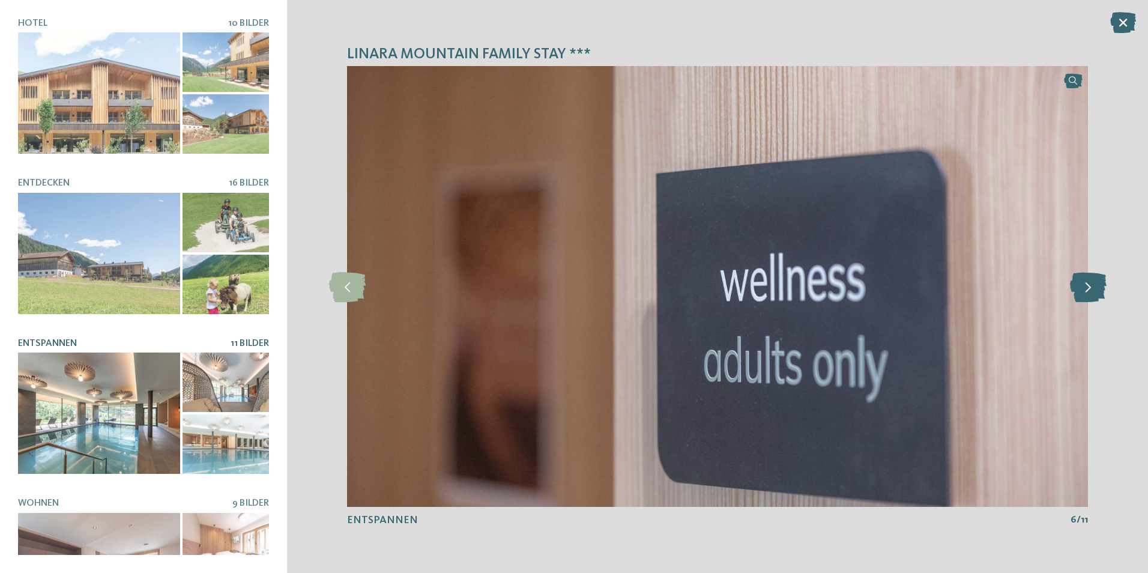
click at [1093, 288] on icon at bounding box center [1088, 286] width 37 height 30
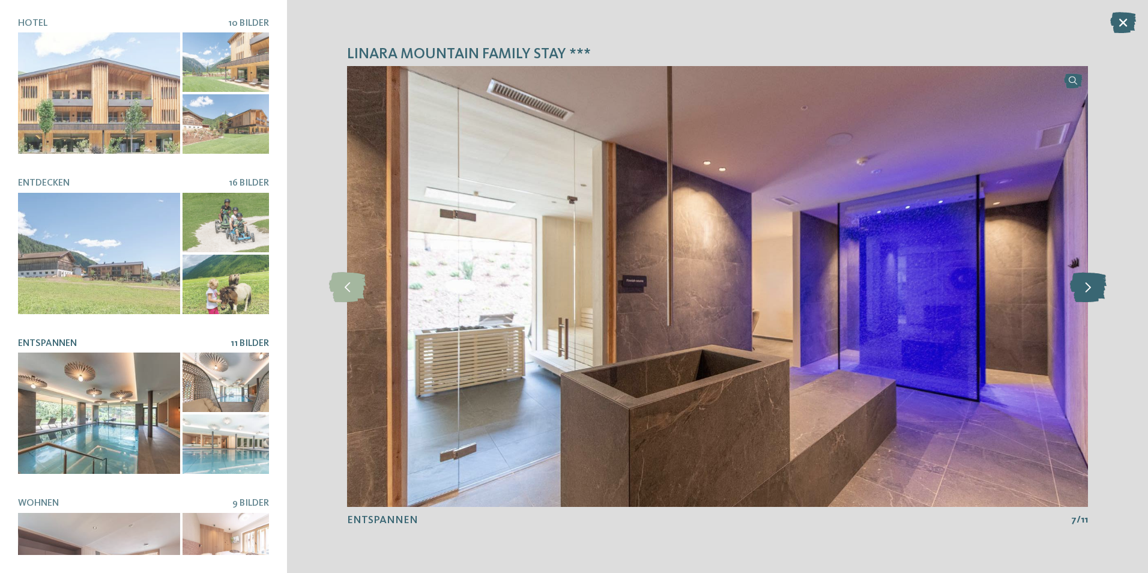
click at [1093, 288] on icon at bounding box center [1088, 286] width 37 height 30
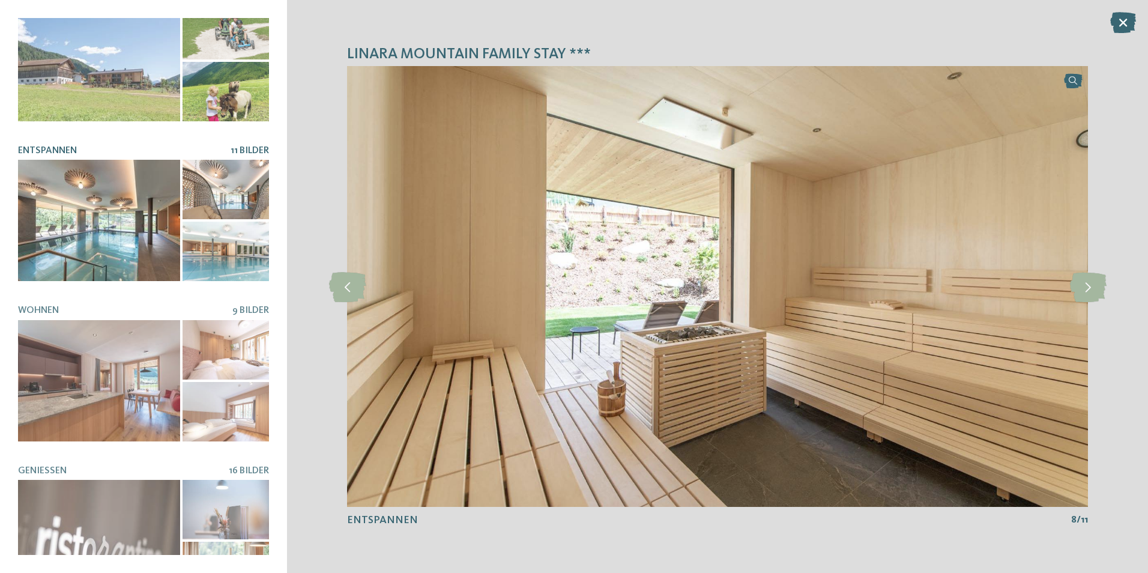
scroll to position [225, 0]
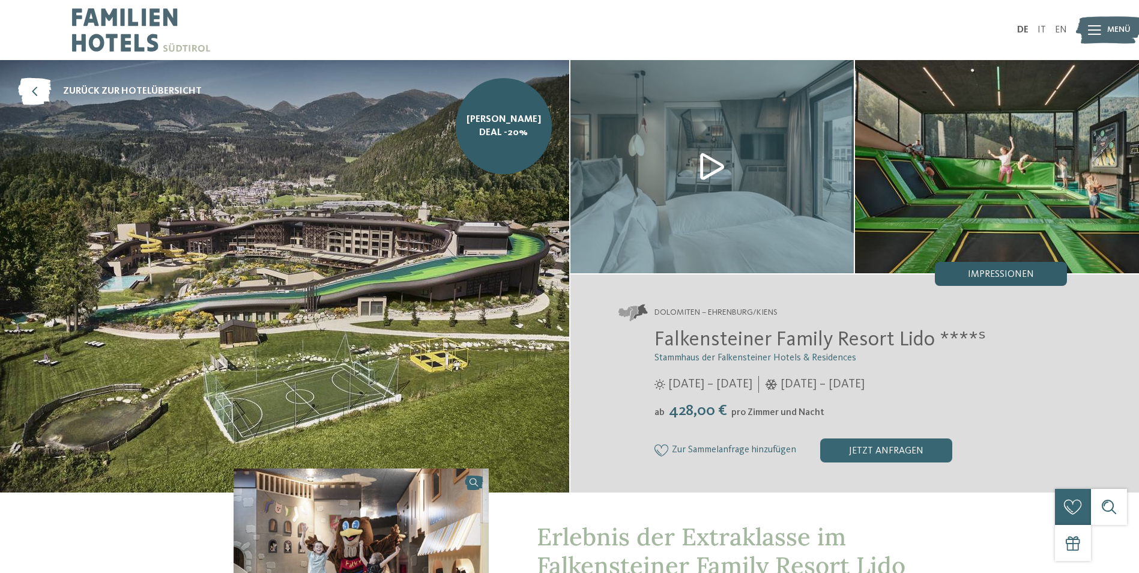
click at [1010, 274] on span "Impressionen" at bounding box center [1001, 275] width 66 height 10
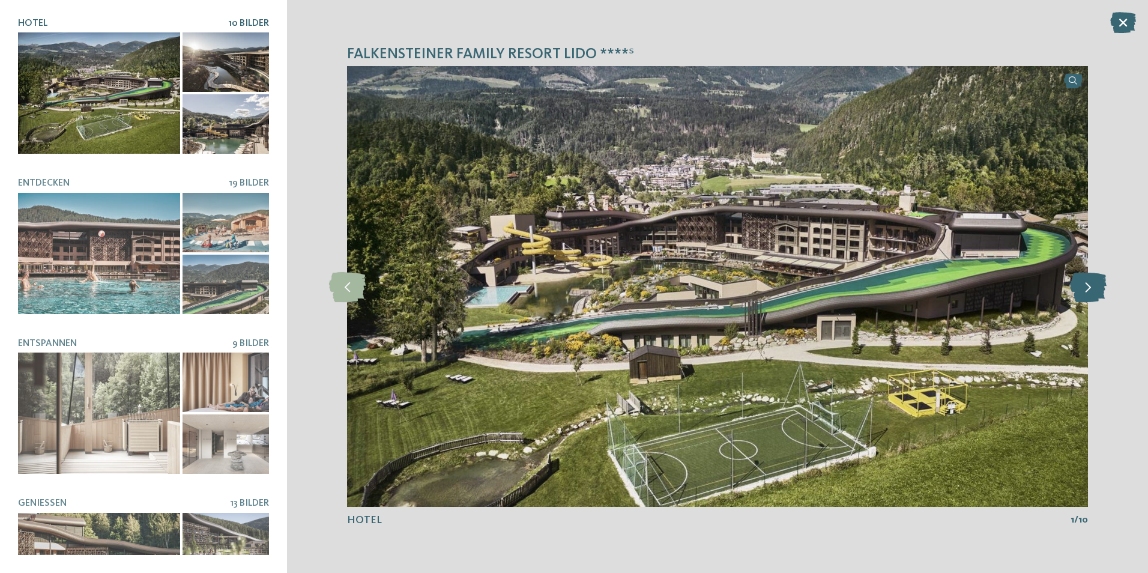
click at [1083, 292] on icon at bounding box center [1088, 286] width 37 height 30
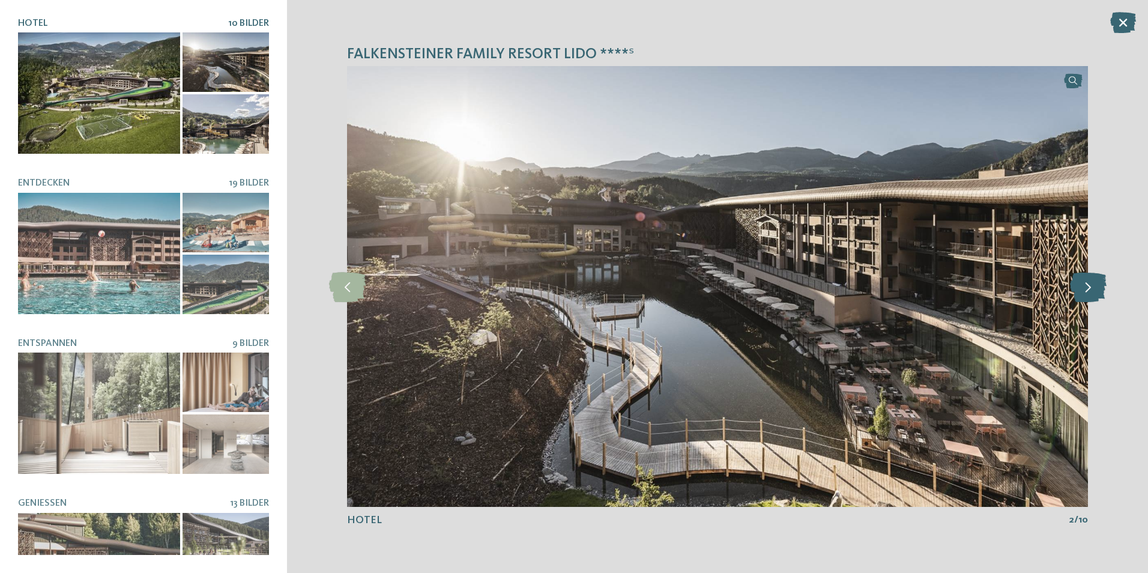
click at [1083, 292] on icon at bounding box center [1088, 286] width 37 height 30
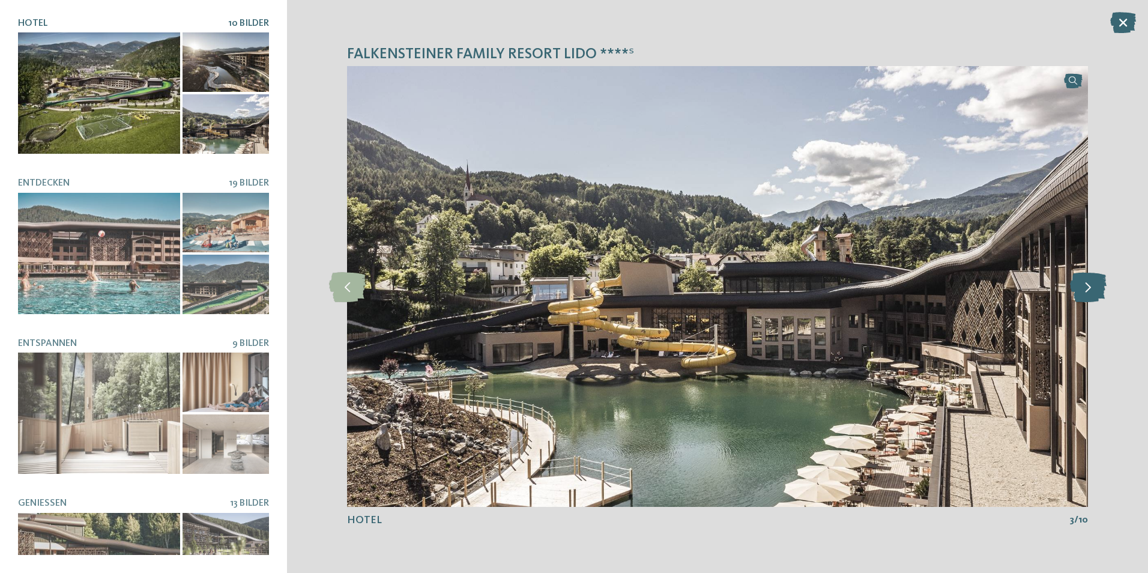
click at [1083, 292] on icon at bounding box center [1088, 286] width 37 height 30
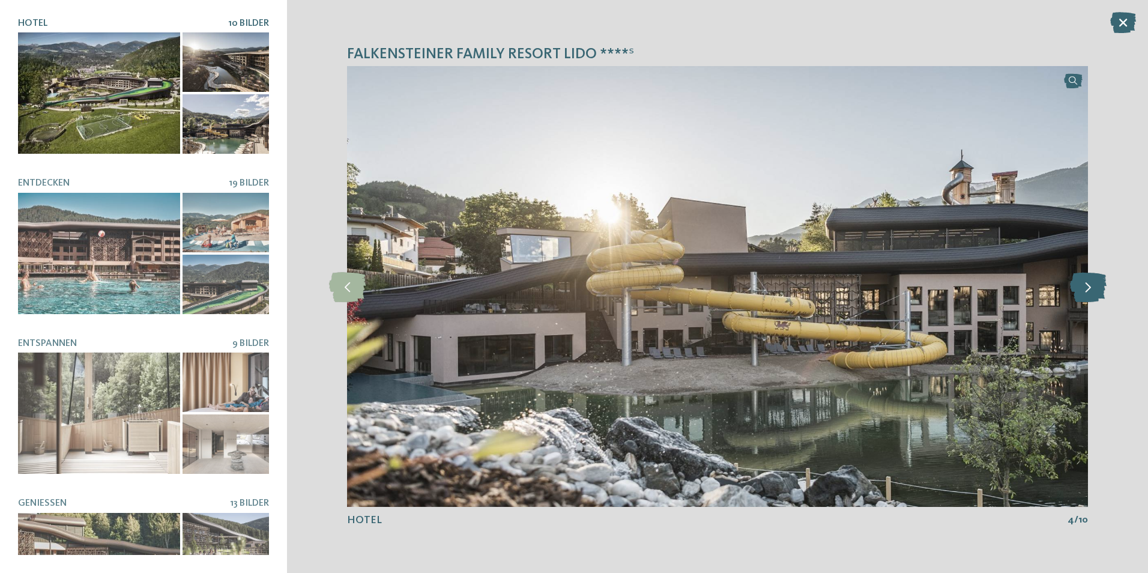
click at [1083, 292] on icon at bounding box center [1088, 286] width 37 height 30
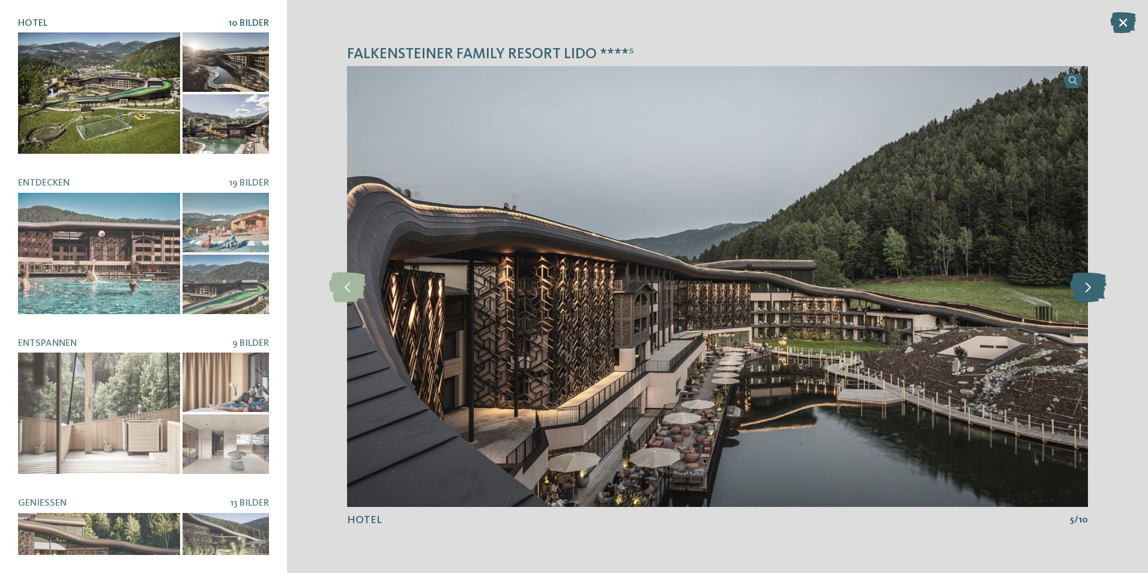
click at [1083, 292] on icon at bounding box center [1088, 286] width 37 height 30
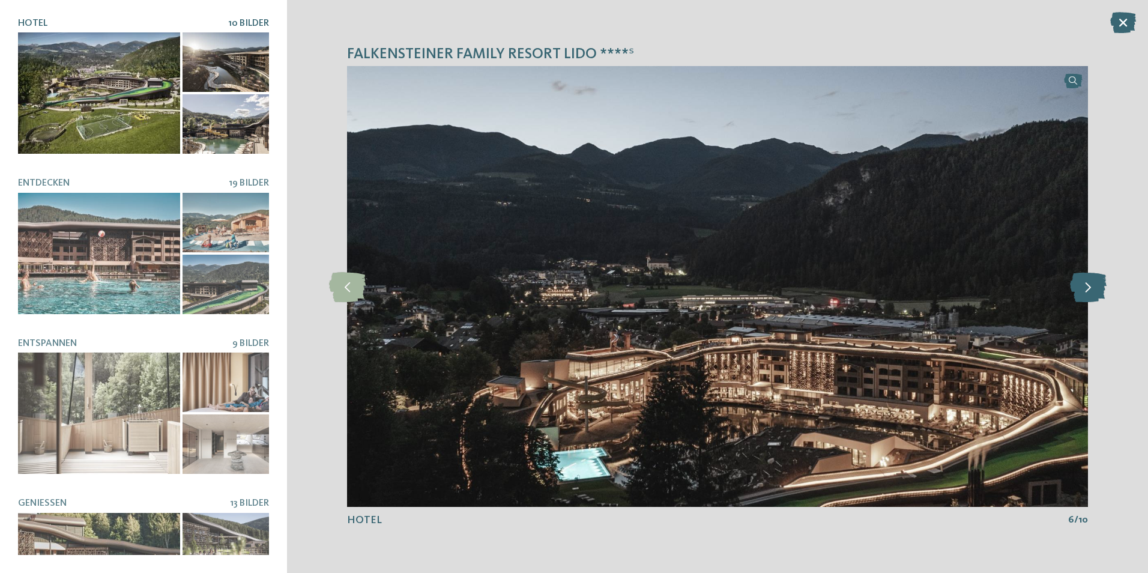
click at [1083, 292] on icon at bounding box center [1088, 286] width 37 height 30
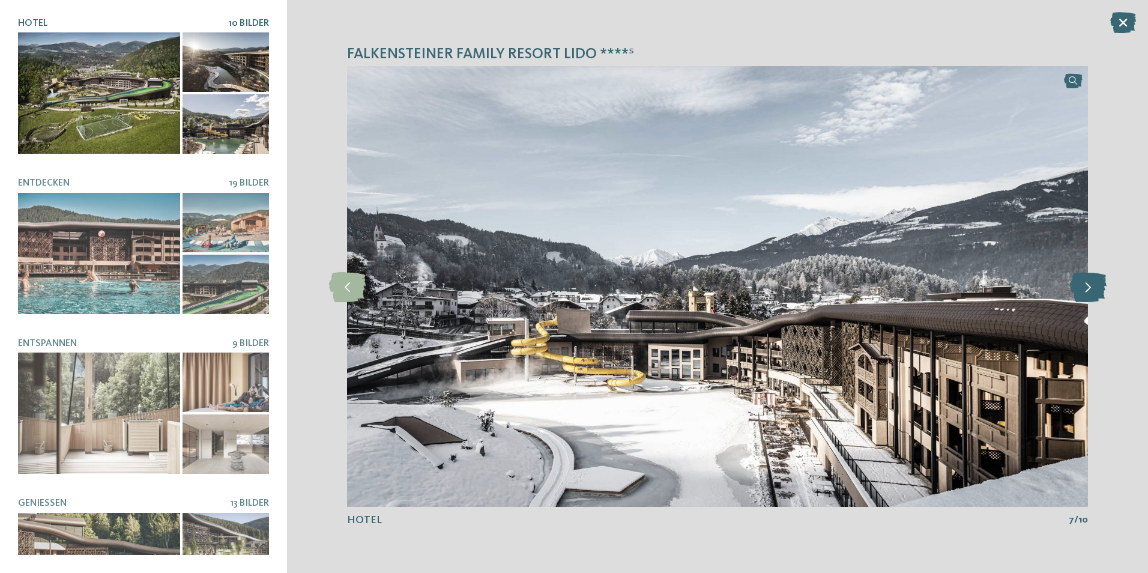
click at [1085, 289] on icon at bounding box center [1088, 286] width 37 height 30
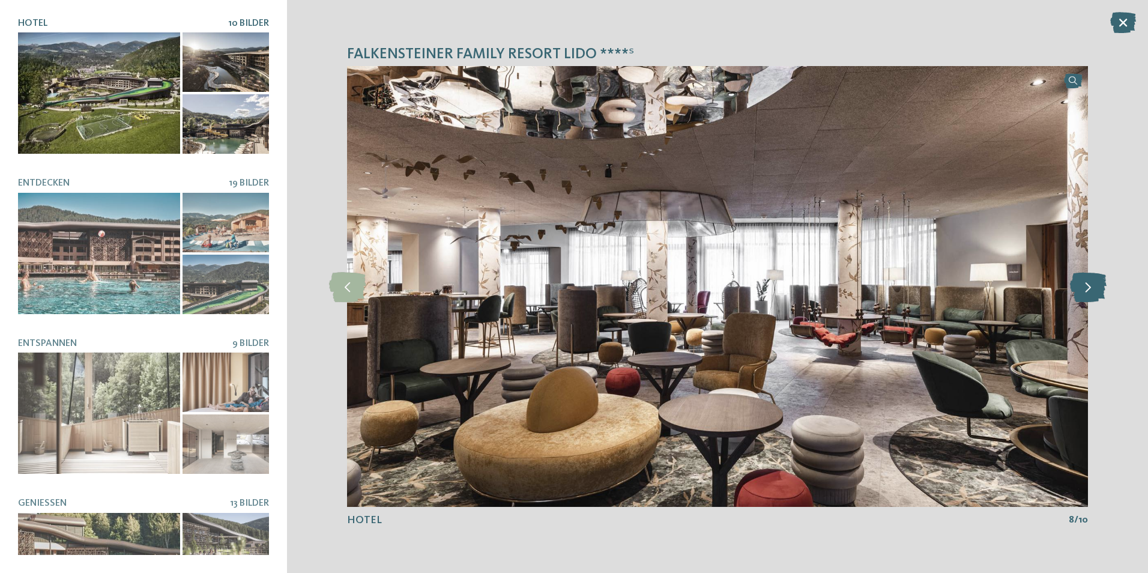
click at [1085, 289] on icon at bounding box center [1088, 286] width 37 height 30
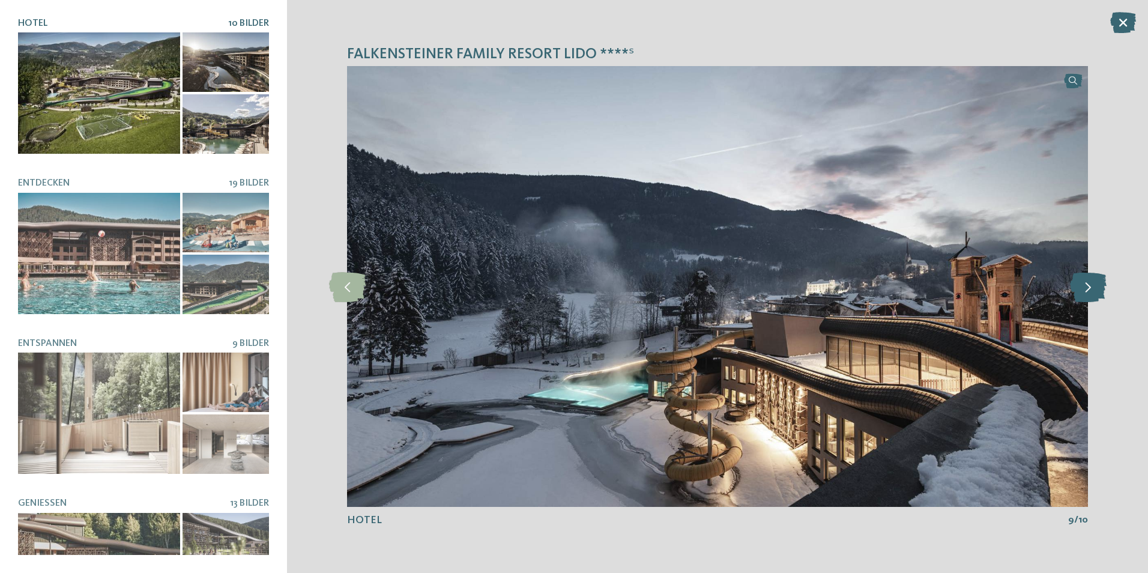
click at [1085, 289] on icon at bounding box center [1088, 286] width 37 height 30
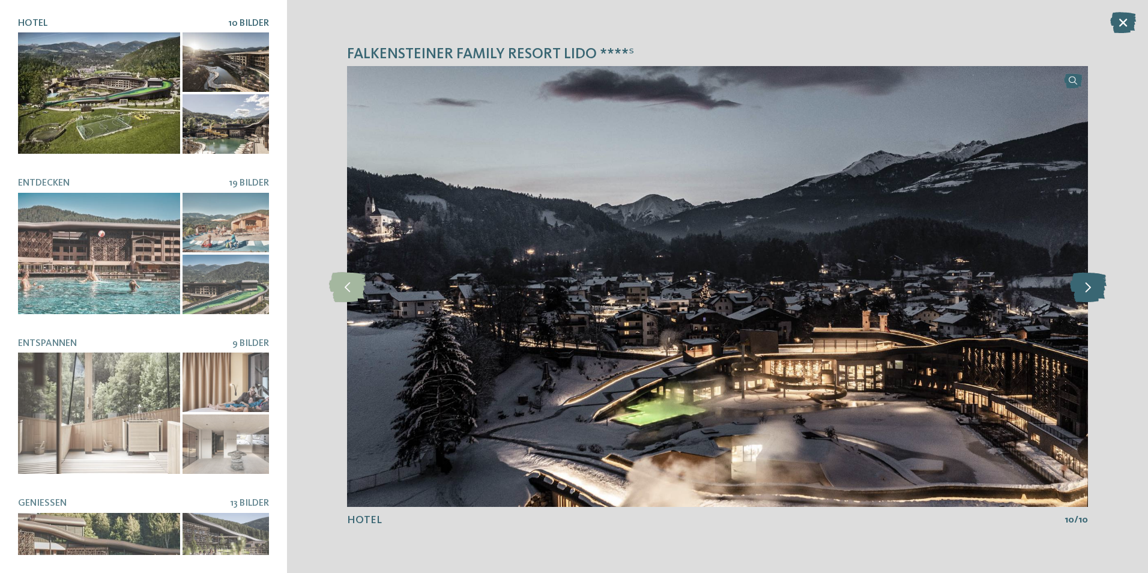
click at [1085, 289] on icon at bounding box center [1088, 286] width 37 height 30
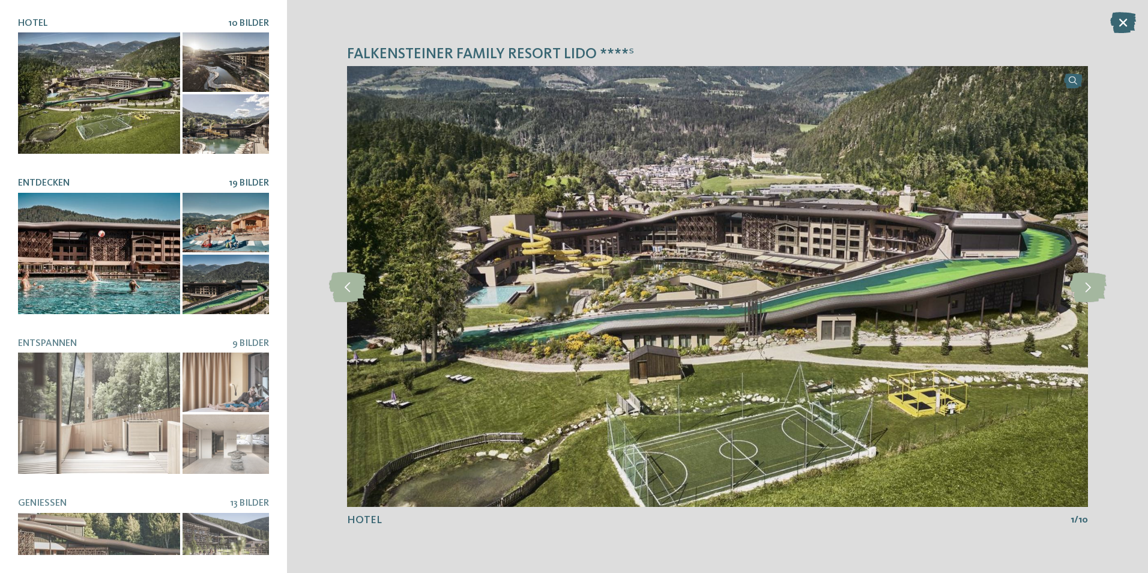
click at [93, 247] on div at bounding box center [99, 253] width 162 height 121
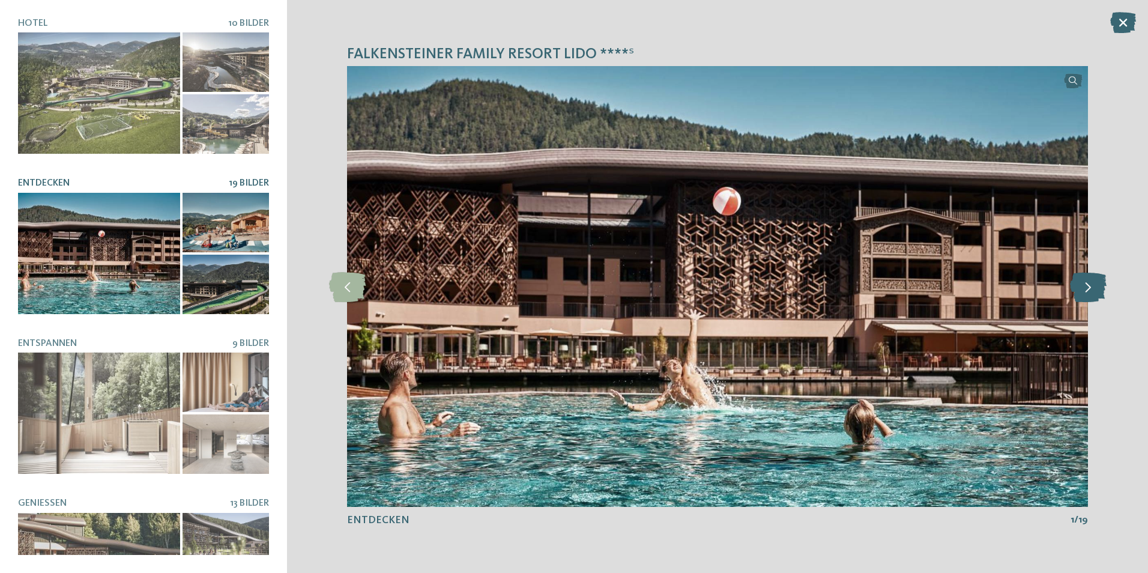
click at [1083, 292] on icon at bounding box center [1088, 286] width 37 height 30
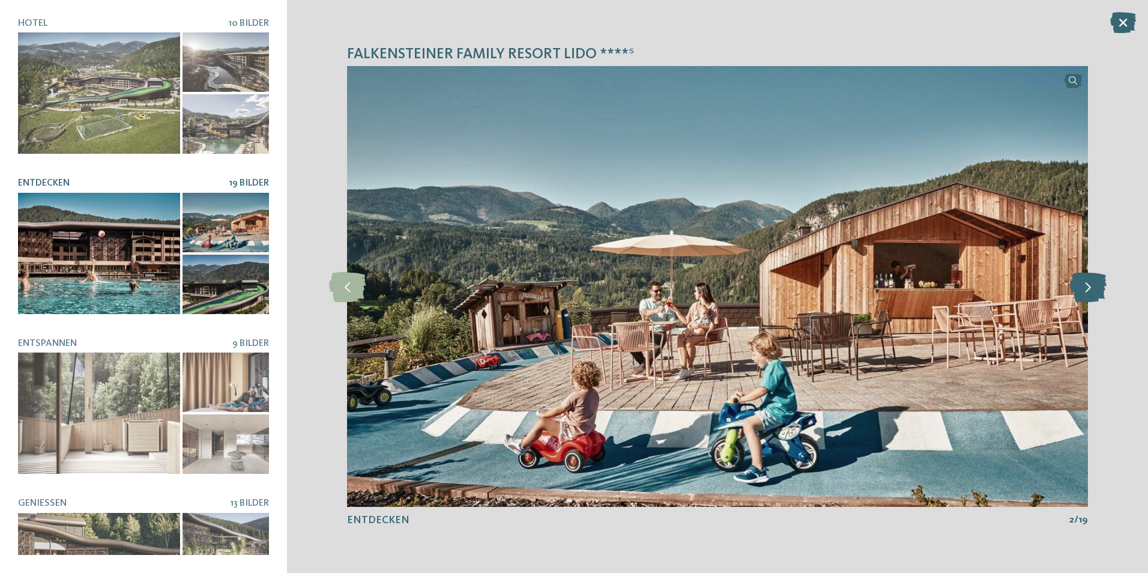
click at [1089, 288] on icon at bounding box center [1088, 286] width 37 height 30
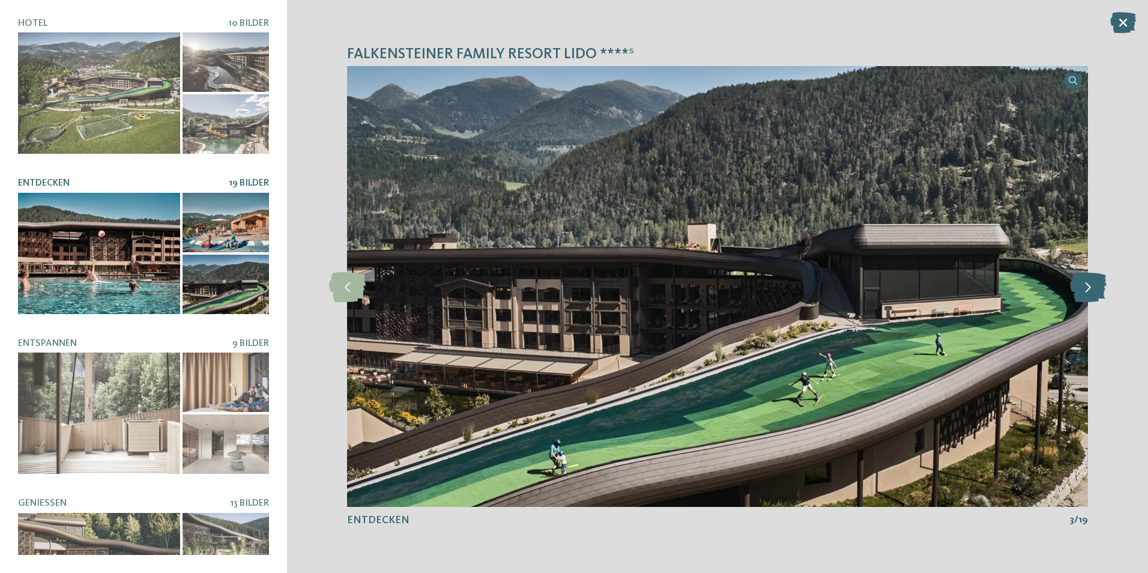
click at [1089, 288] on icon at bounding box center [1088, 286] width 37 height 30
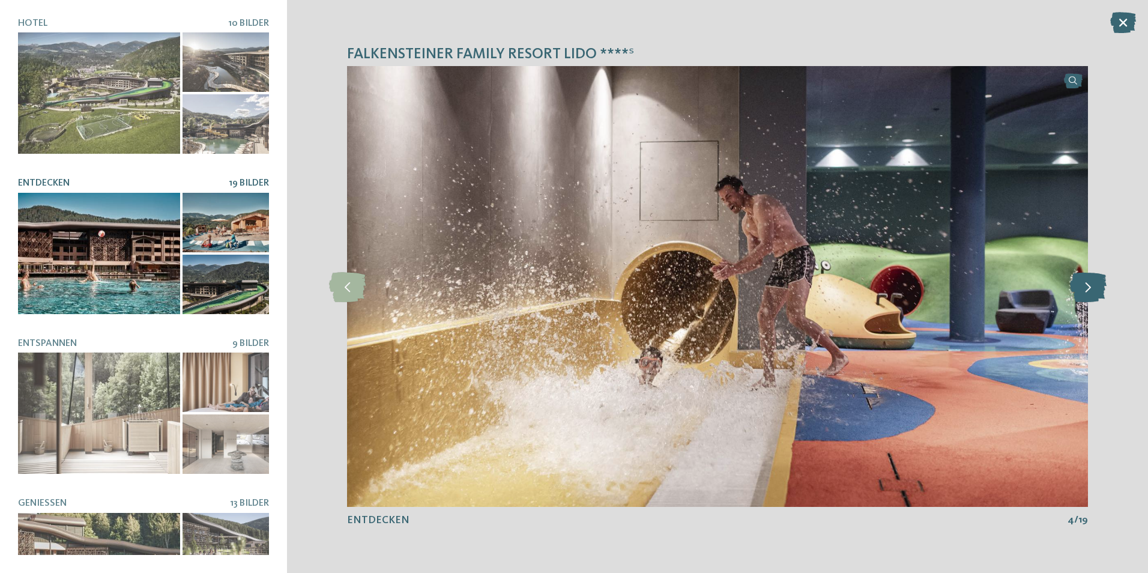
click at [1089, 288] on icon at bounding box center [1088, 286] width 37 height 30
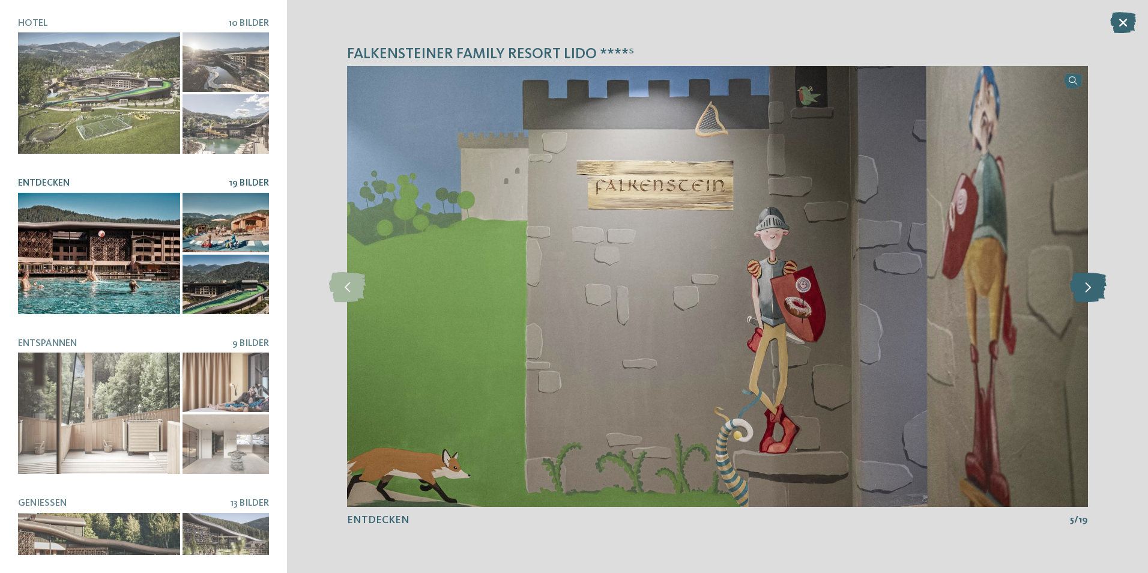
click at [1089, 288] on icon at bounding box center [1088, 286] width 37 height 30
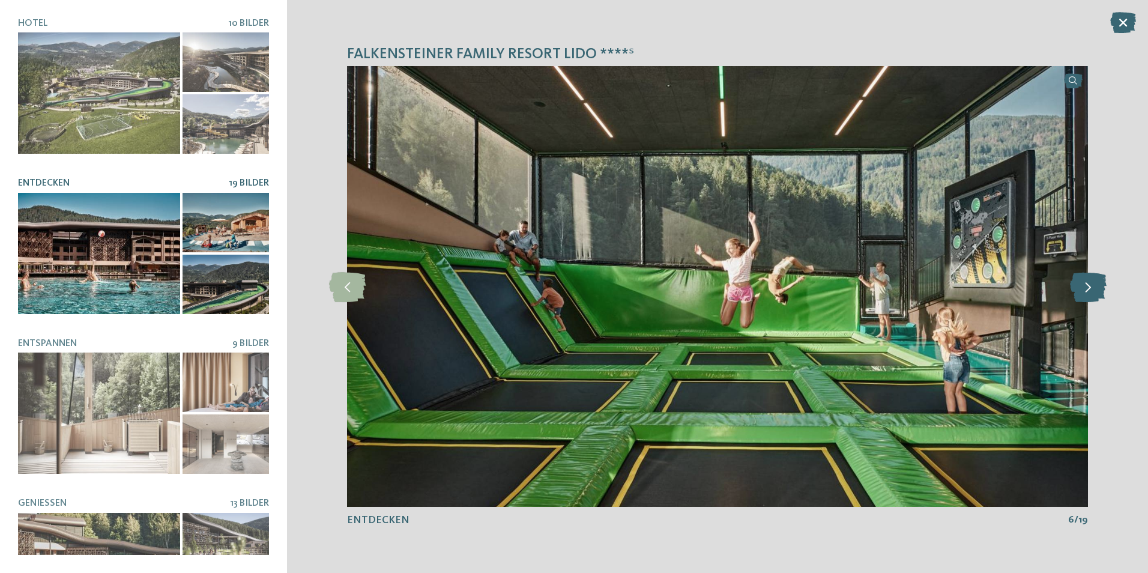
click at [1089, 288] on icon at bounding box center [1088, 286] width 37 height 30
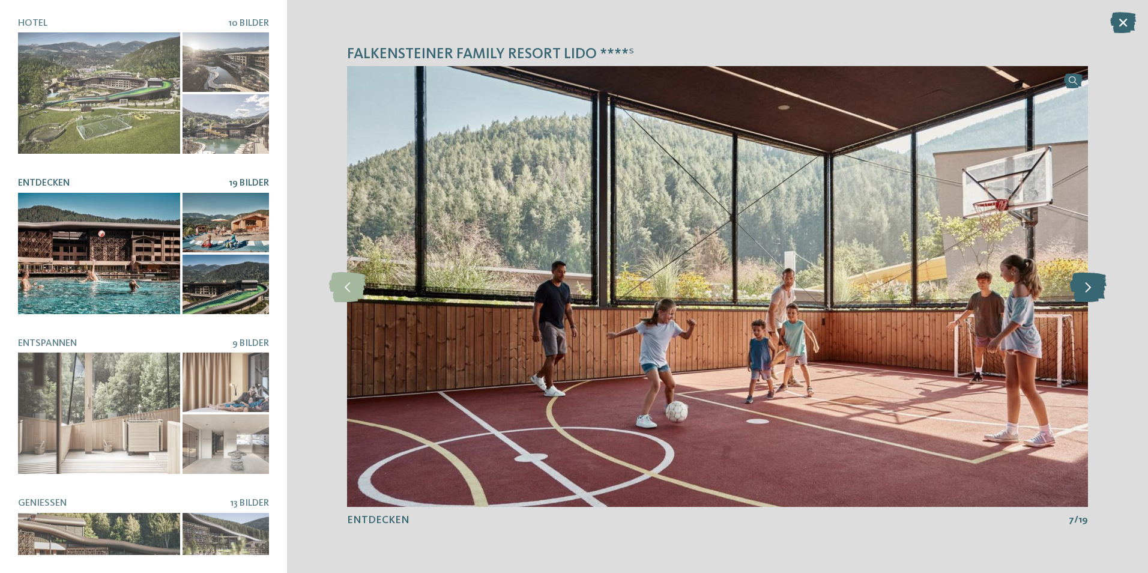
click at [1089, 288] on icon at bounding box center [1088, 286] width 37 height 30
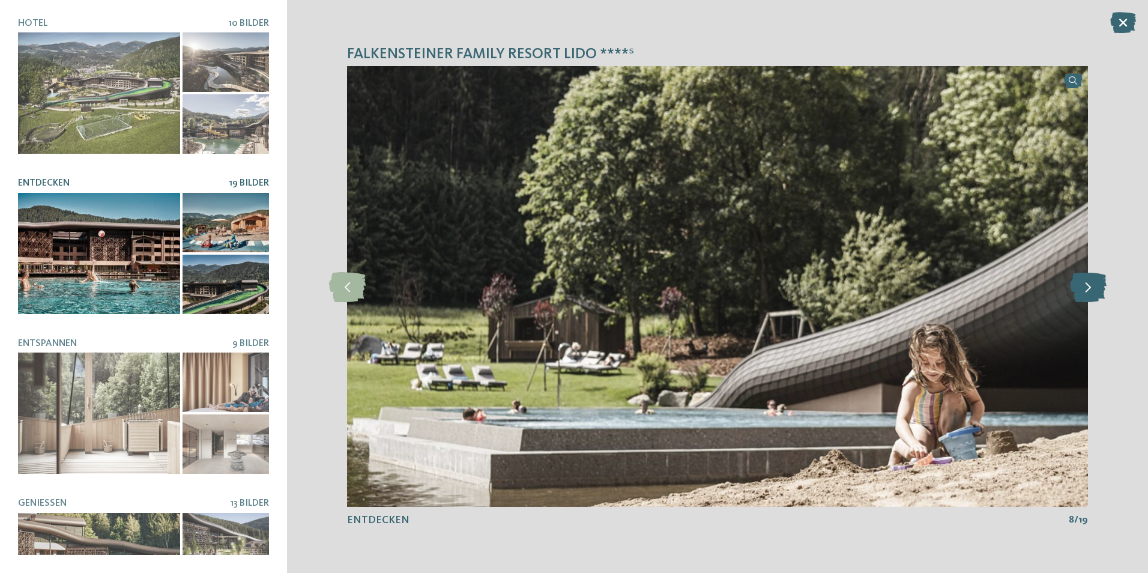
click at [1090, 288] on icon at bounding box center [1088, 286] width 37 height 30
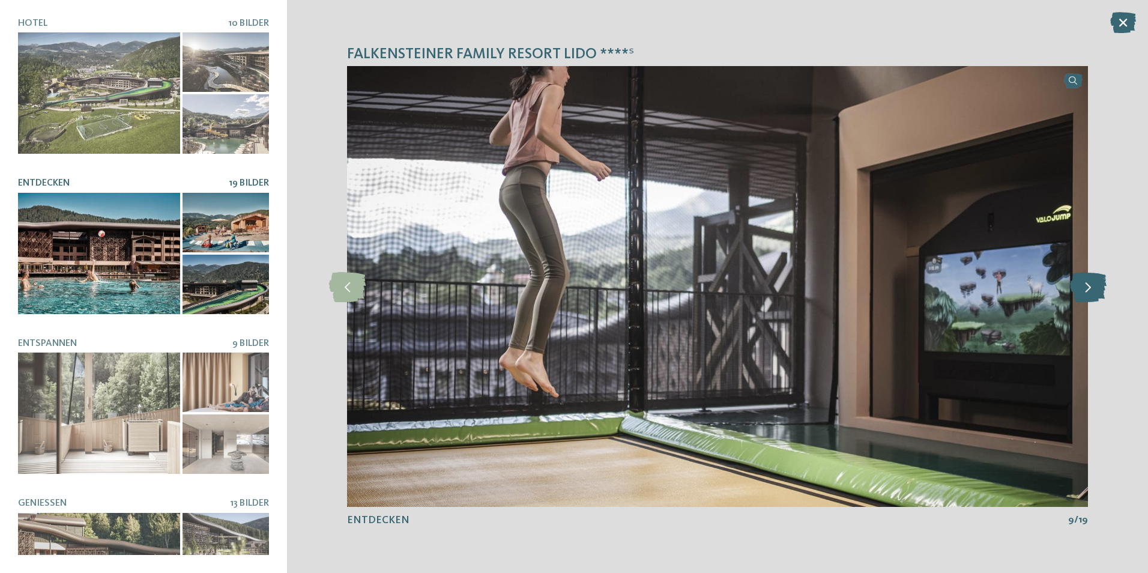
click at [1090, 288] on icon at bounding box center [1088, 286] width 37 height 30
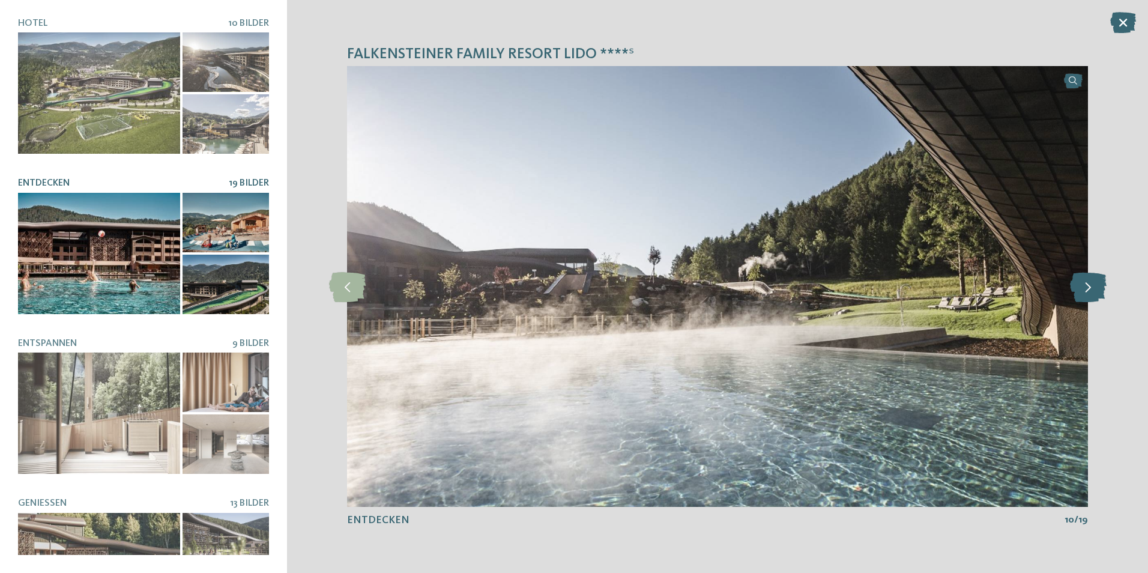
click at [1090, 288] on icon at bounding box center [1088, 286] width 37 height 30
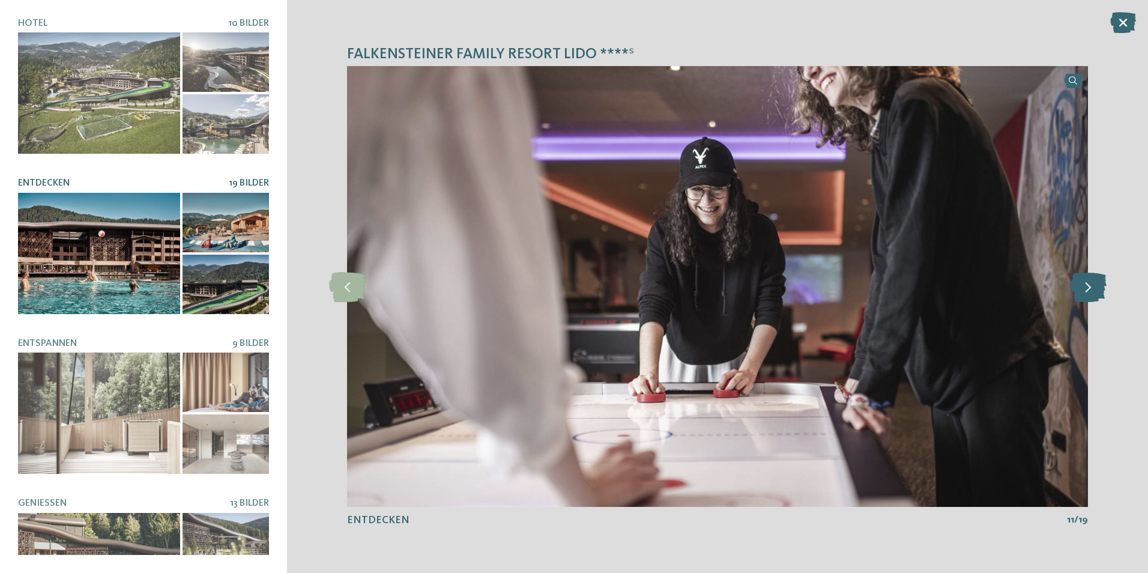
click at [1090, 288] on icon at bounding box center [1088, 286] width 37 height 30
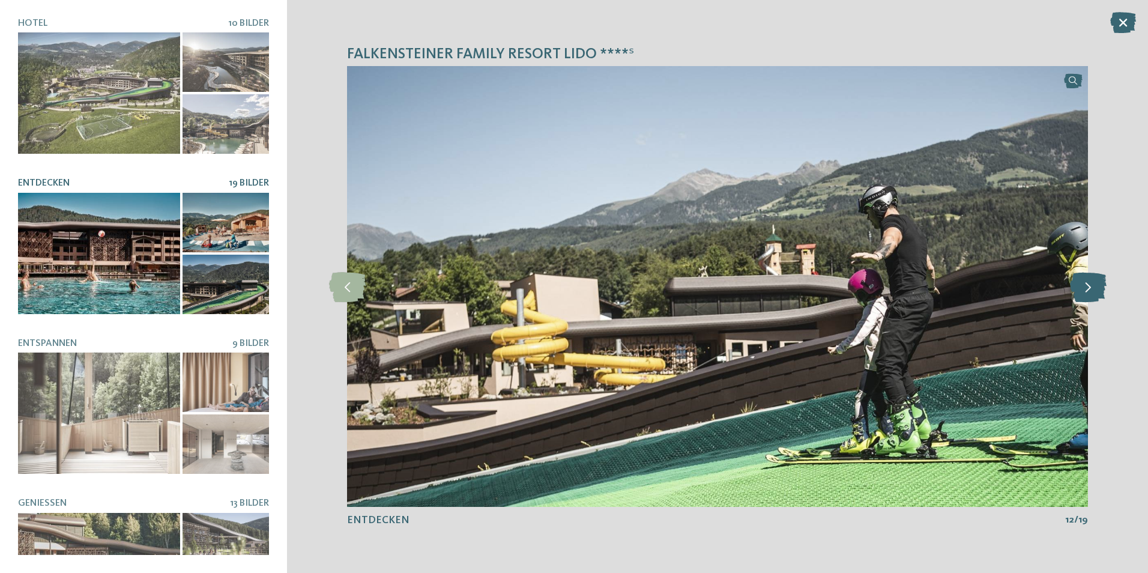
click at [1090, 288] on icon at bounding box center [1088, 286] width 37 height 30
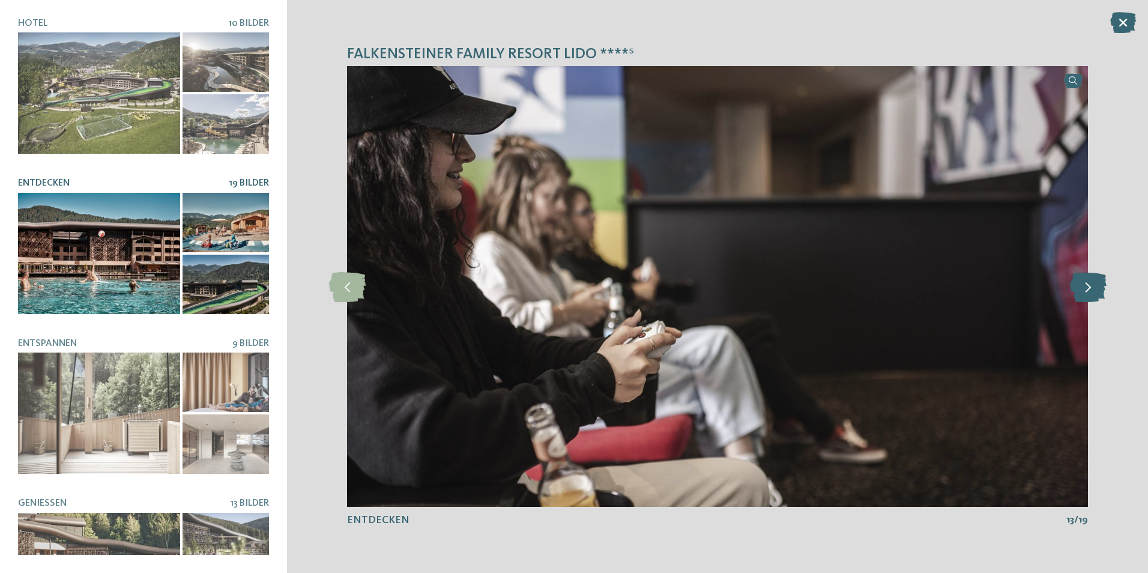
click at [1090, 288] on icon at bounding box center [1088, 286] width 37 height 30
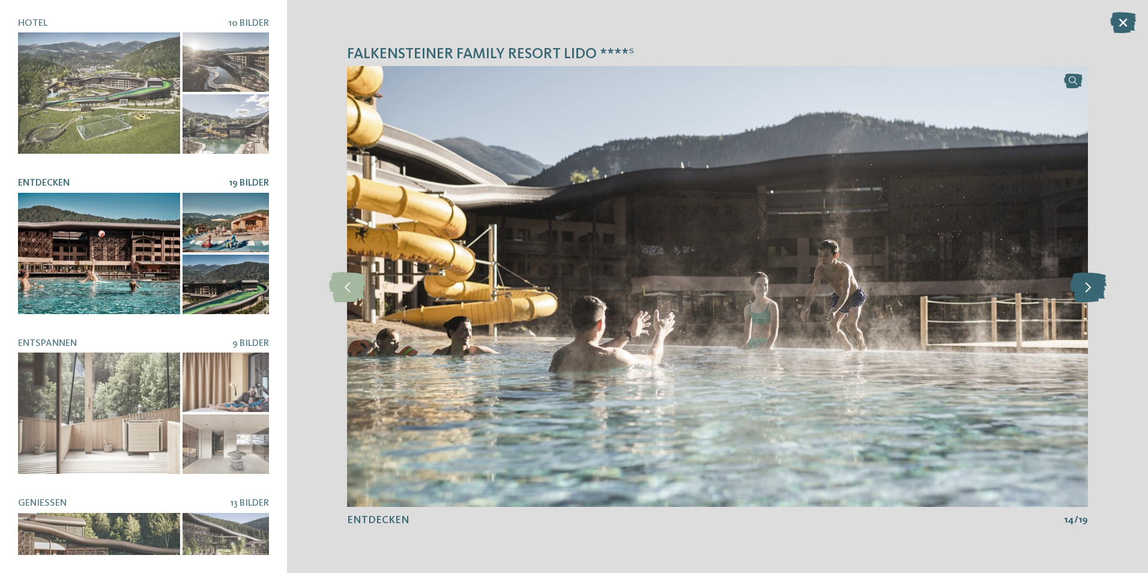
click at [1090, 288] on icon at bounding box center [1088, 286] width 37 height 30
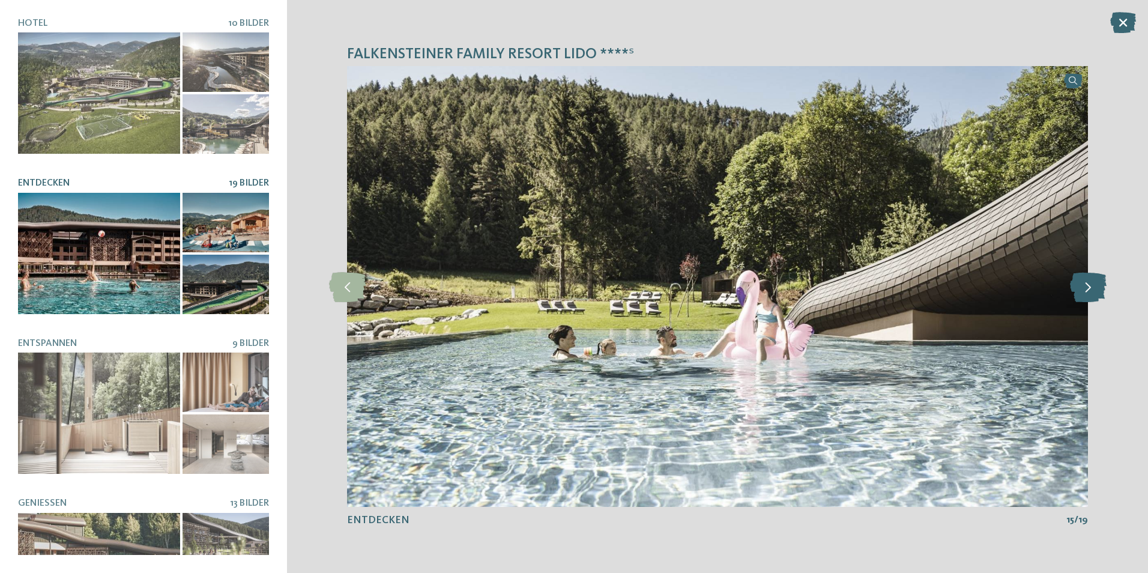
click at [1090, 288] on icon at bounding box center [1088, 286] width 37 height 30
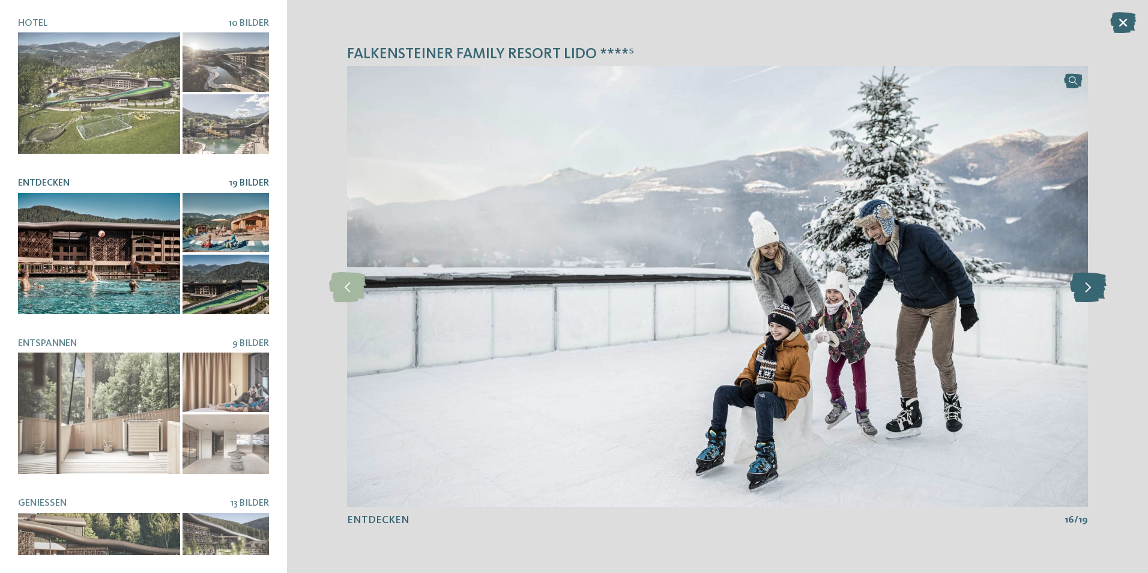
click at [1090, 288] on icon at bounding box center [1088, 286] width 37 height 30
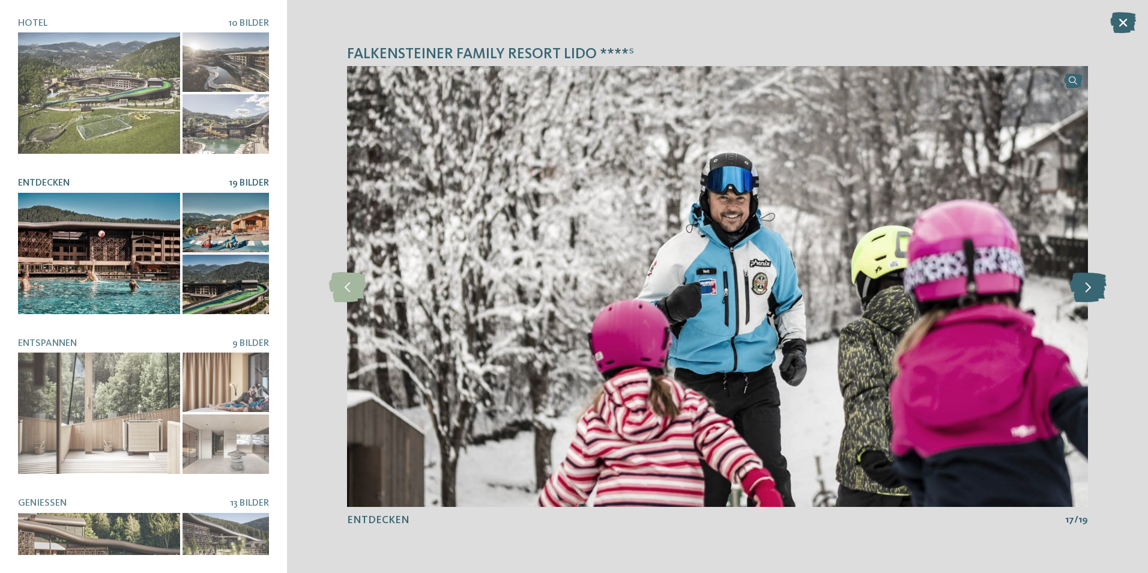
click at [1090, 288] on icon at bounding box center [1088, 286] width 37 height 30
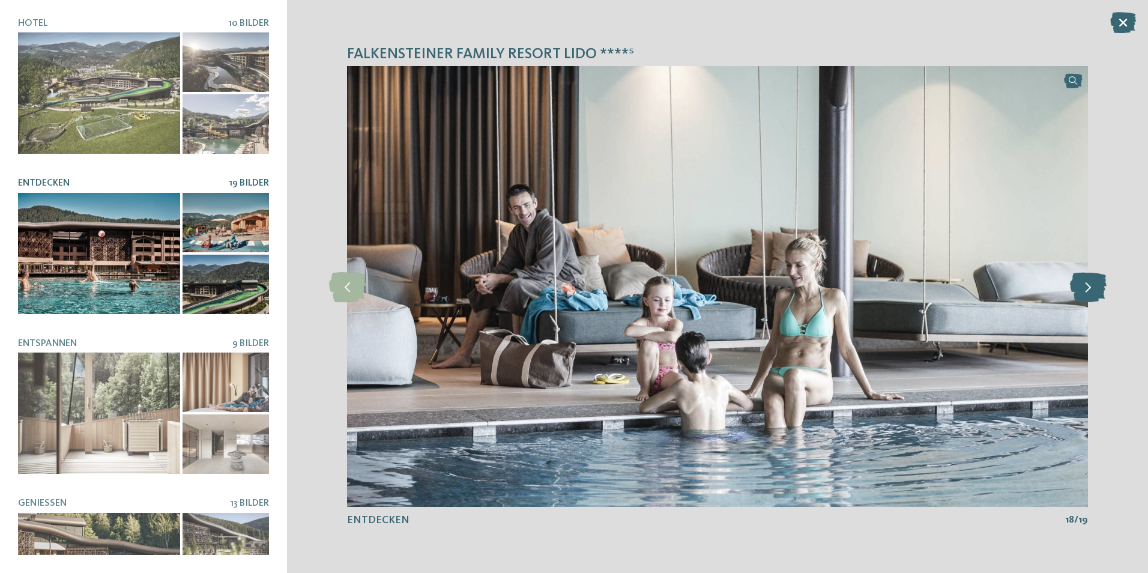
click at [1090, 288] on icon at bounding box center [1088, 286] width 37 height 30
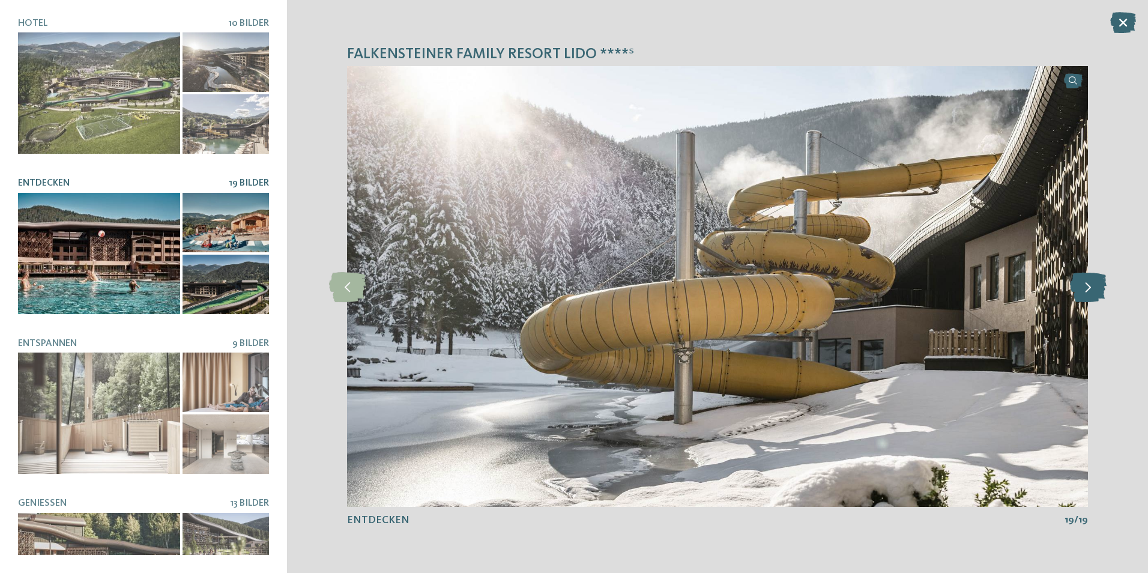
click at [1090, 288] on icon at bounding box center [1088, 286] width 37 height 30
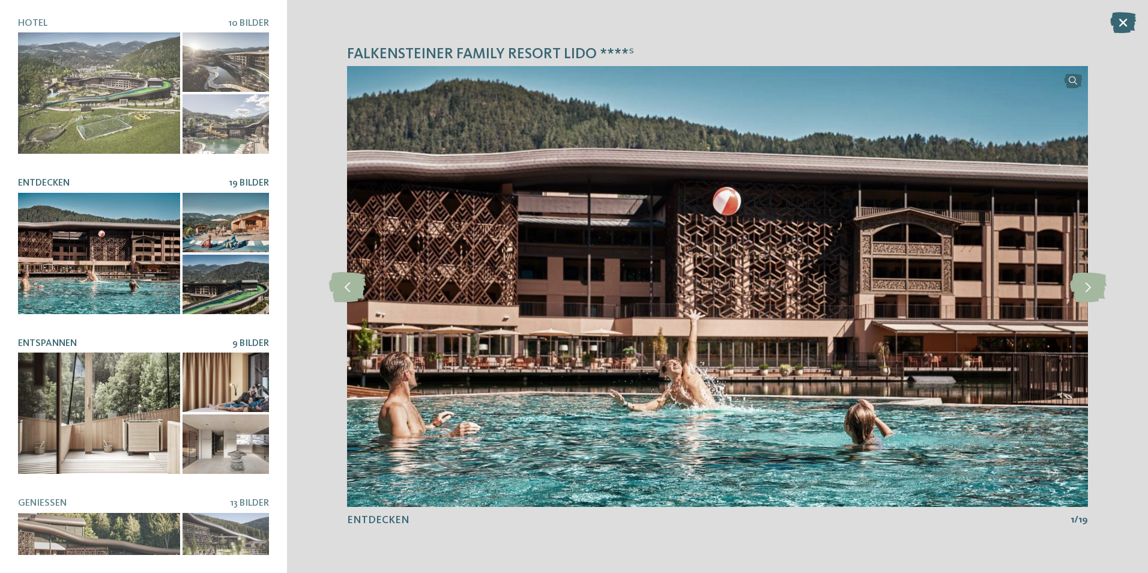
click at [101, 412] on div at bounding box center [99, 412] width 162 height 121
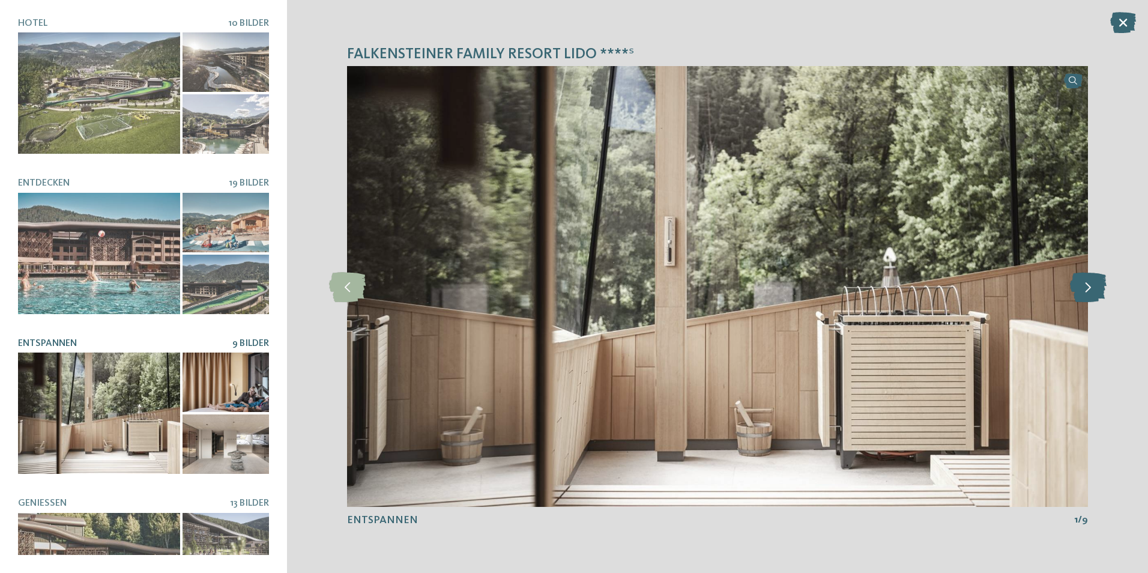
click at [1095, 290] on icon at bounding box center [1088, 286] width 37 height 30
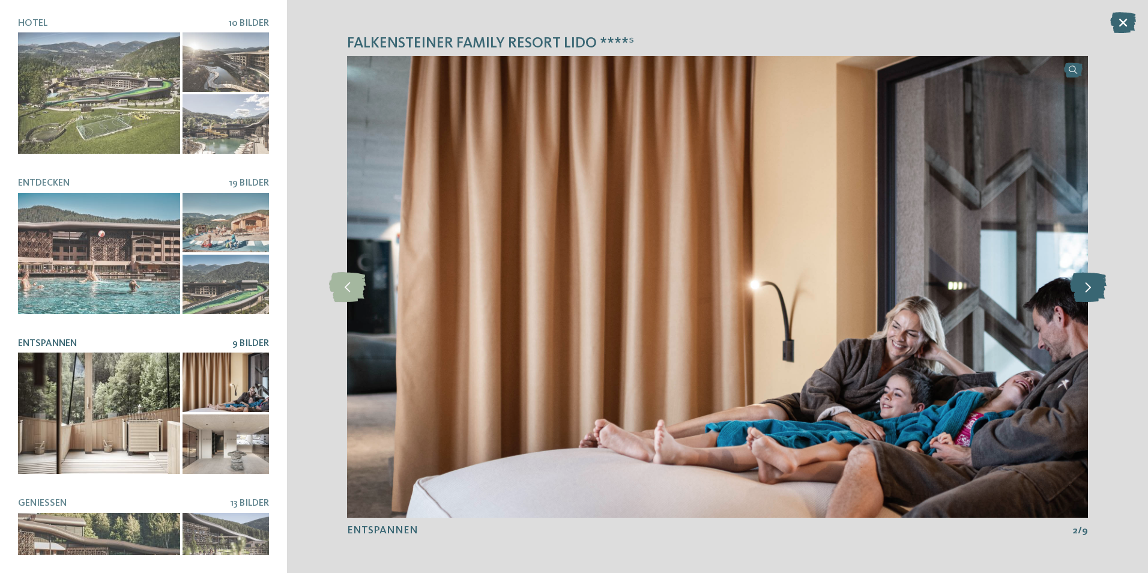
click at [1095, 289] on icon at bounding box center [1088, 286] width 37 height 30
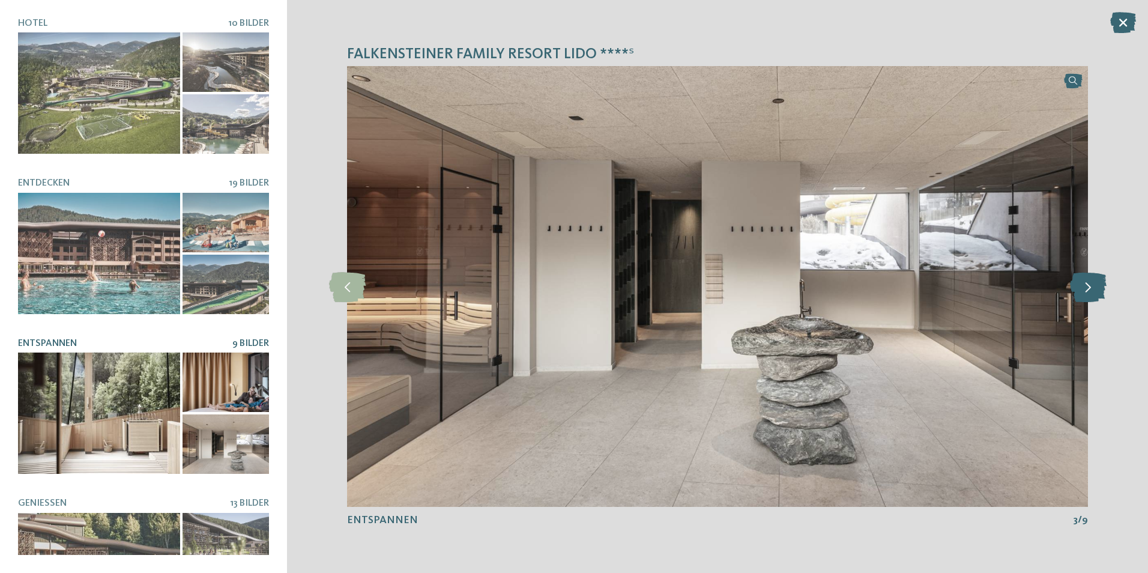
click at [1093, 289] on icon at bounding box center [1088, 286] width 37 height 30
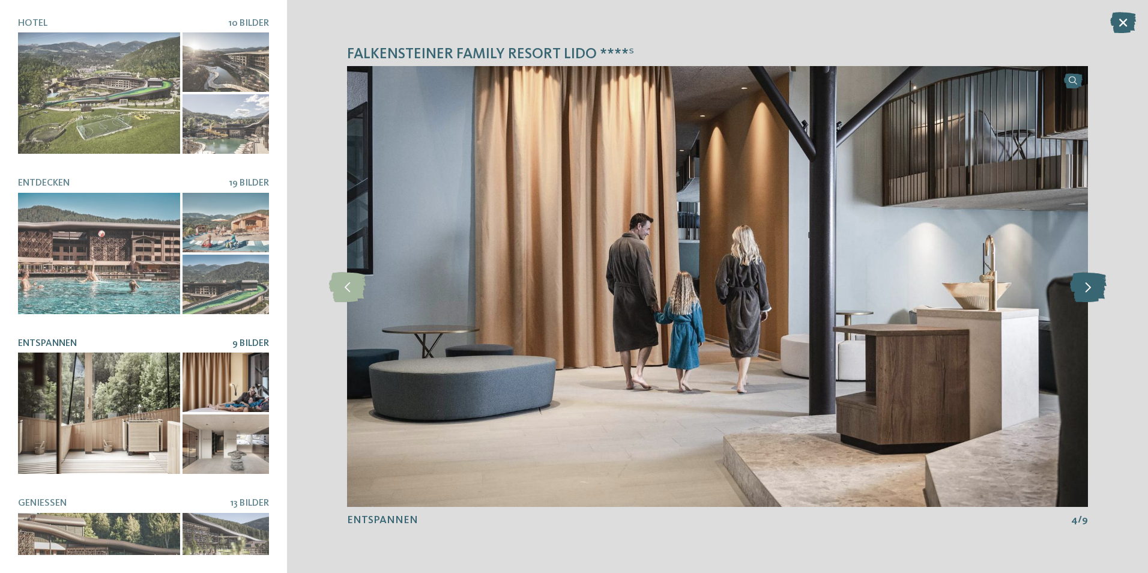
click at [1093, 289] on icon at bounding box center [1088, 286] width 37 height 30
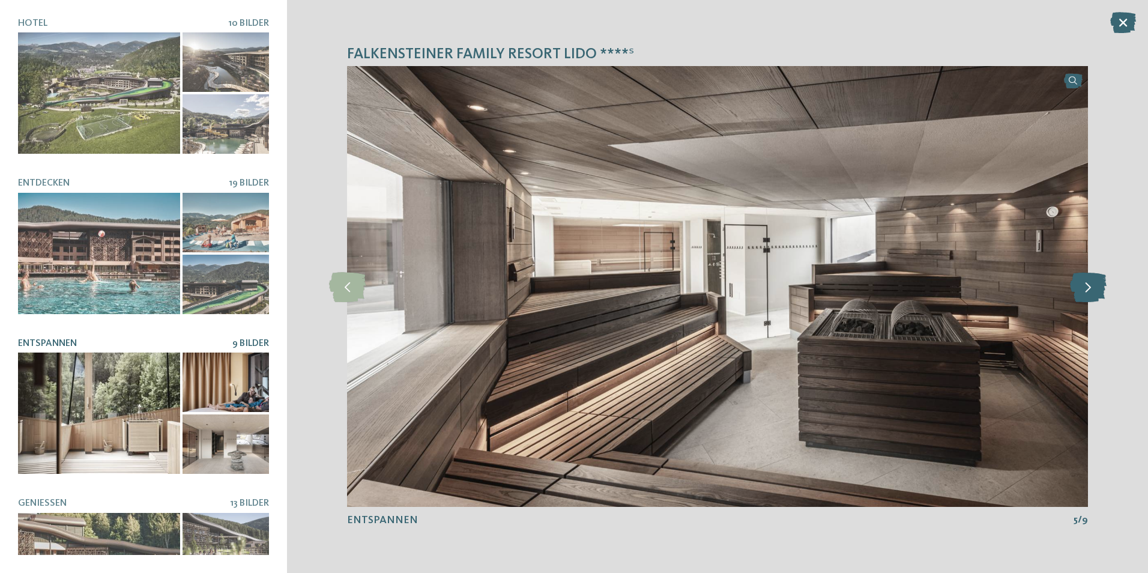
click at [1093, 289] on icon at bounding box center [1088, 286] width 37 height 30
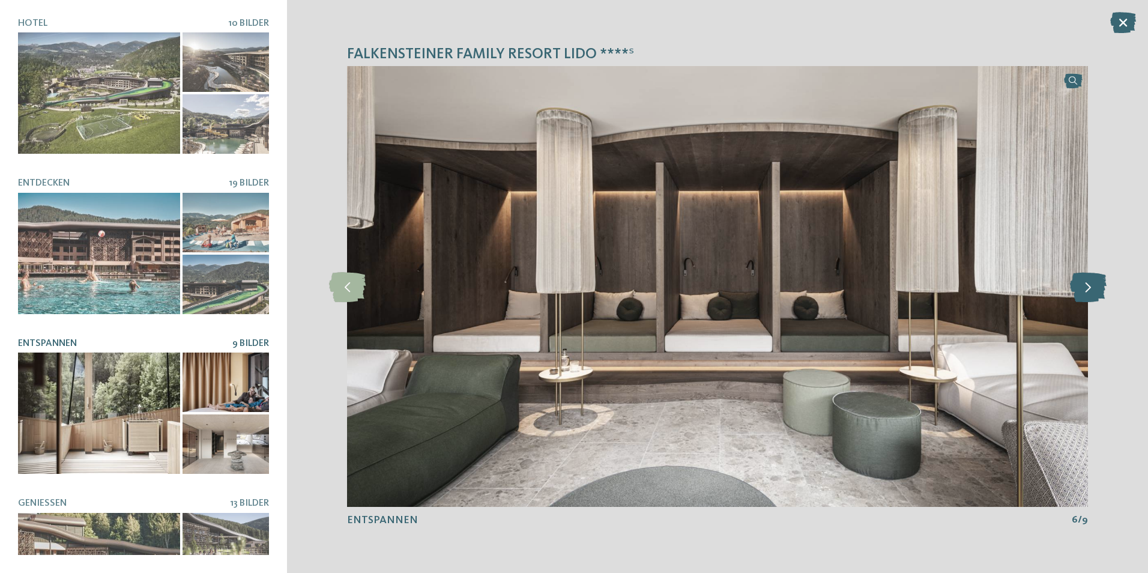
click at [1093, 289] on icon at bounding box center [1088, 286] width 37 height 30
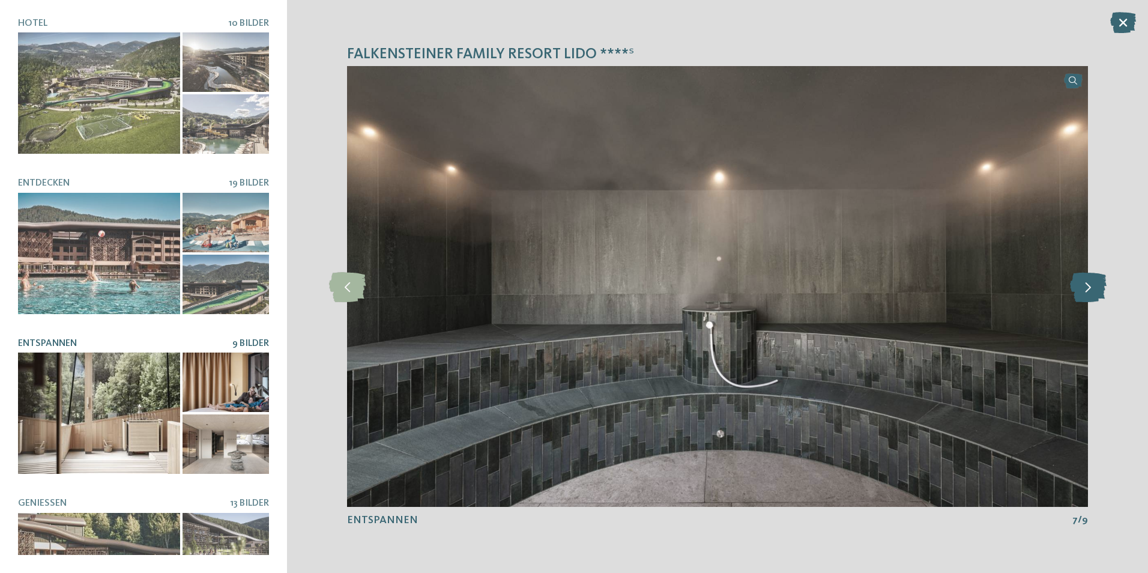
click at [1093, 289] on icon at bounding box center [1088, 286] width 37 height 30
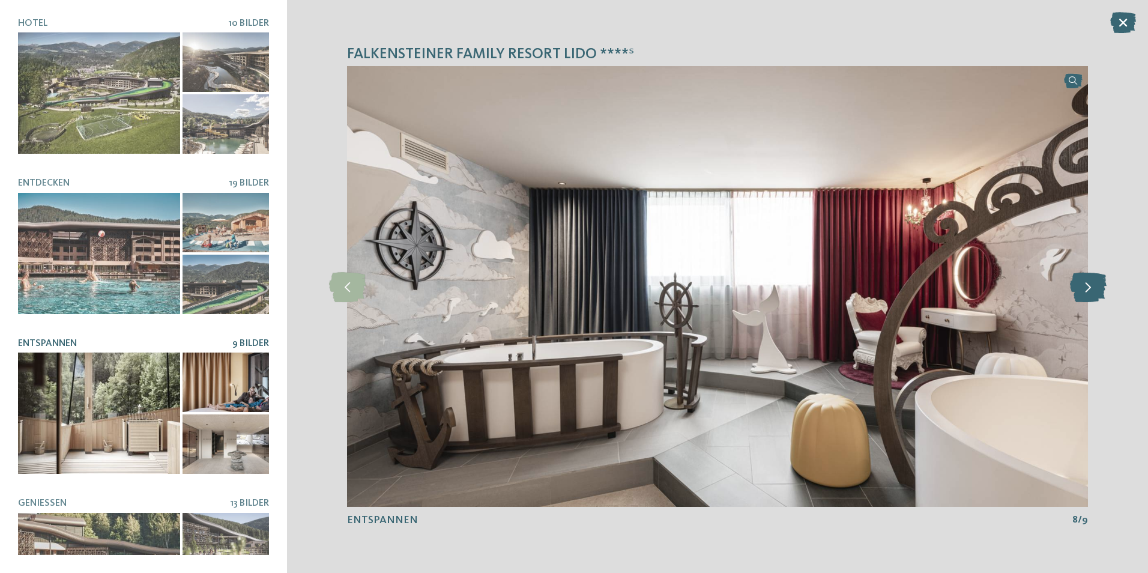
click at [1093, 289] on icon at bounding box center [1088, 286] width 37 height 30
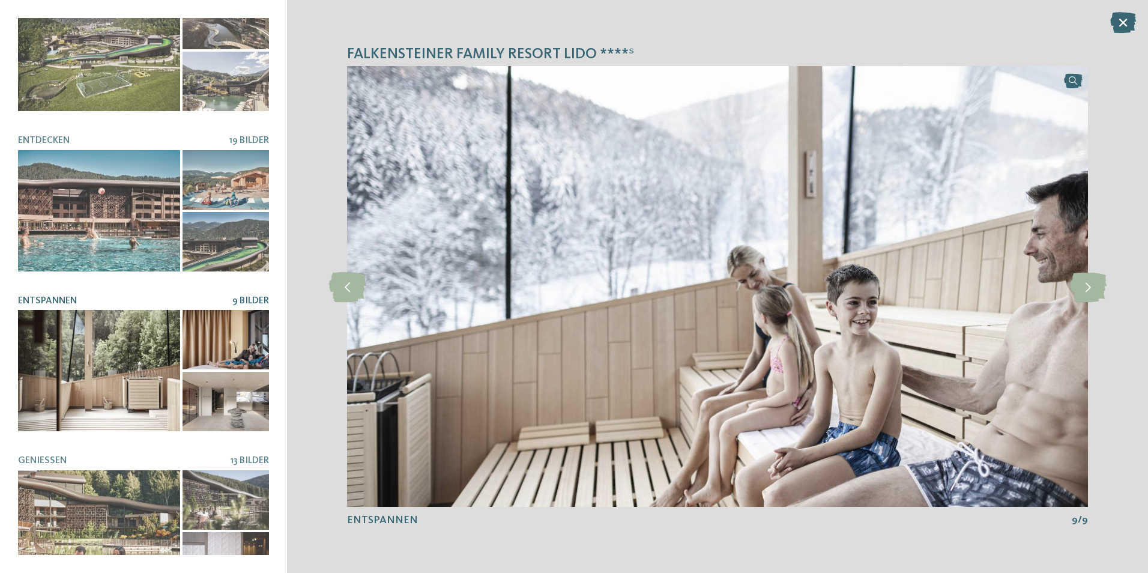
scroll to position [225, 0]
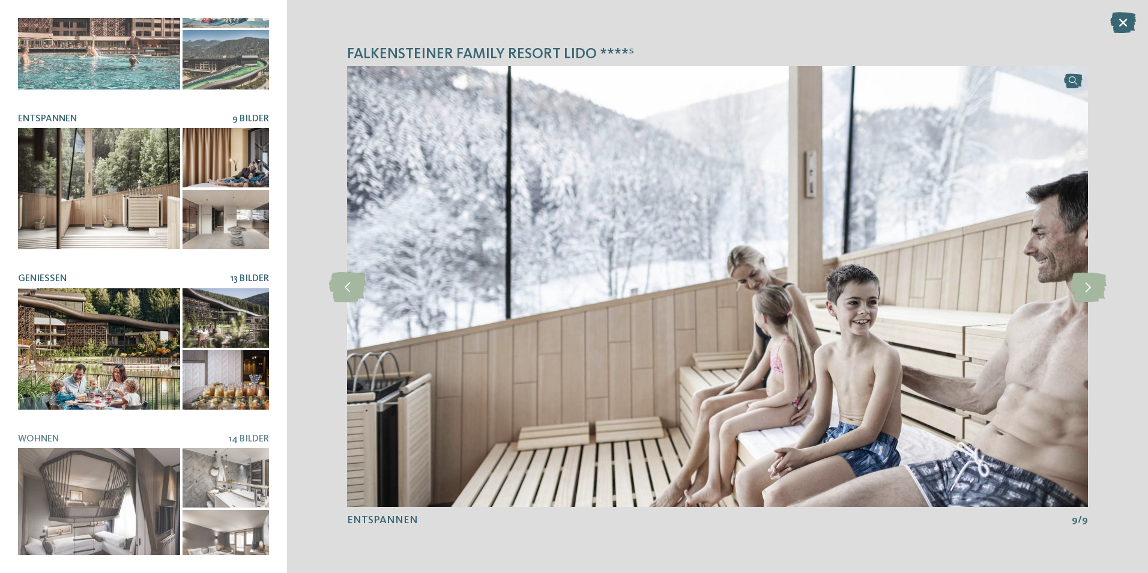
click at [85, 348] on div at bounding box center [99, 348] width 162 height 121
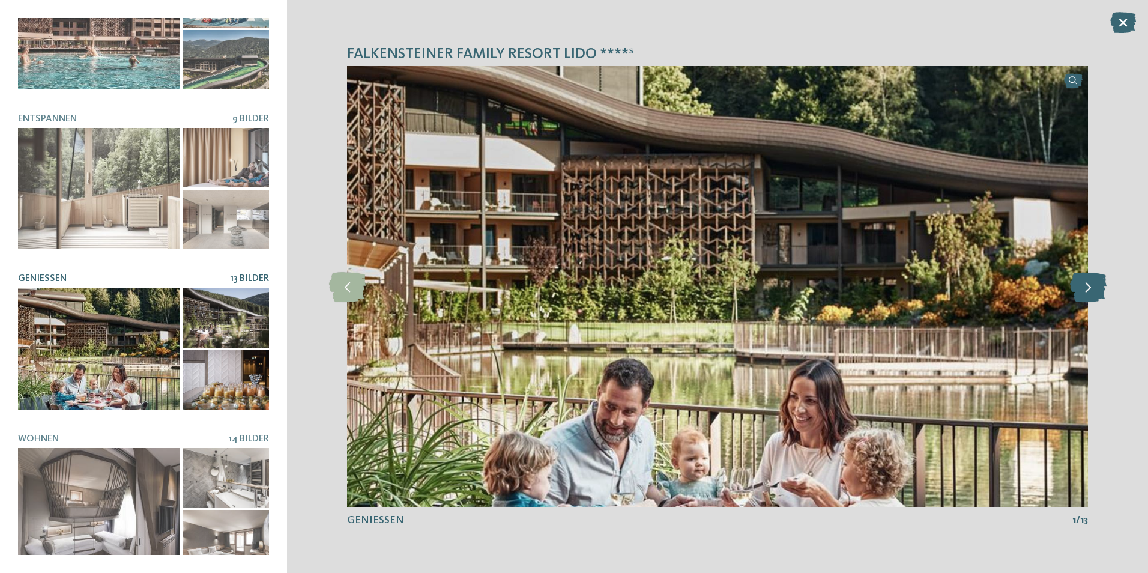
click at [1091, 288] on icon at bounding box center [1088, 286] width 37 height 30
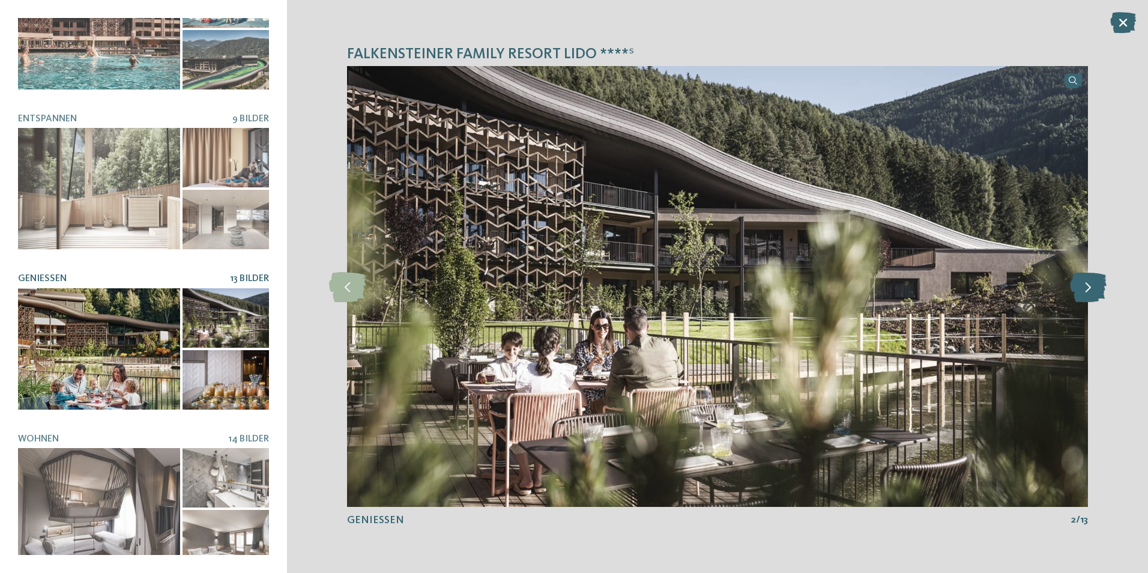
click at [1091, 288] on icon at bounding box center [1088, 286] width 37 height 30
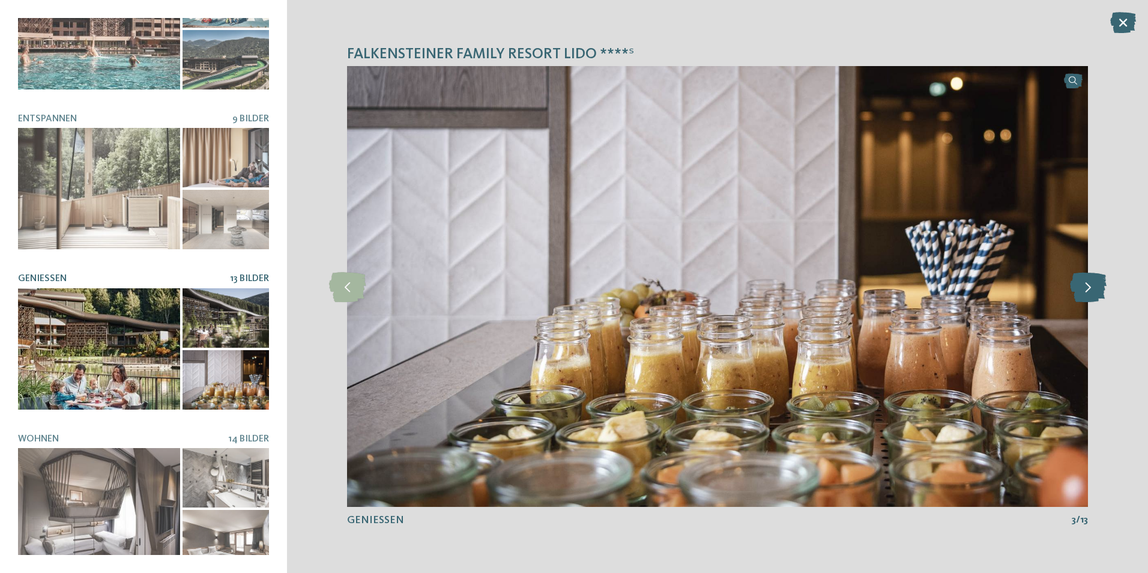
click at [1091, 288] on icon at bounding box center [1088, 286] width 37 height 30
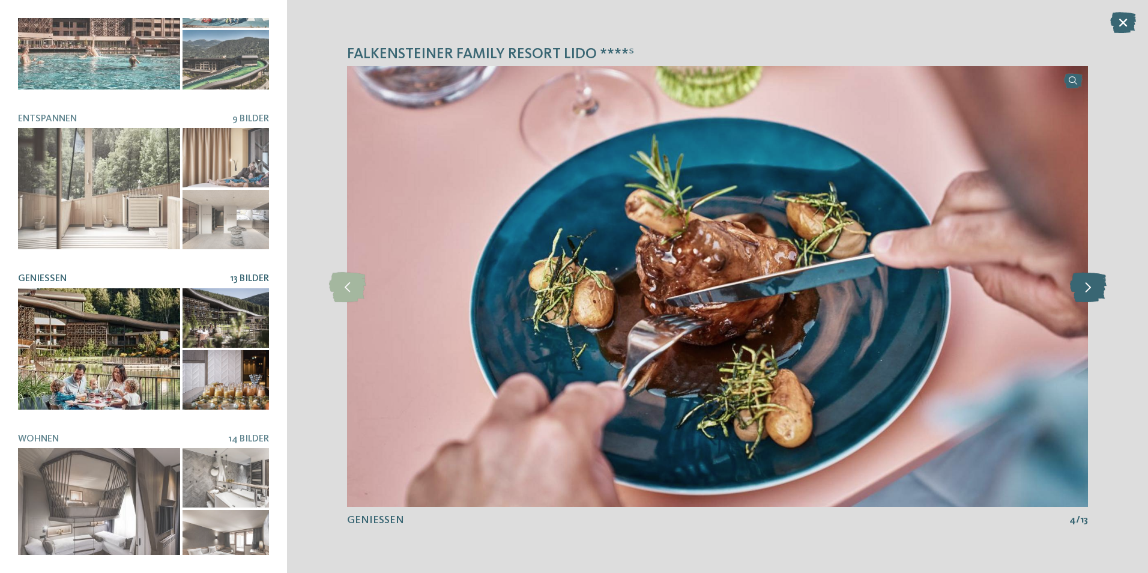
click at [1091, 288] on icon at bounding box center [1088, 286] width 37 height 30
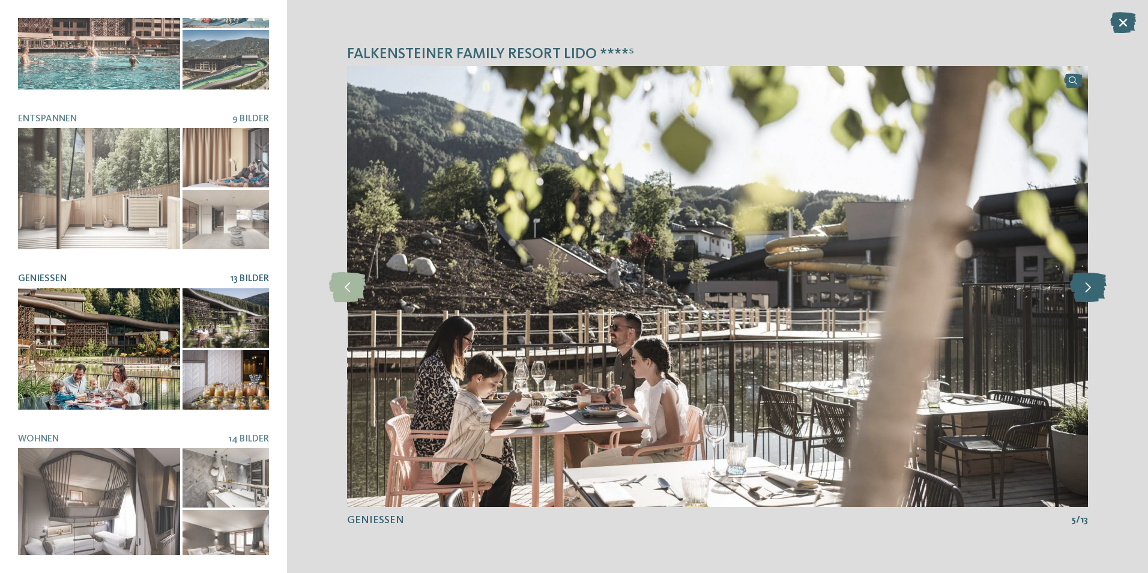
click at [1091, 288] on icon at bounding box center [1088, 286] width 37 height 30
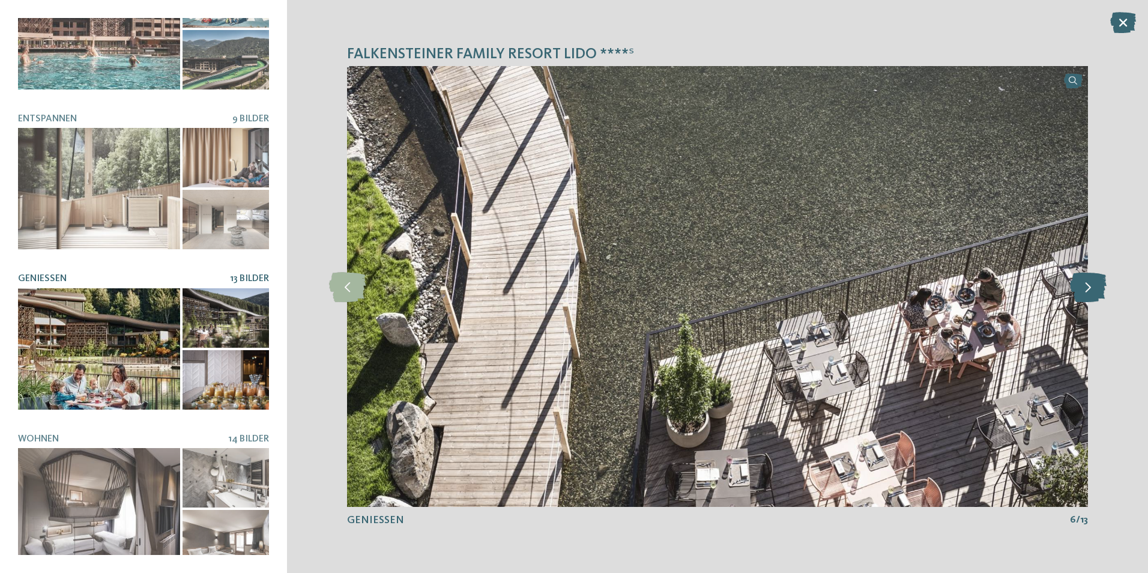
click at [1091, 288] on icon at bounding box center [1088, 286] width 37 height 30
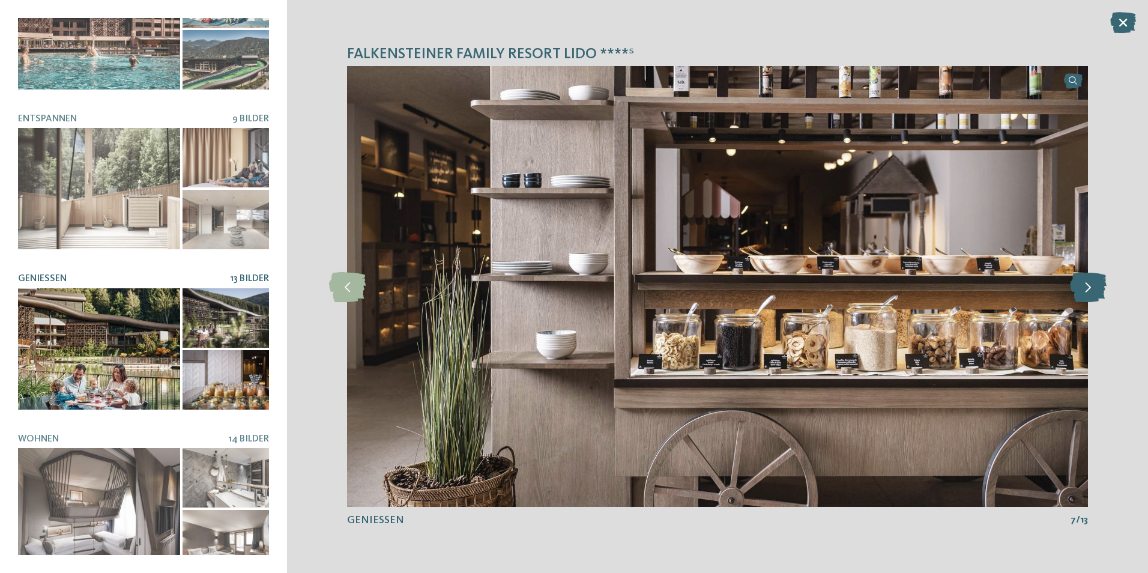
click at [1091, 288] on icon at bounding box center [1088, 286] width 37 height 30
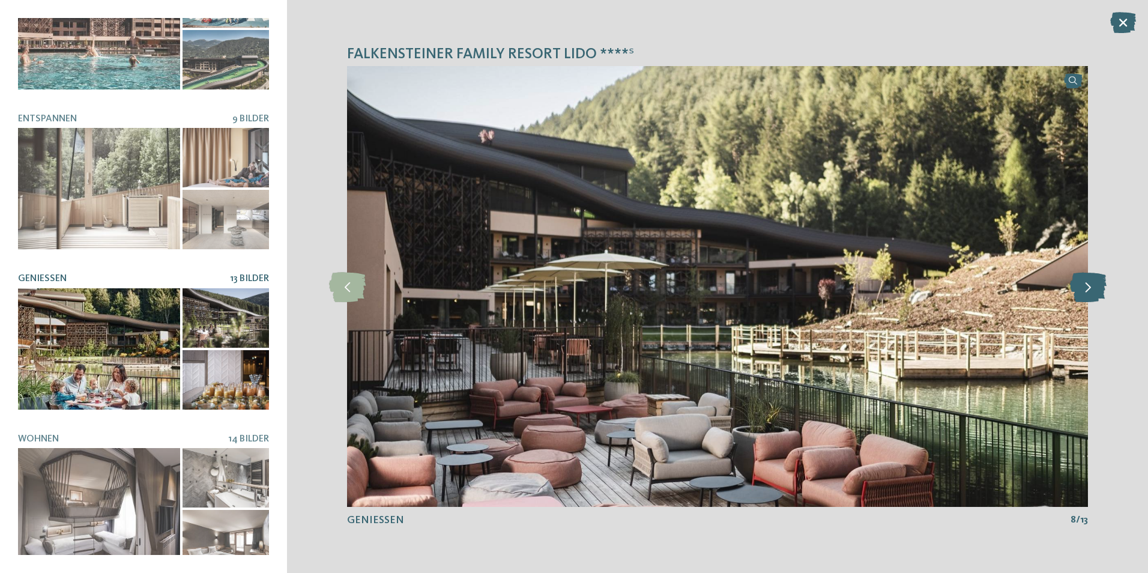
click at [1091, 288] on icon at bounding box center [1088, 286] width 37 height 30
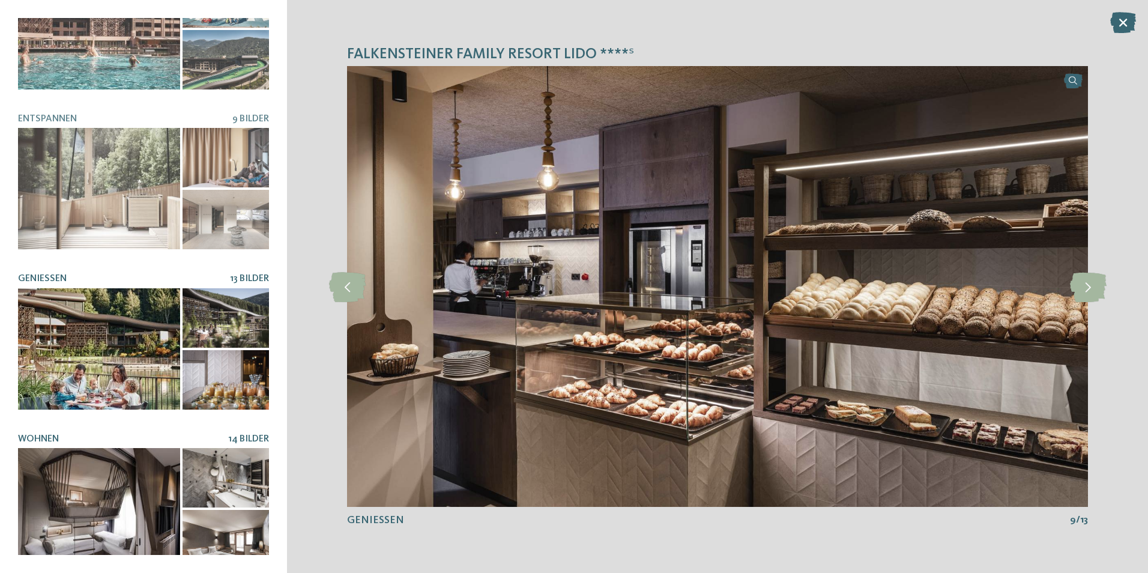
click at [87, 492] on div at bounding box center [99, 508] width 162 height 121
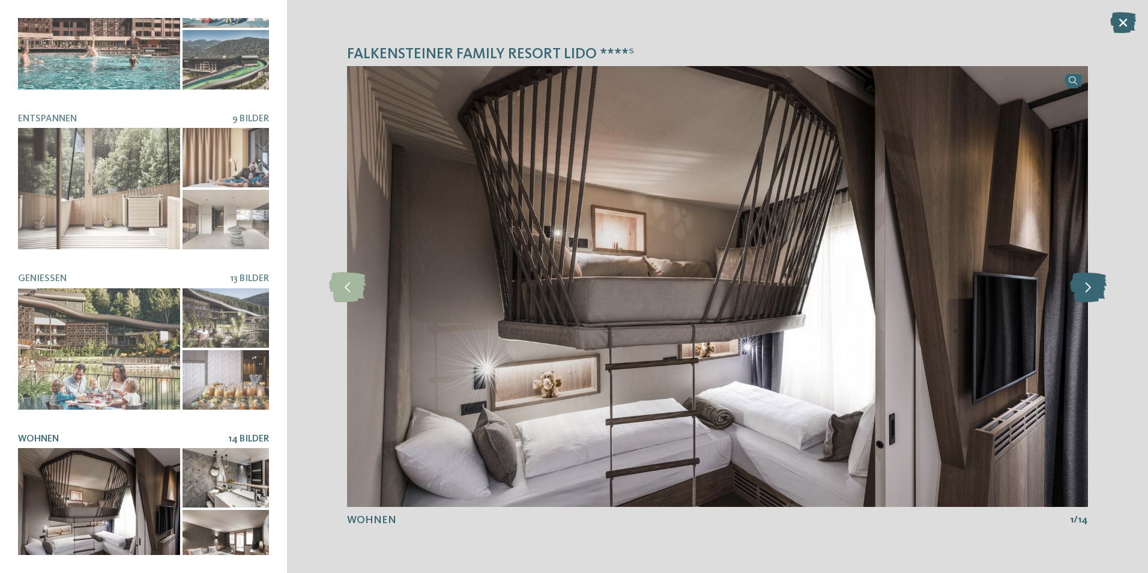
click at [1087, 292] on icon at bounding box center [1088, 286] width 37 height 30
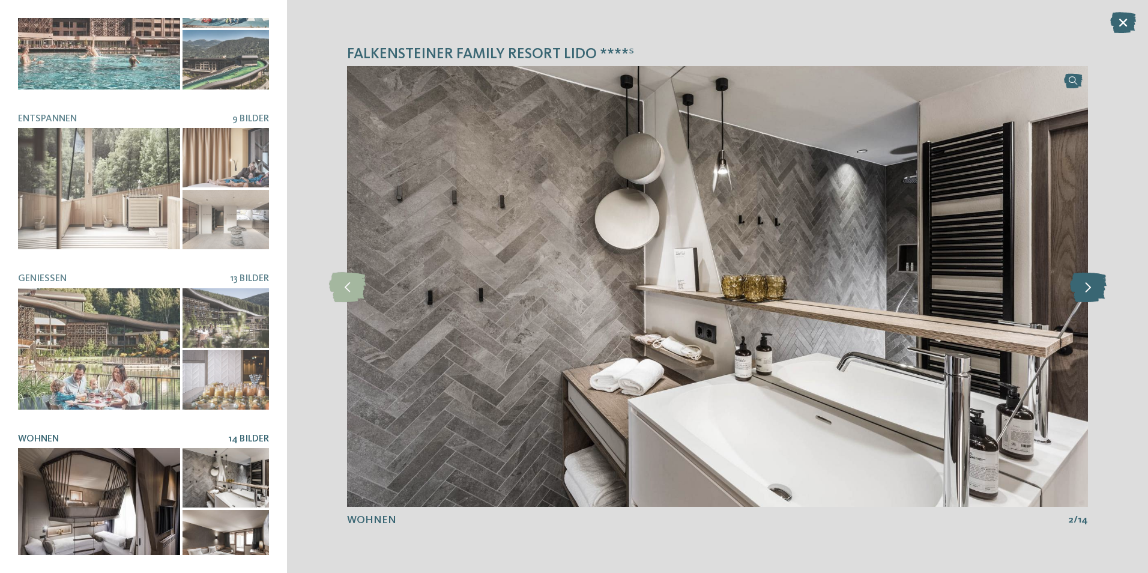
click at [1087, 292] on icon at bounding box center [1088, 286] width 37 height 30
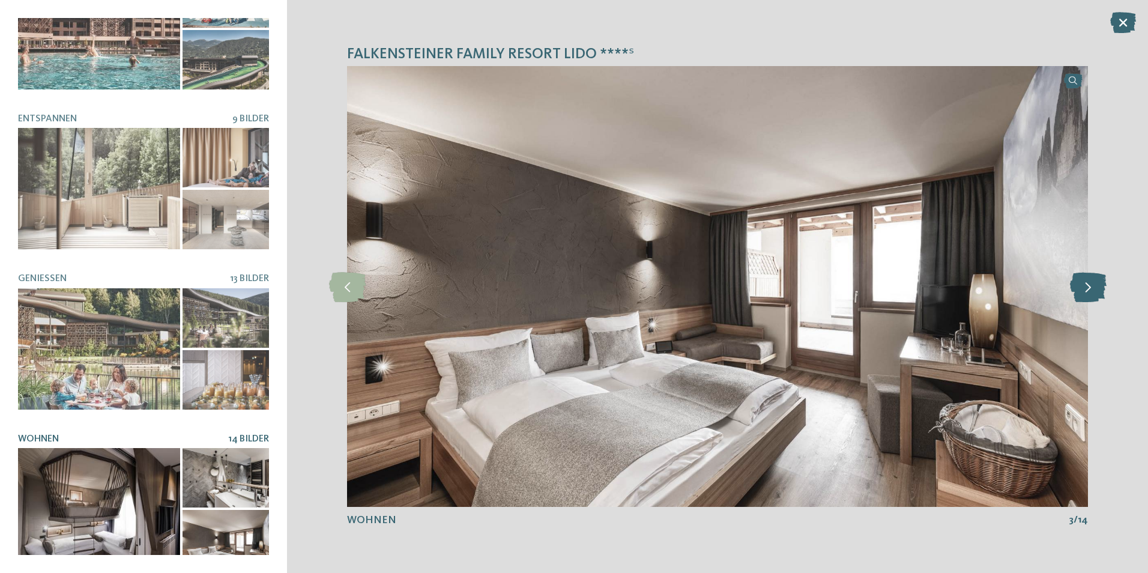
click at [1087, 292] on icon at bounding box center [1088, 286] width 37 height 30
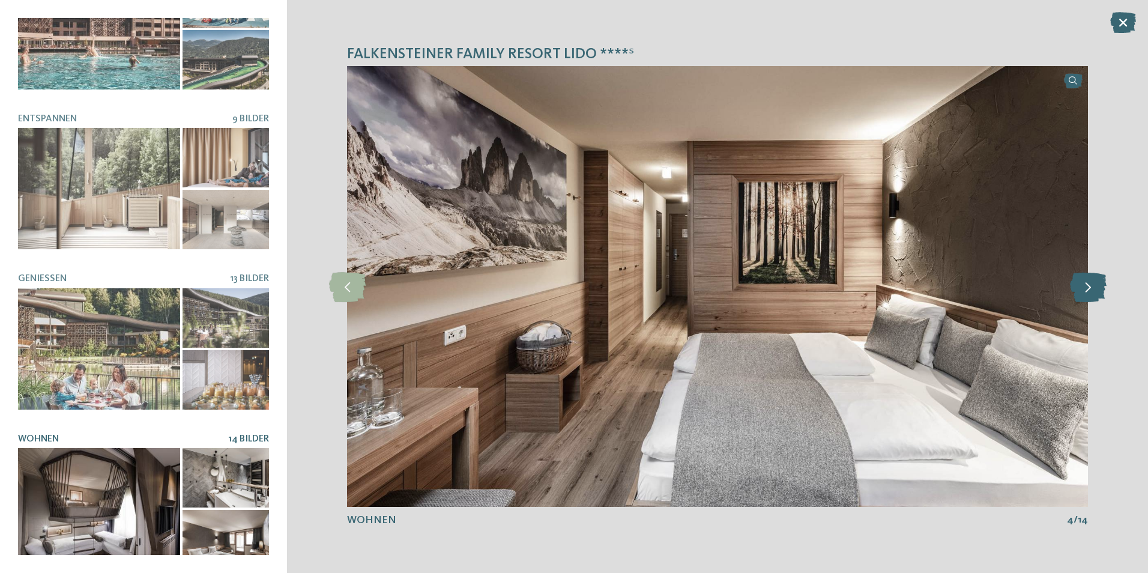
click at [1087, 292] on icon at bounding box center [1088, 286] width 37 height 30
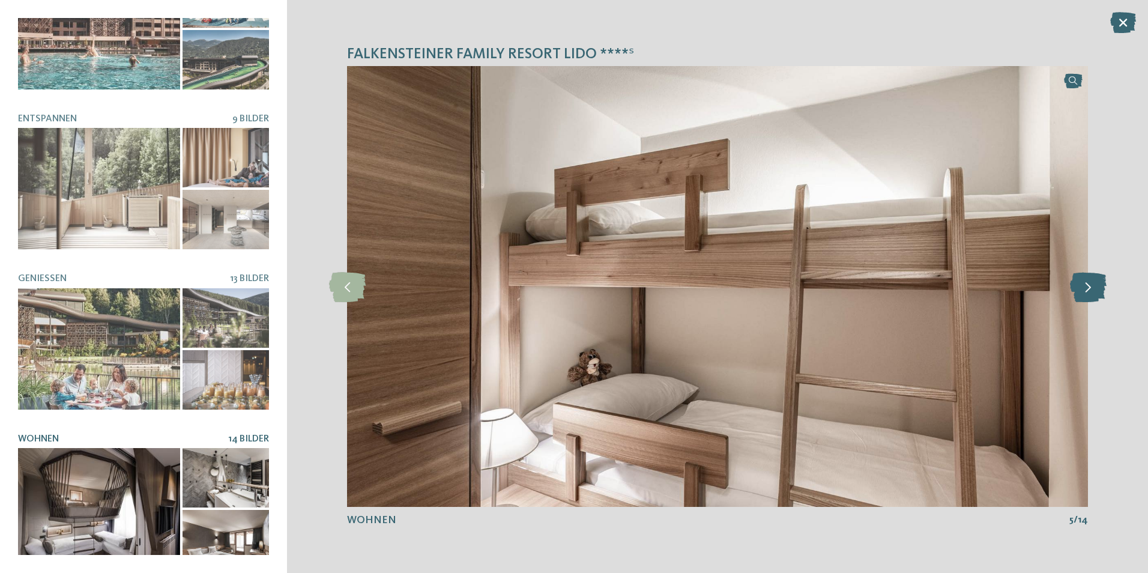
click at [1087, 292] on icon at bounding box center [1088, 286] width 37 height 30
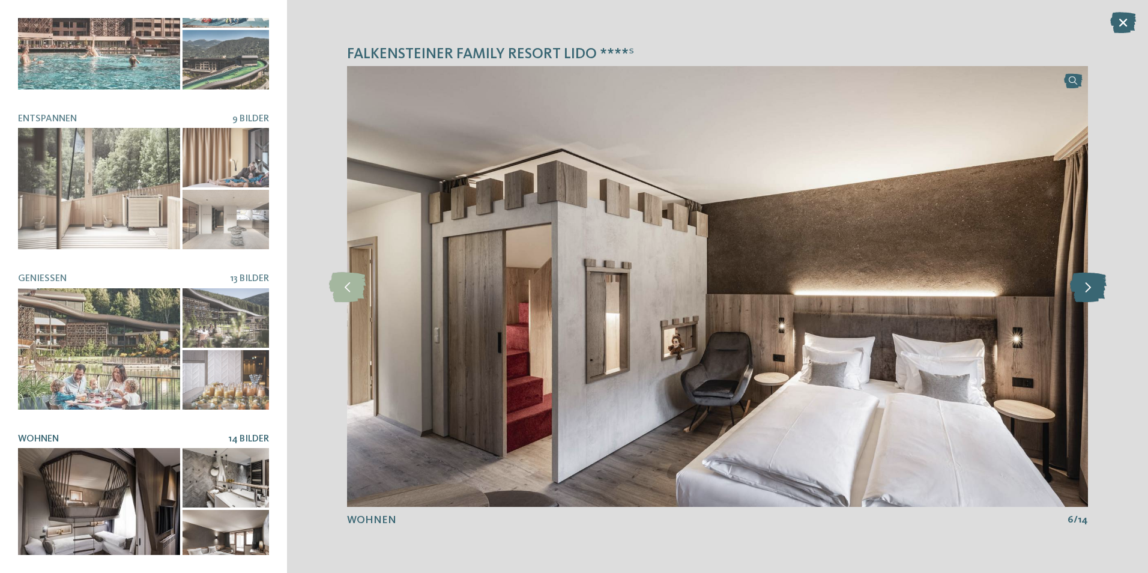
click at [1087, 292] on icon at bounding box center [1088, 286] width 37 height 30
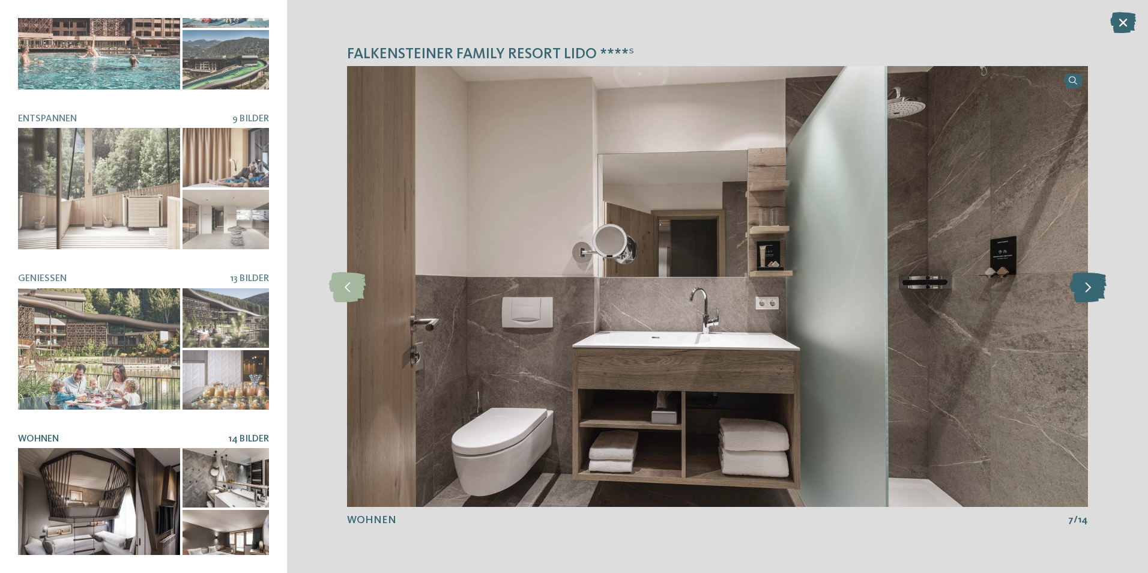
click at [1087, 292] on icon at bounding box center [1088, 286] width 37 height 30
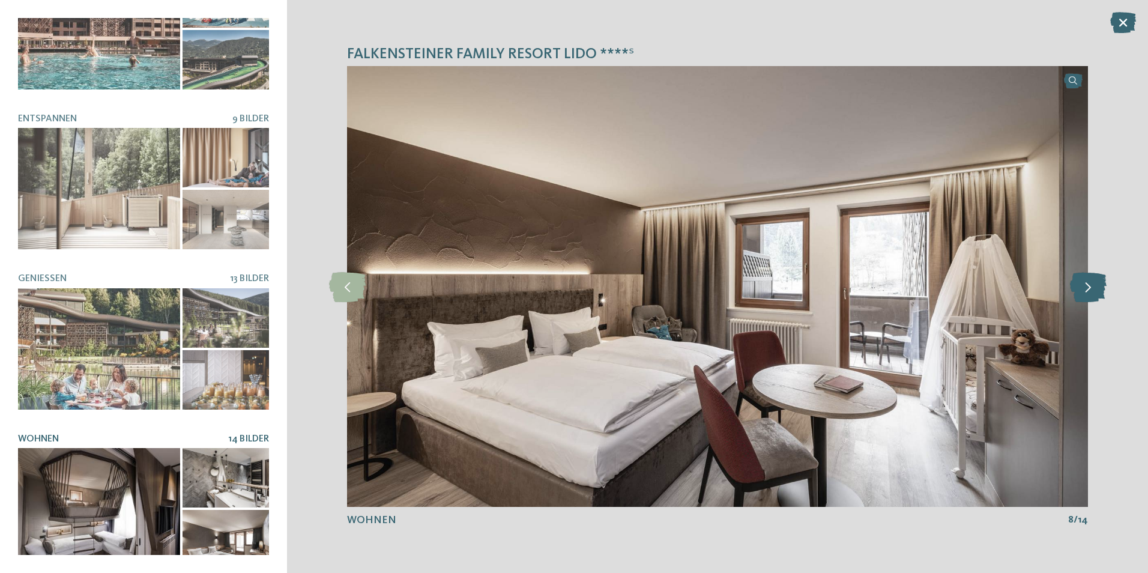
click at [1087, 292] on icon at bounding box center [1088, 286] width 37 height 30
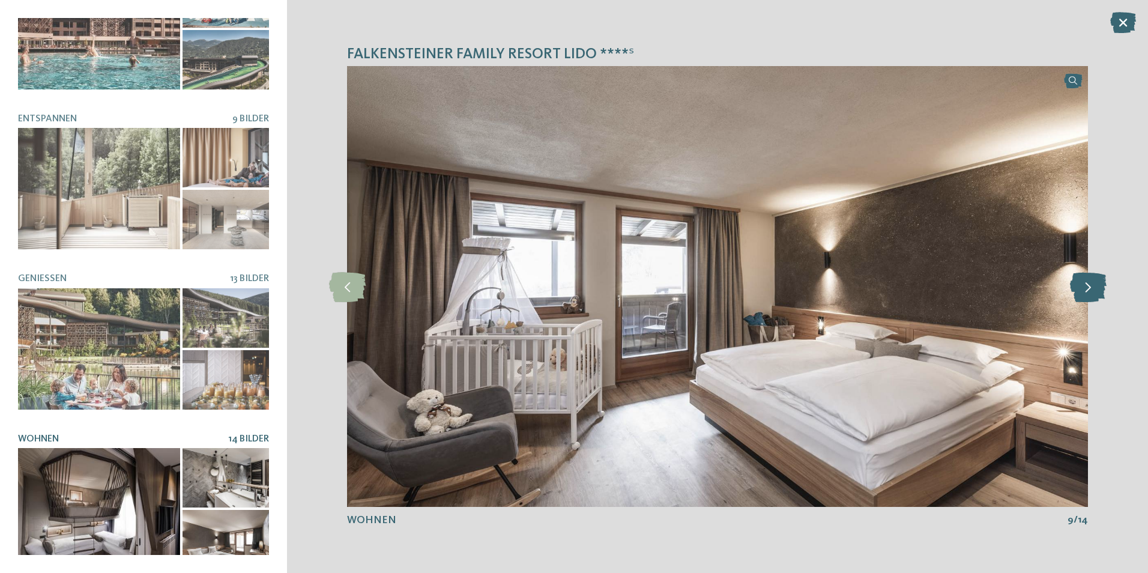
click at [1090, 286] on icon at bounding box center [1088, 286] width 37 height 30
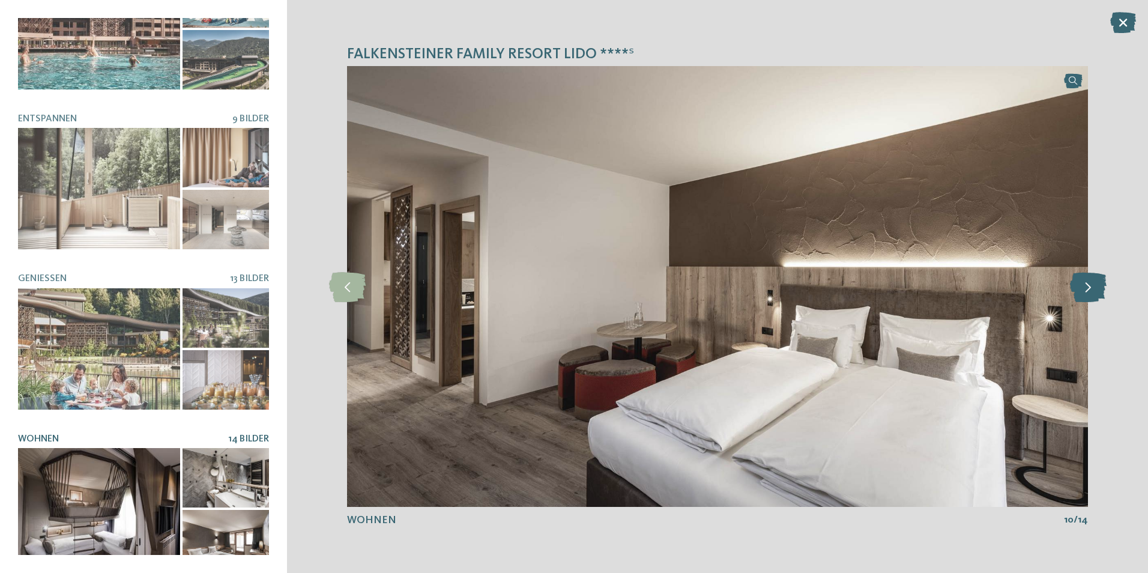
click at [1090, 286] on icon at bounding box center [1088, 286] width 37 height 30
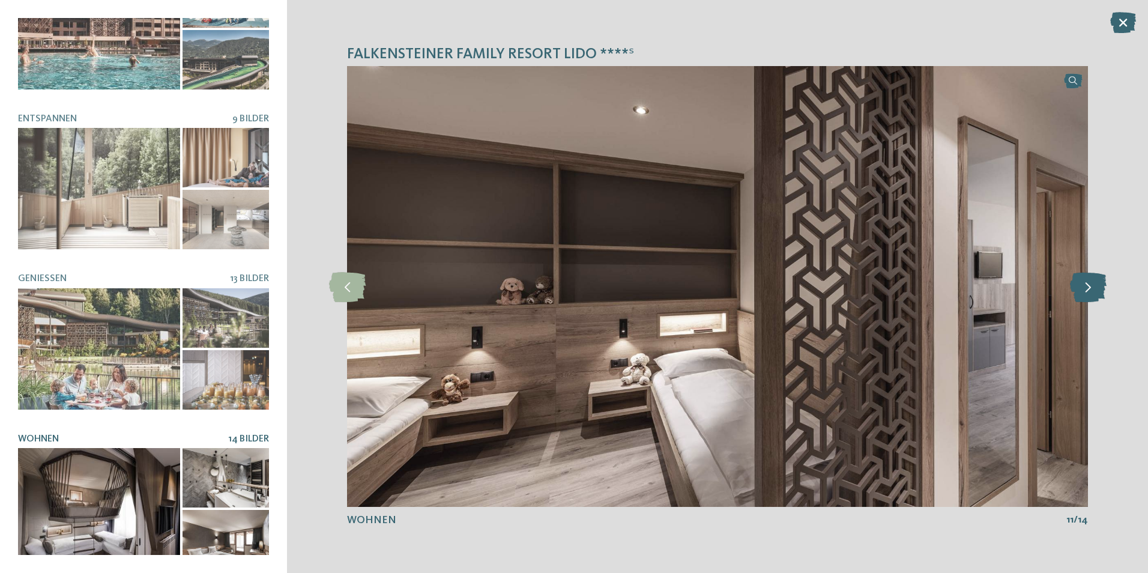
click at [1090, 286] on icon at bounding box center [1088, 286] width 37 height 30
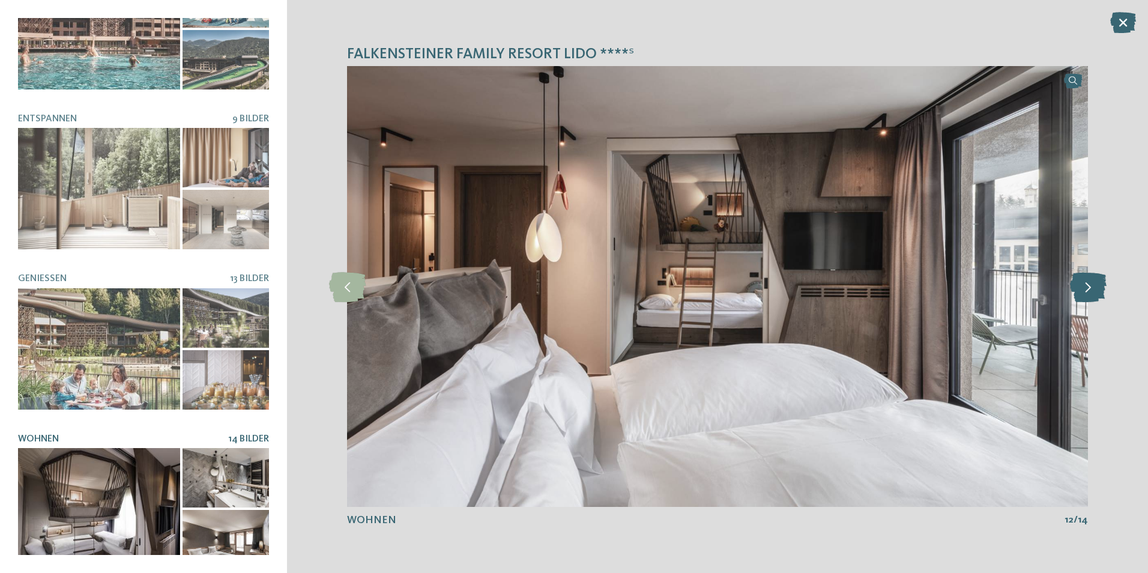
click at [1090, 286] on icon at bounding box center [1088, 286] width 37 height 30
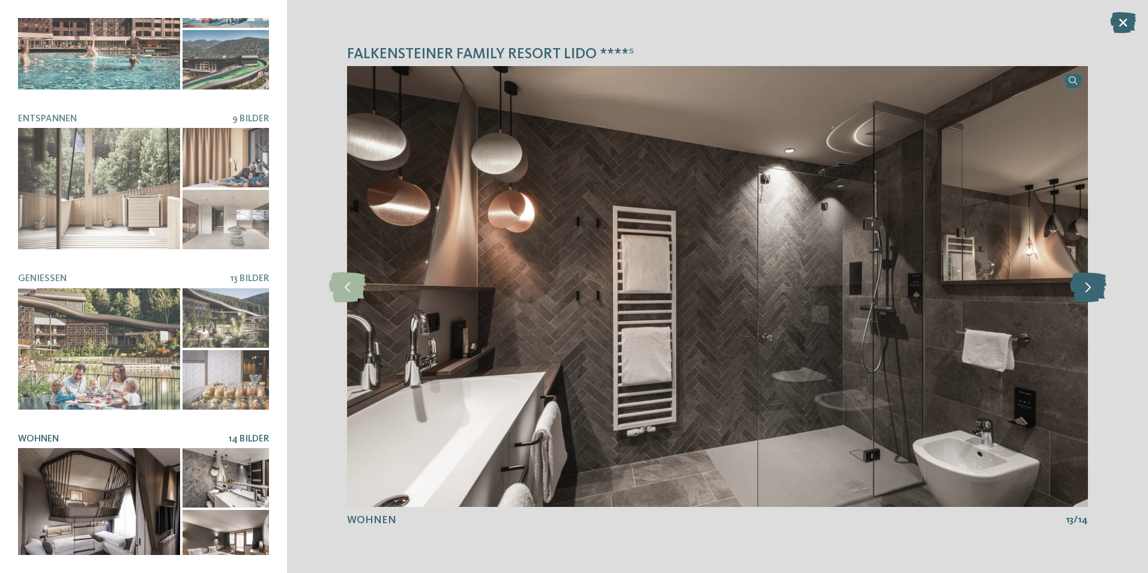
click at [1091, 285] on icon at bounding box center [1088, 286] width 37 height 30
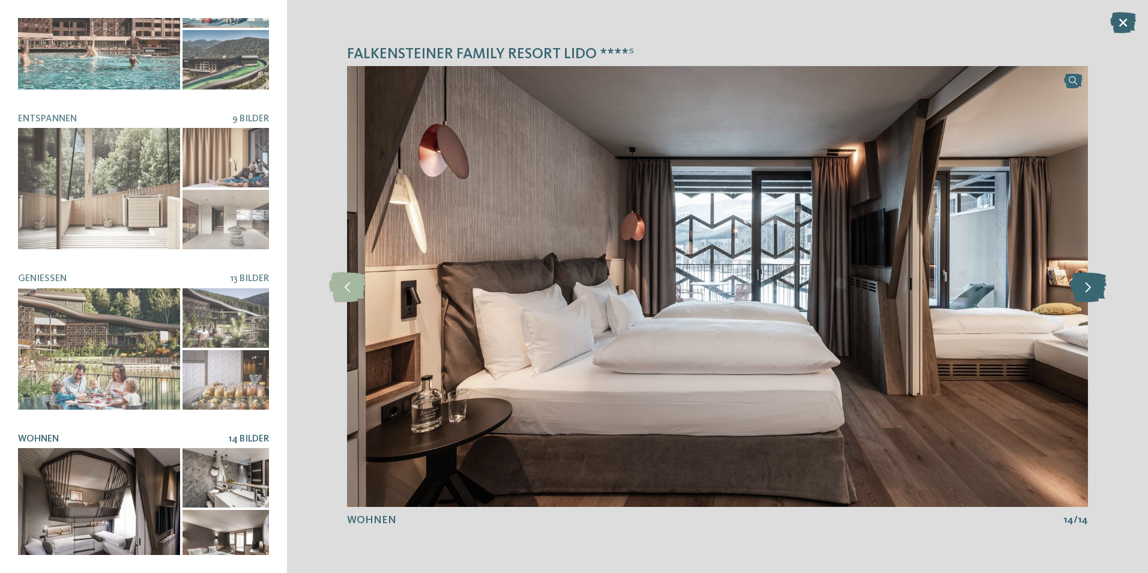
click at [1092, 283] on icon at bounding box center [1088, 286] width 37 height 30
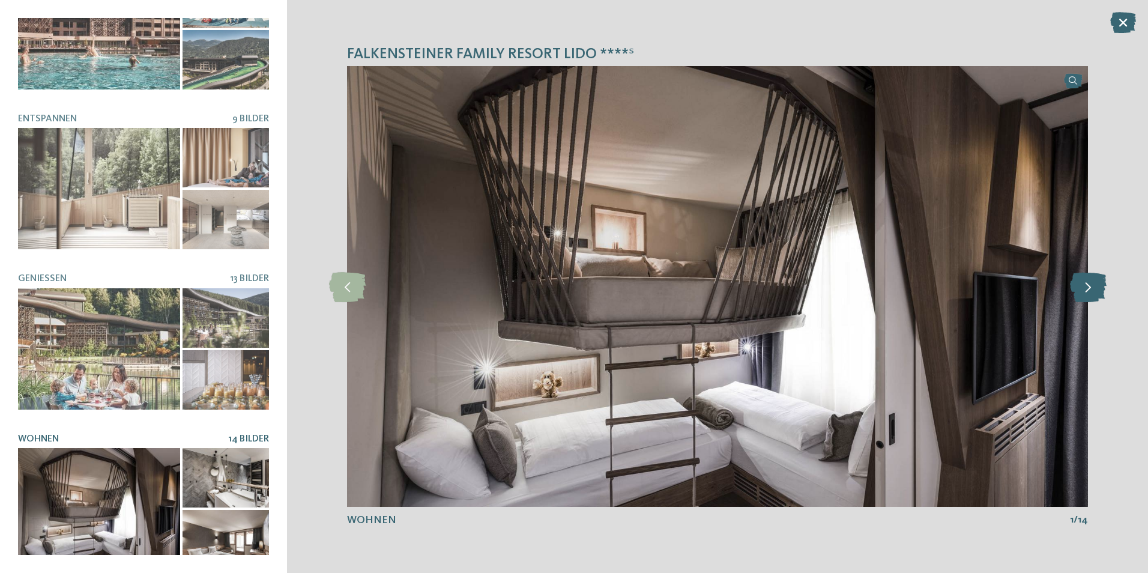
click at [1092, 283] on icon at bounding box center [1088, 286] width 37 height 30
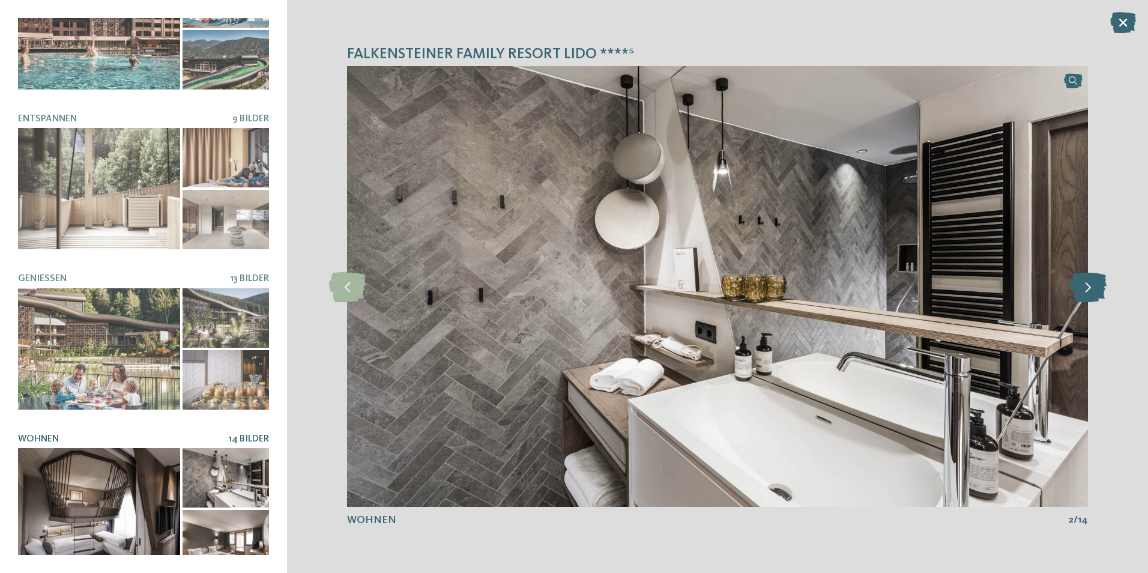
click at [1092, 283] on icon at bounding box center [1088, 286] width 37 height 30
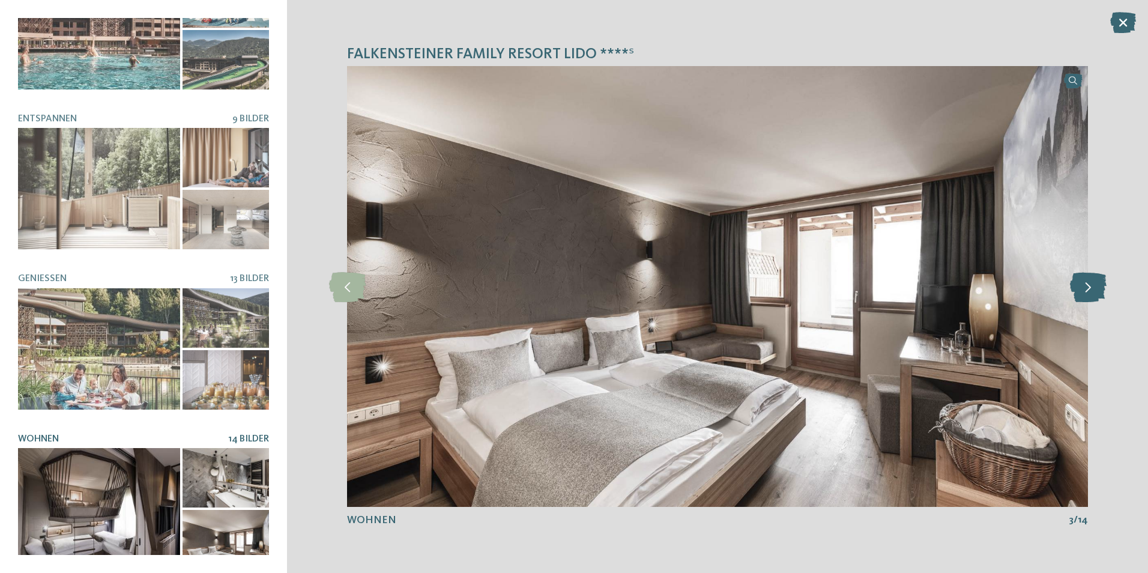
click at [1092, 283] on icon at bounding box center [1088, 286] width 37 height 30
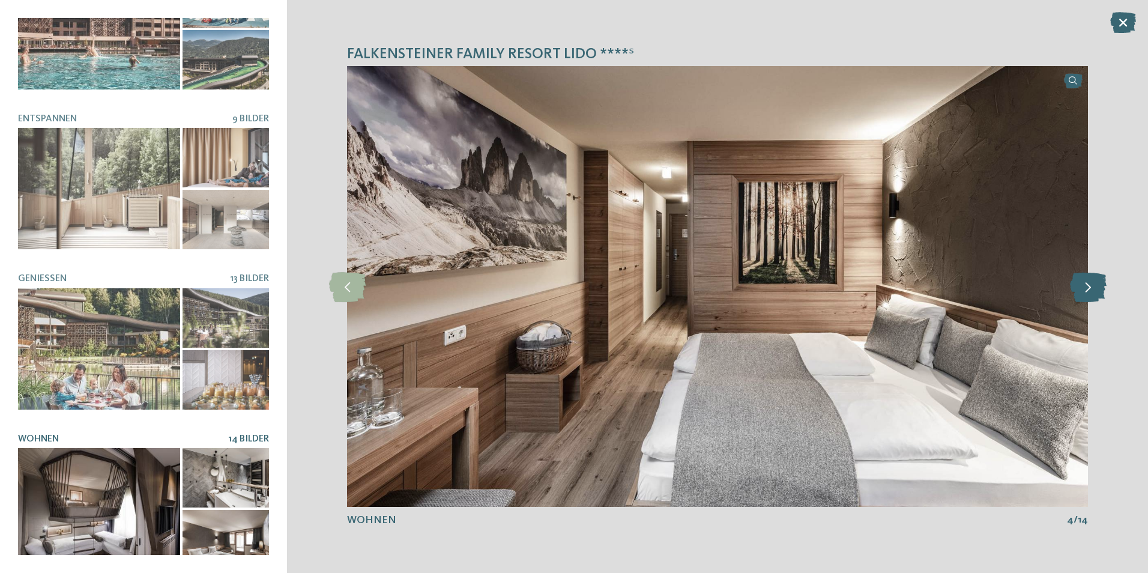
click at [1092, 283] on icon at bounding box center [1088, 286] width 37 height 30
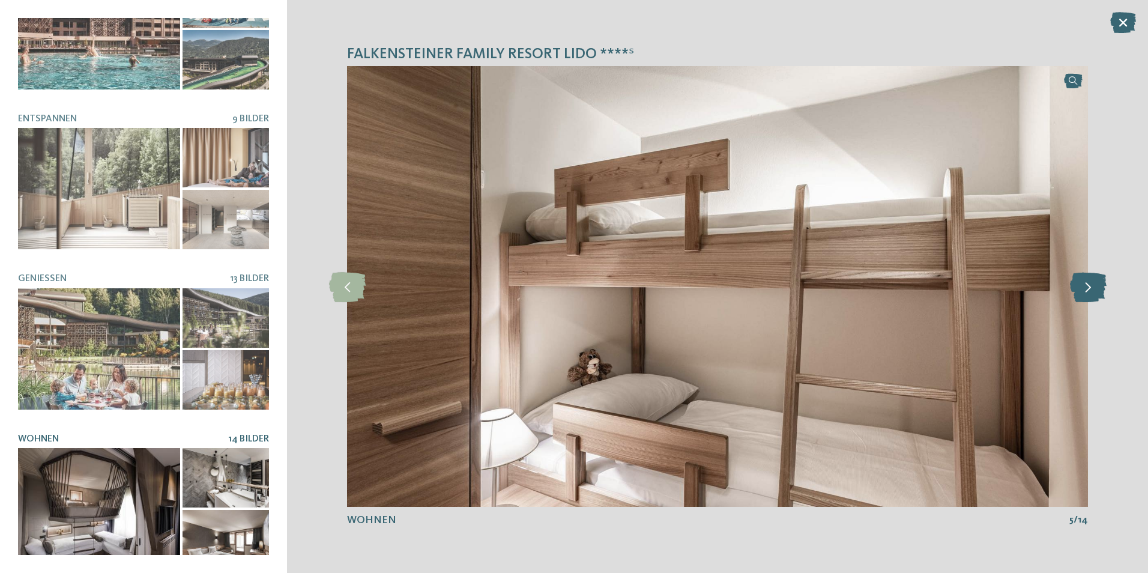
click at [1092, 283] on icon at bounding box center [1088, 286] width 37 height 30
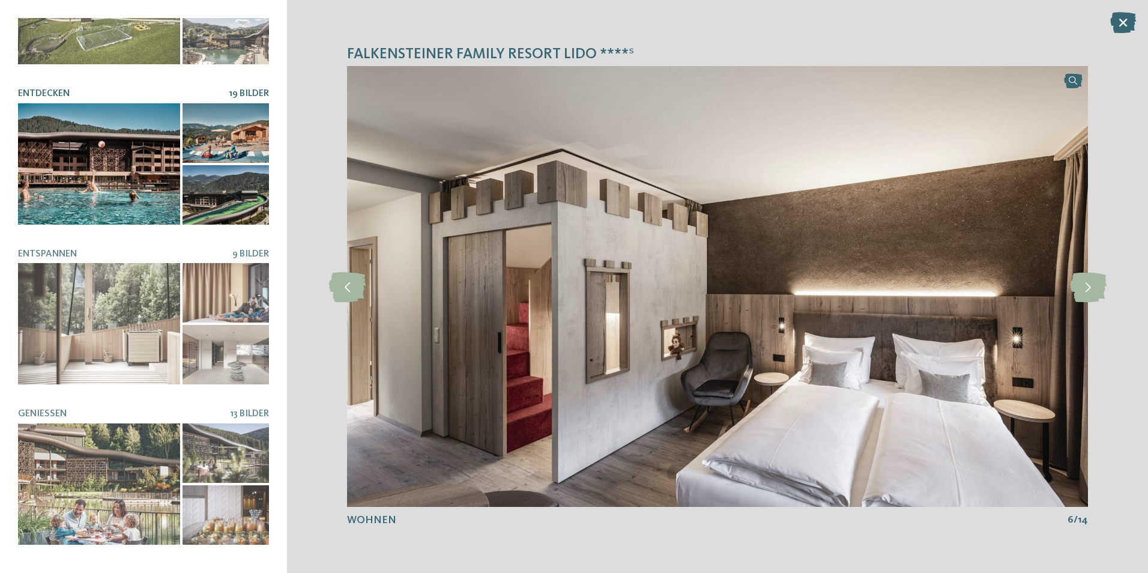
scroll to position [0, 0]
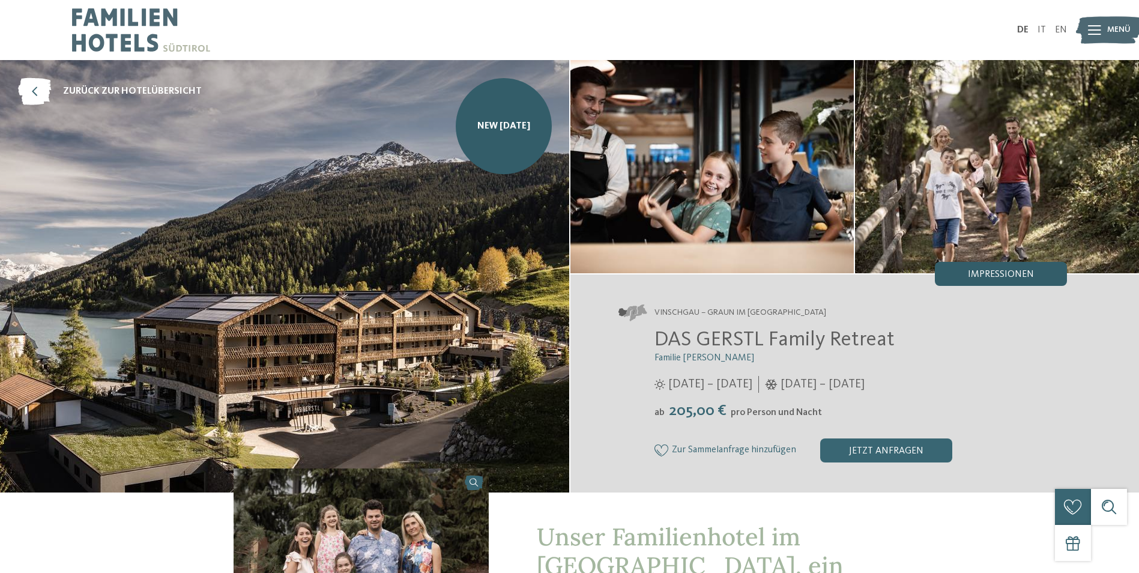
click at [1009, 273] on span "Impressionen" at bounding box center [1001, 275] width 66 height 10
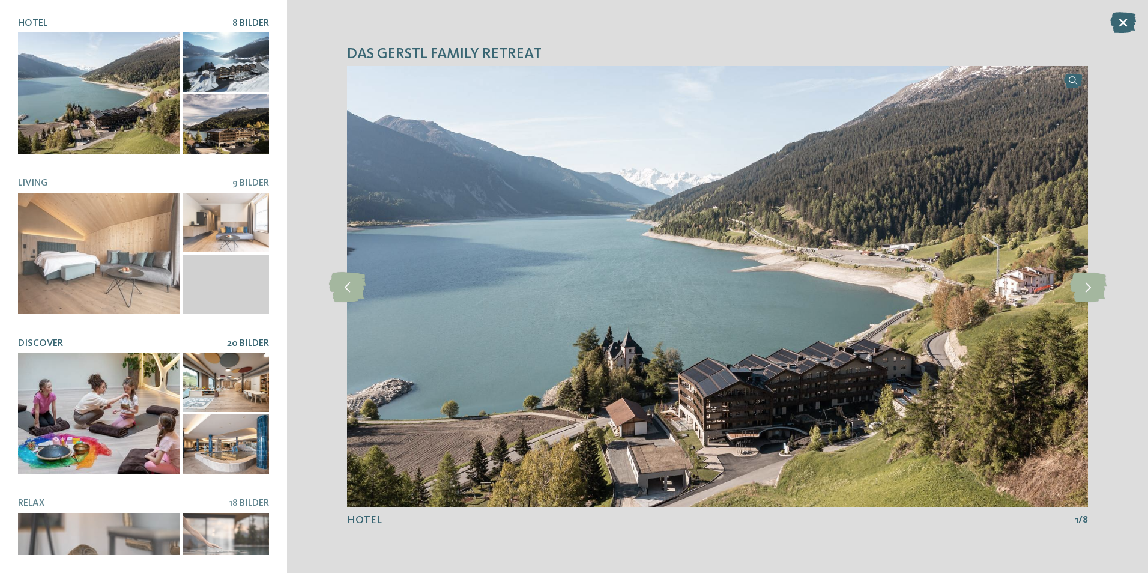
scroll to position [225, 0]
